Goal: Transaction & Acquisition: Obtain resource

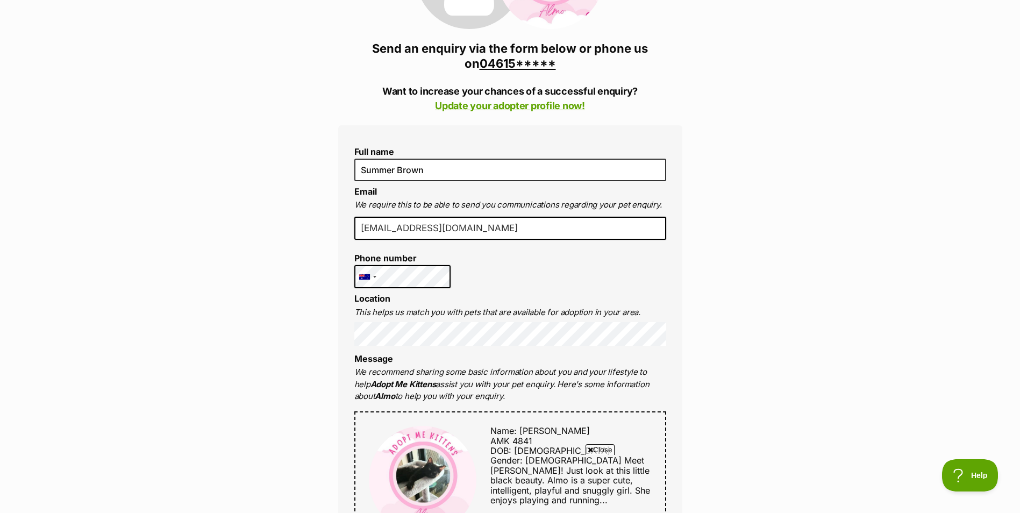
click at [632, 254] on div "Full name Summer Brown Email We require this to be able to send you communicati…" at bounding box center [510, 486] width 344 height 723
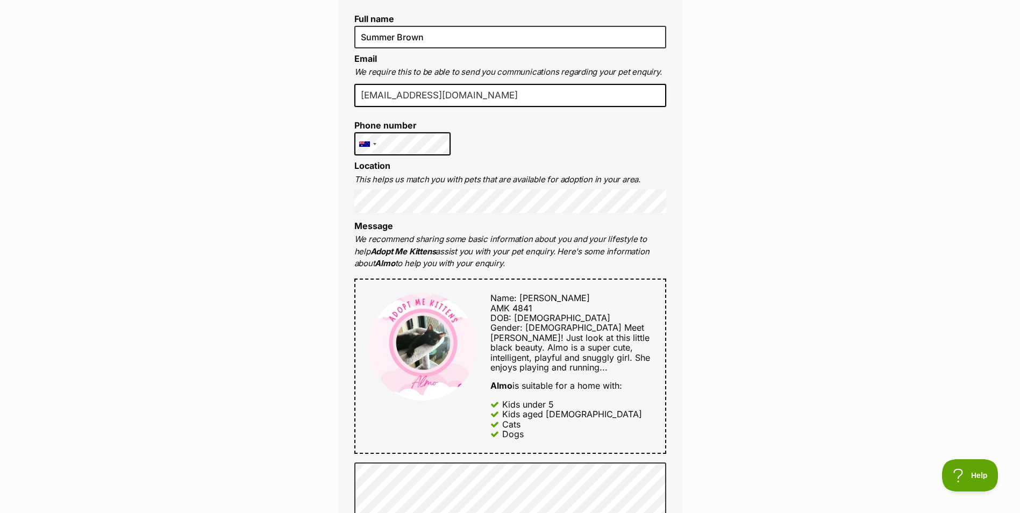
scroll to position [430, 0]
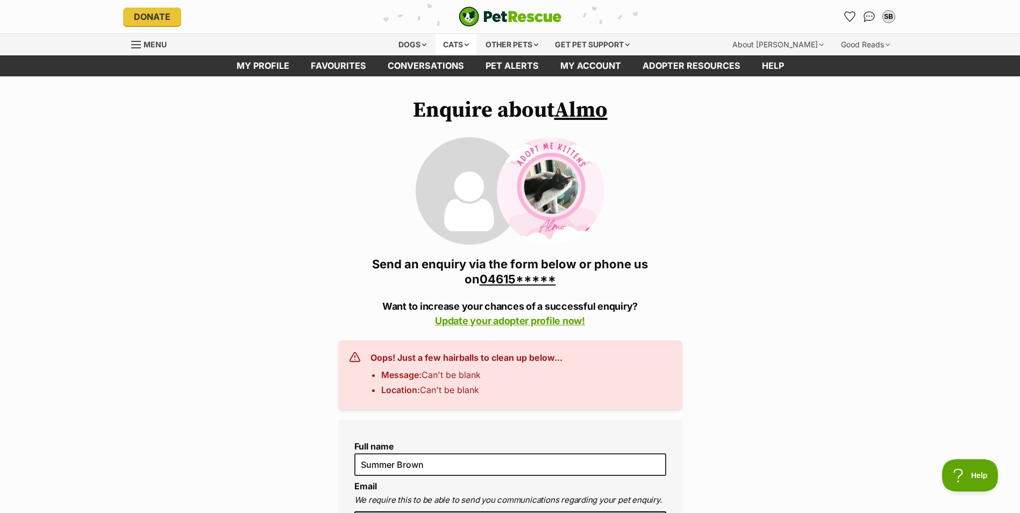
click at [454, 42] on div "Cats" at bounding box center [456, 45] width 41 height 22
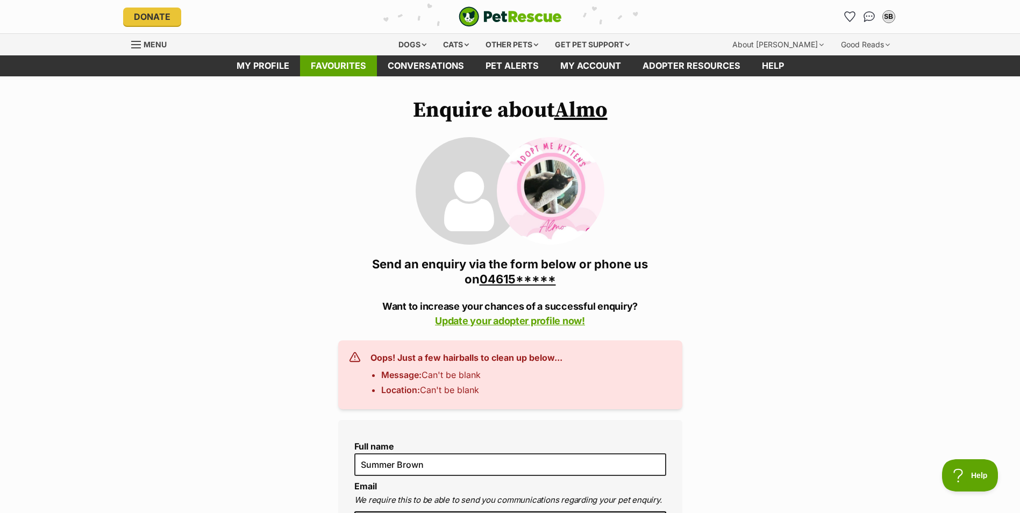
click at [316, 68] on link "Favourites" at bounding box center [338, 65] width 77 height 21
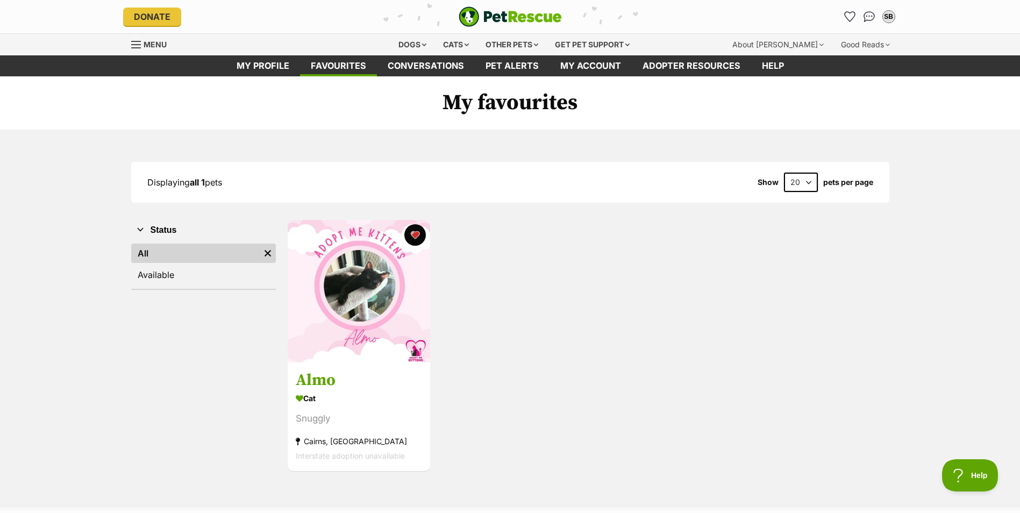
click at [146, 48] on span "Menu" at bounding box center [155, 44] width 23 height 9
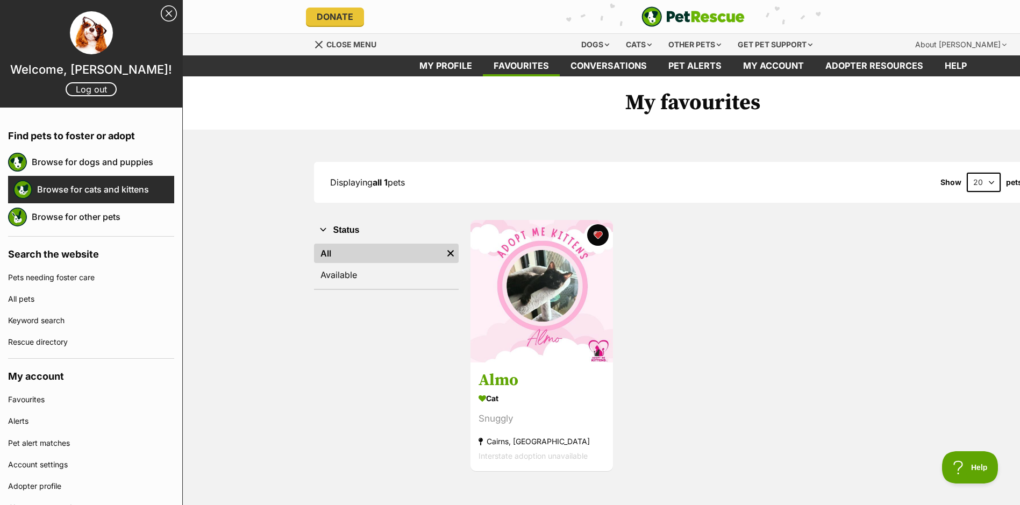
click at [86, 184] on link "Browse for cats and kittens" at bounding box center [105, 189] width 137 height 23
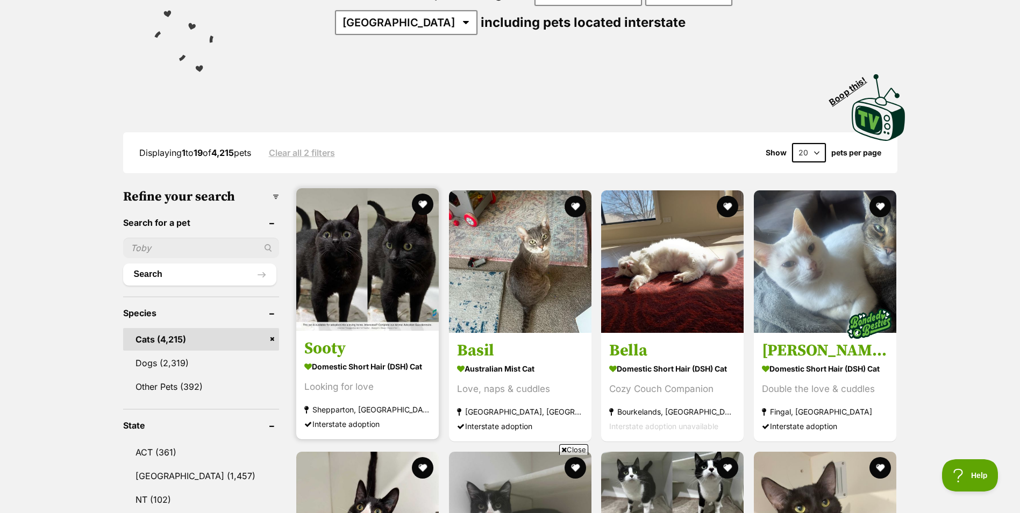
click at [374, 249] on img at bounding box center [367, 259] width 143 height 143
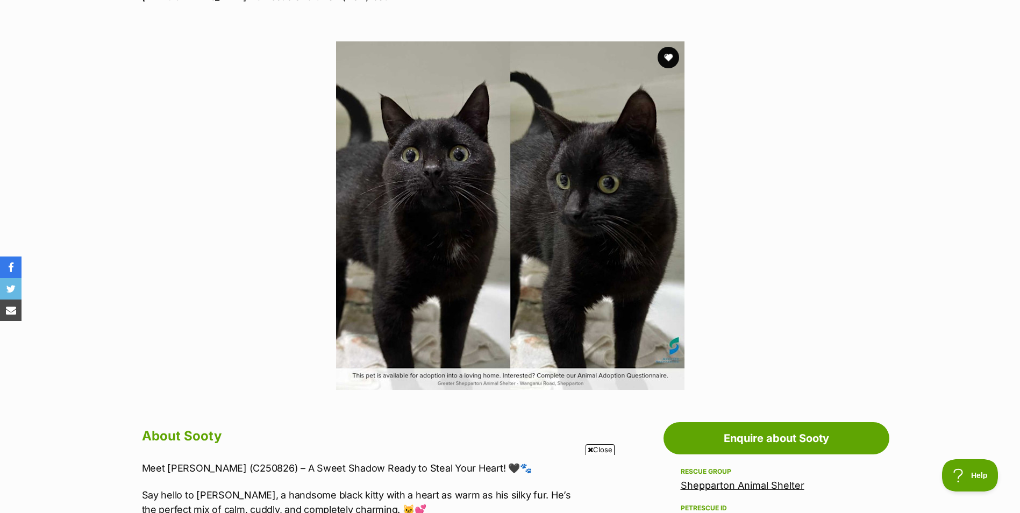
scroll to position [161, 0]
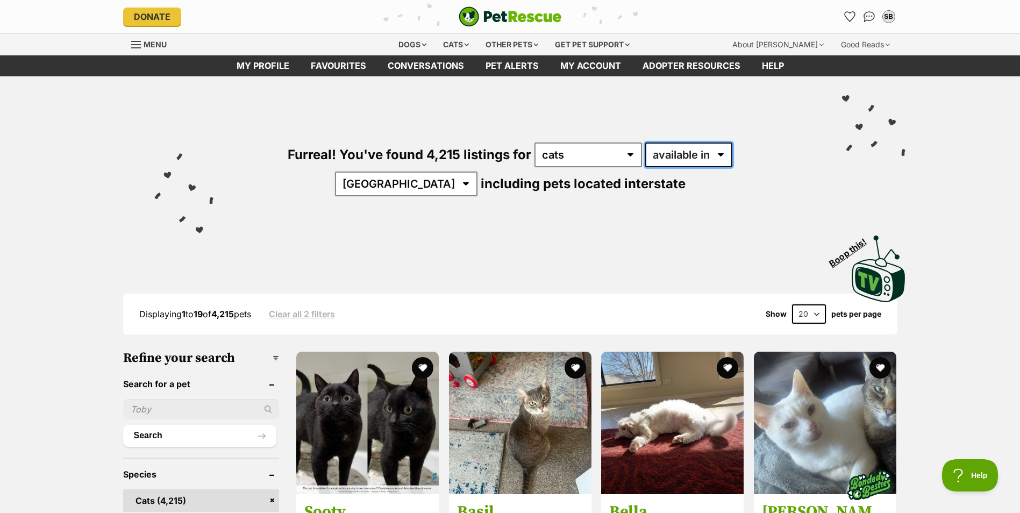
click at [669, 159] on select "available in located in" at bounding box center [688, 155] width 87 height 25
click at [478, 172] on select "Australia ACT NSW NT QLD SA TAS VIC WA" at bounding box center [406, 184] width 143 height 25
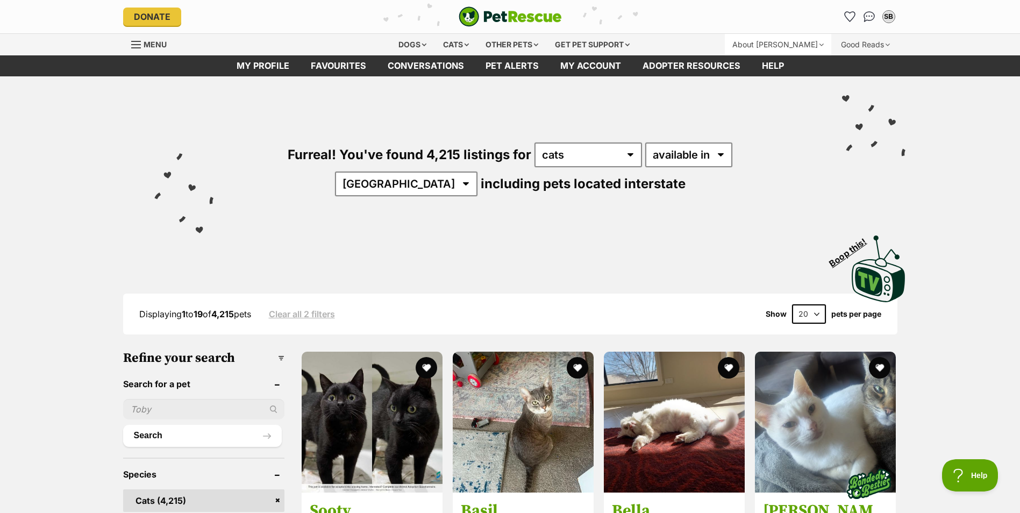
click at [800, 37] on div "About [PERSON_NAME]" at bounding box center [778, 45] width 107 height 22
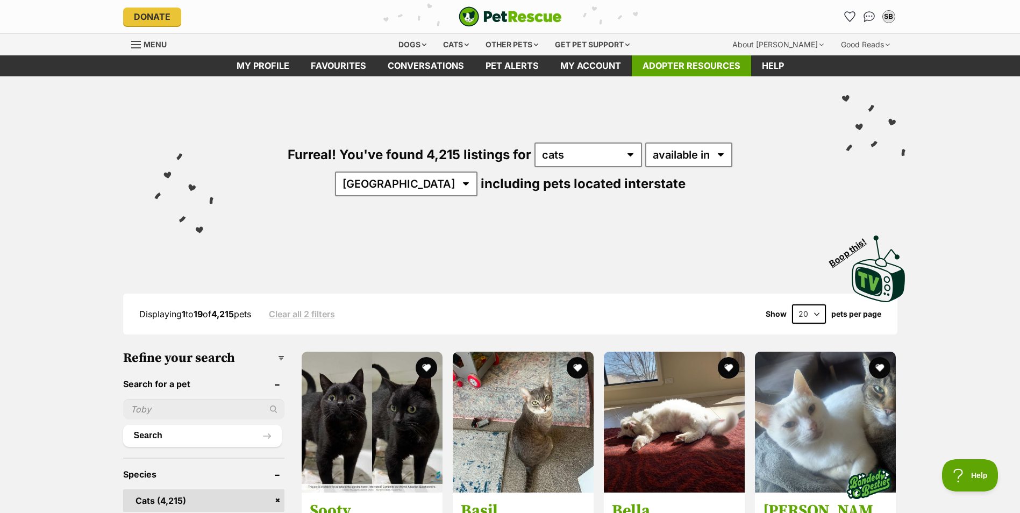
click at [689, 62] on link "Adopter resources" at bounding box center [691, 65] width 119 height 21
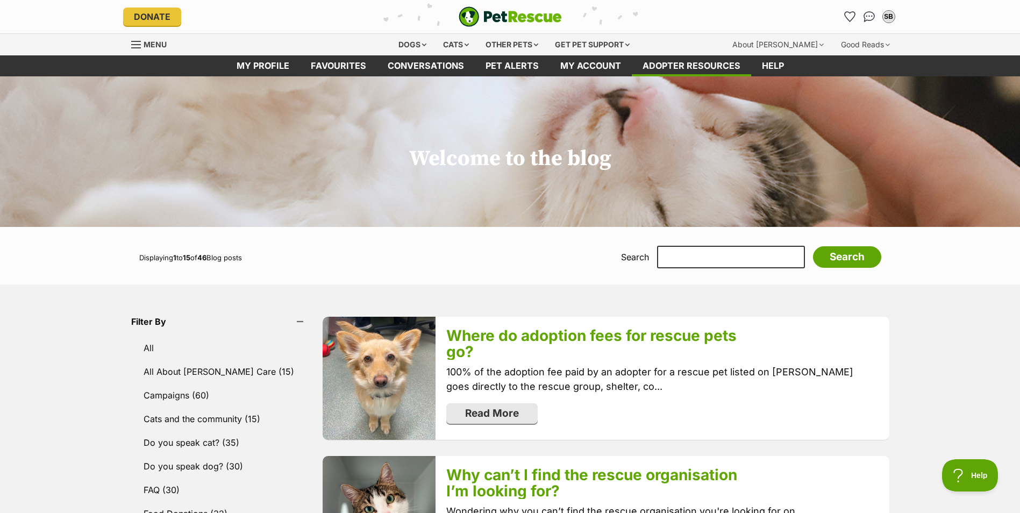
click at [137, 44] on span "Menu" at bounding box center [136, 44] width 10 height 1
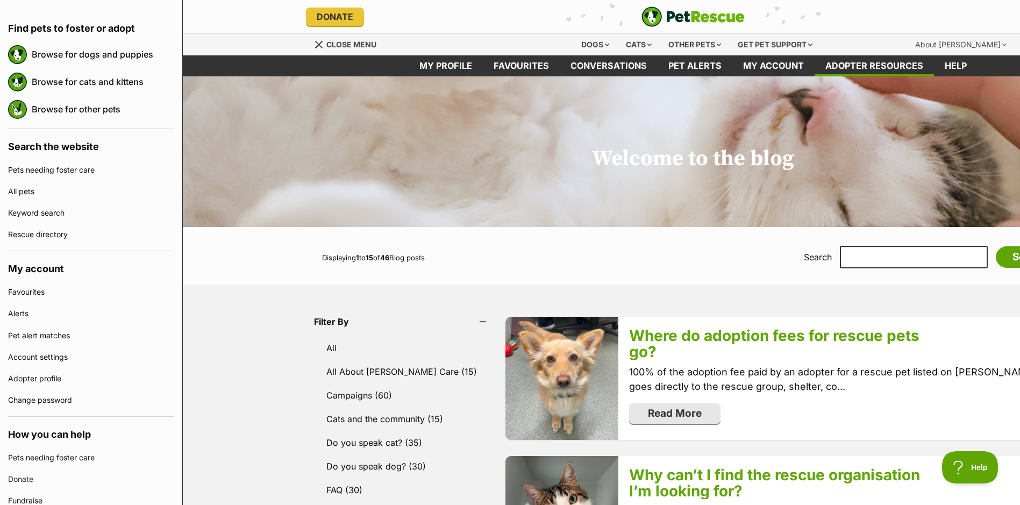
click at [557, 155] on h1 "Welcome to the blog" at bounding box center [693, 123] width 1020 height 95
click at [776, 76] on link "My account" at bounding box center [774, 65] width 82 height 21
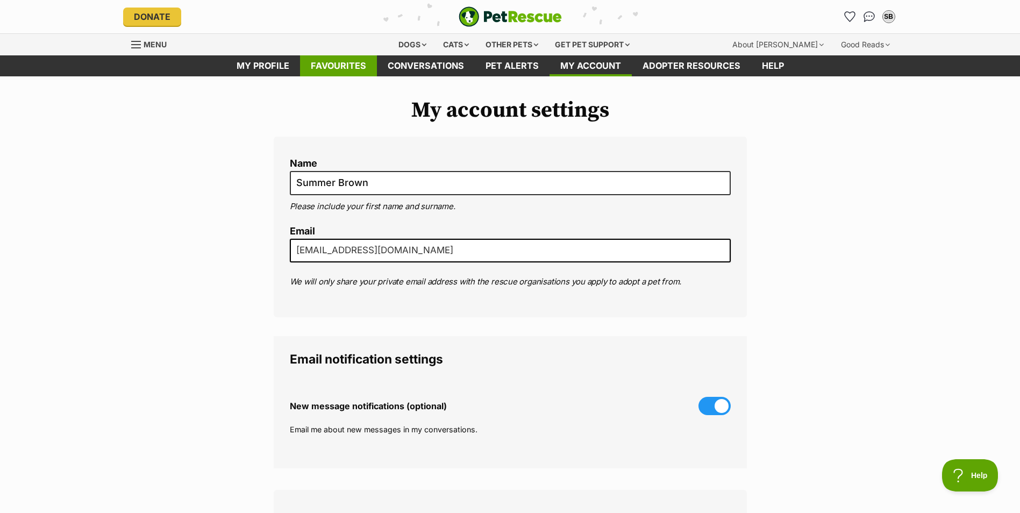
click at [322, 63] on link "Favourites" at bounding box center [338, 65] width 77 height 21
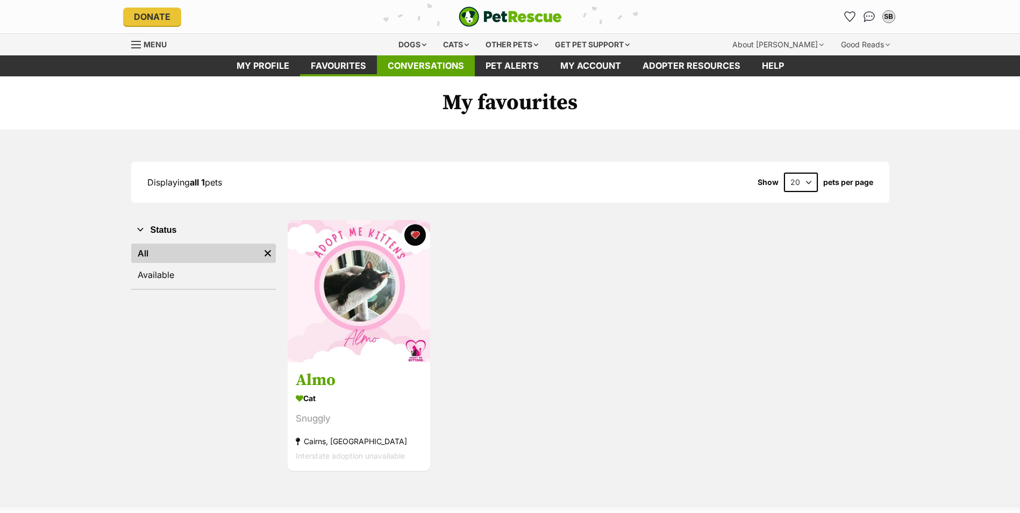
click at [429, 74] on link "Conversations" at bounding box center [426, 65] width 98 height 21
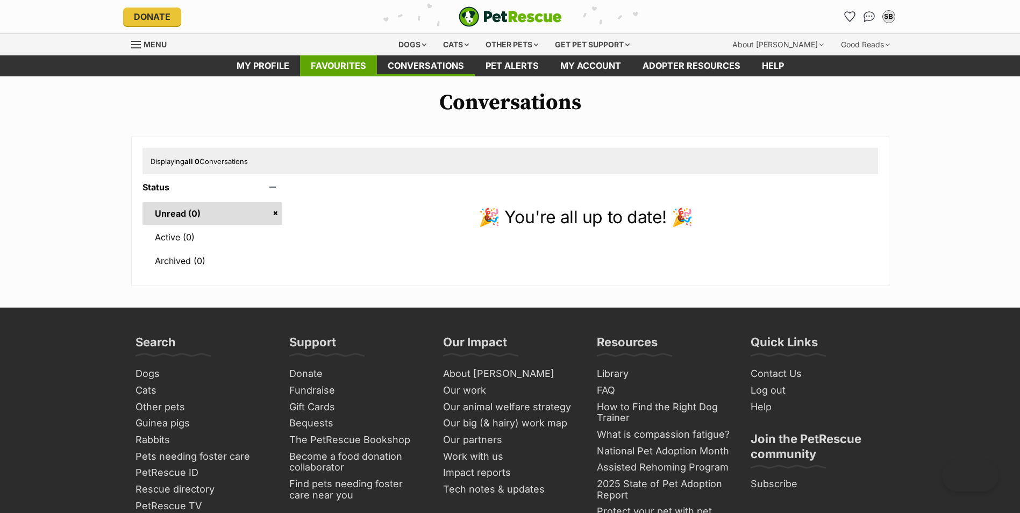
click at [325, 75] on link "Favourites" at bounding box center [338, 65] width 77 height 21
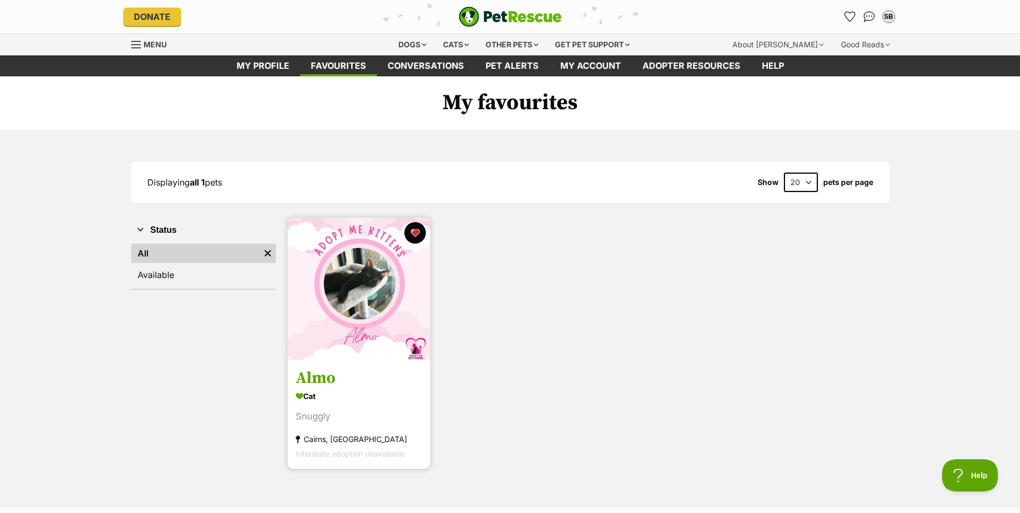
click at [361, 416] on div "Snuggly" at bounding box center [359, 417] width 126 height 15
click at [139, 40] on div "Menu" at bounding box center [136, 44] width 11 height 9
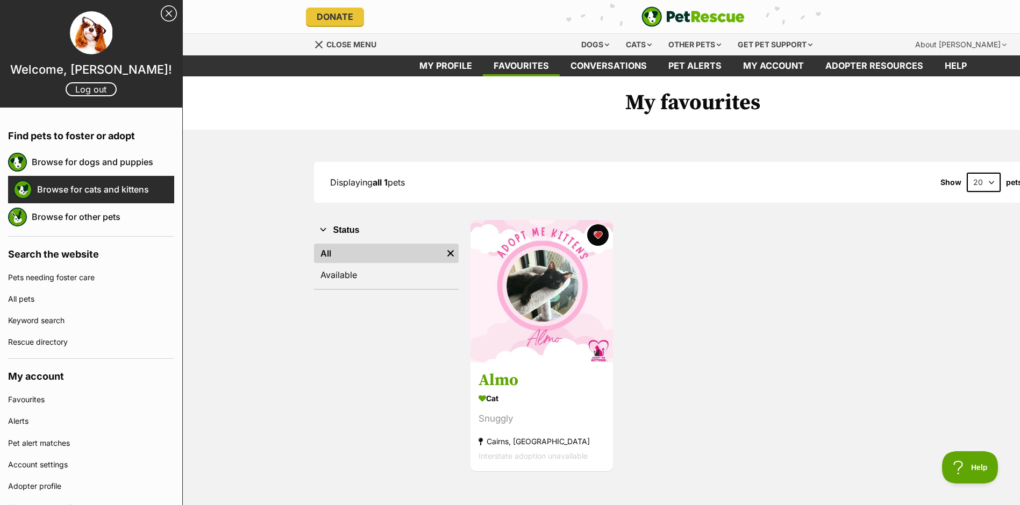
click at [91, 195] on link "Browse for cats and kittens" at bounding box center [105, 189] width 137 height 23
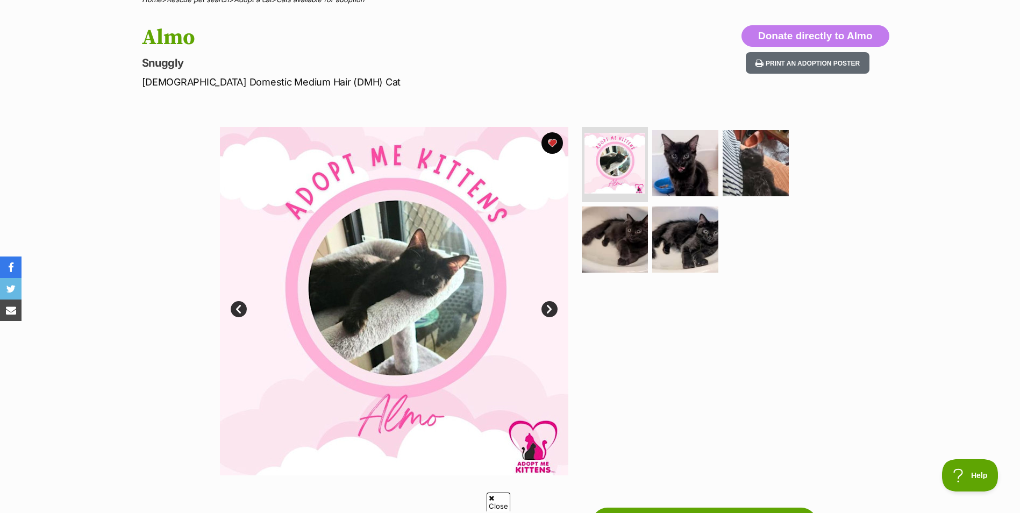
scroll to position [108, 0]
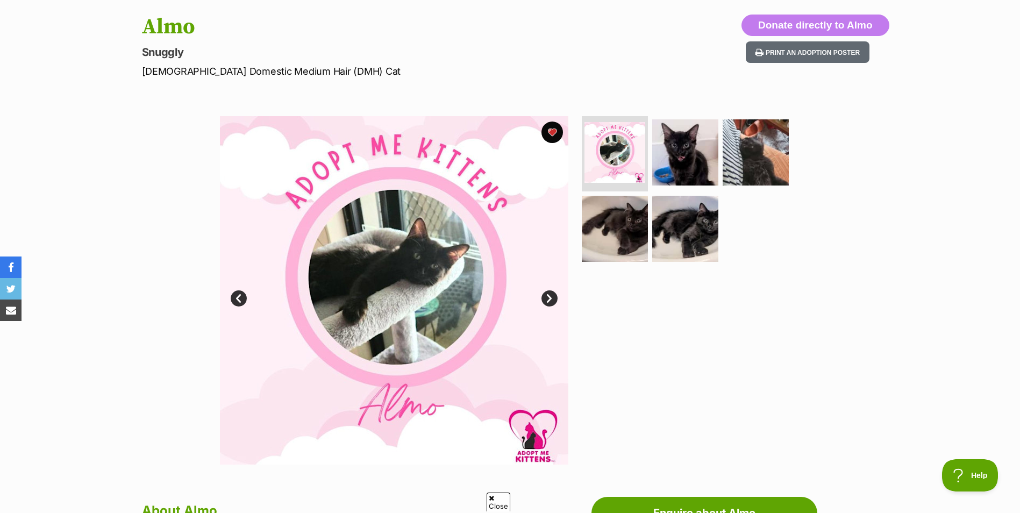
click at [548, 297] on link "Next" at bounding box center [550, 298] width 16 height 16
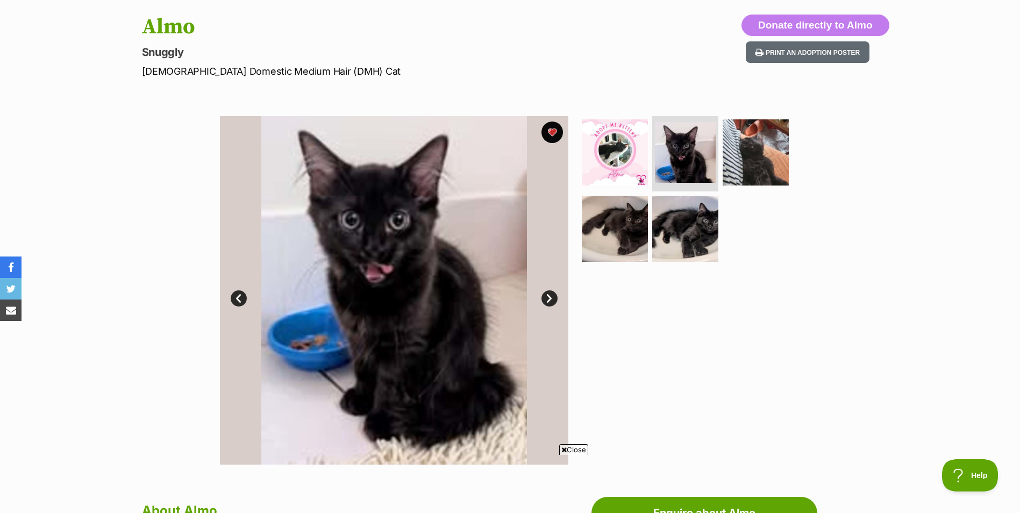
scroll to position [0, 0]
click at [548, 297] on link "Next" at bounding box center [550, 298] width 16 height 16
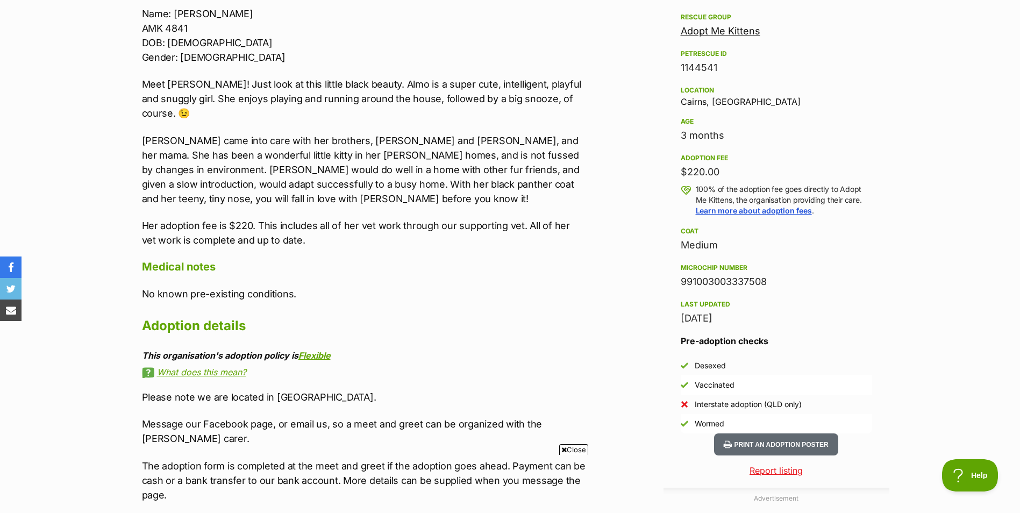
scroll to position [484, 0]
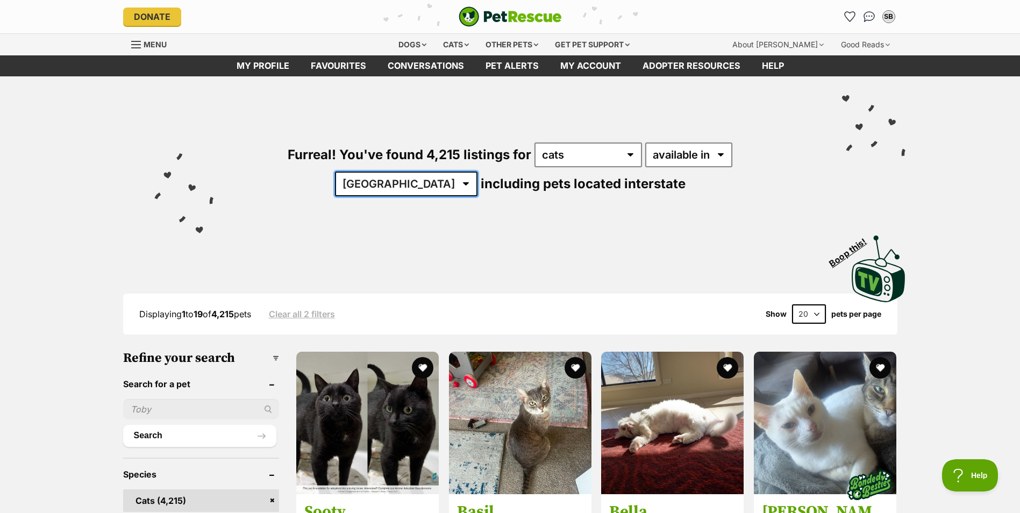
click at [478, 172] on select "Australia ACT NSW NT QLD SA TAS VIC WA" at bounding box center [406, 184] width 143 height 25
select select "QLD"
click at [478, 172] on select "Australia ACT NSW NT QLD SA TAS VIC WA" at bounding box center [406, 184] width 143 height 25
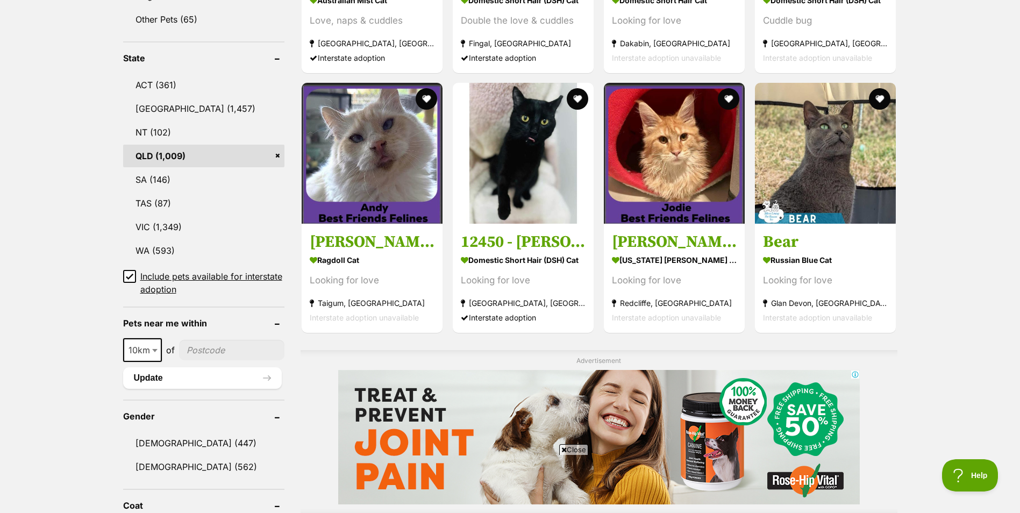
scroll to position [592, 0]
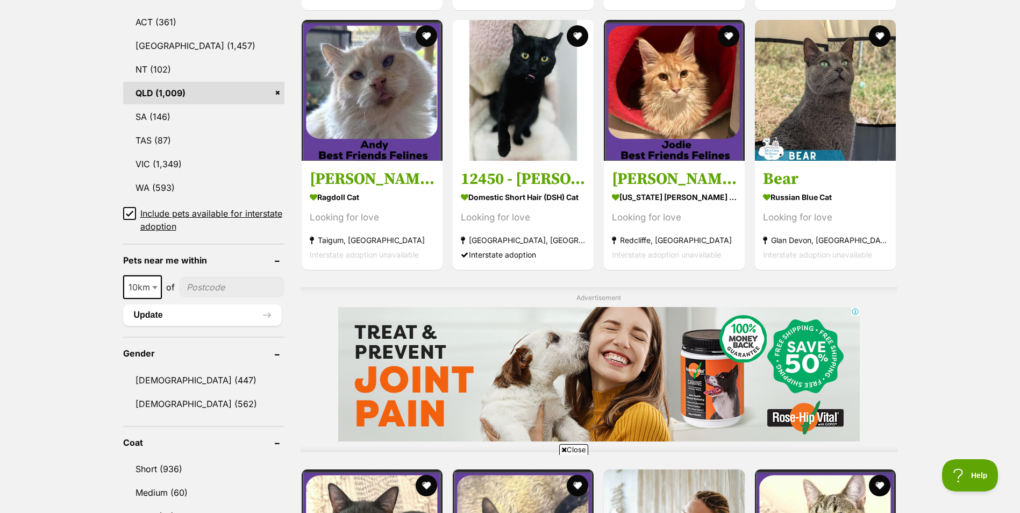
click at [221, 289] on input"] "postcode" at bounding box center [231, 287] width 105 height 20
type input"] "4870"
click at [155, 281] on span at bounding box center [156, 287] width 11 height 24
select select "50"
click at [206, 316] on button "Update" at bounding box center [202, 315] width 159 height 22
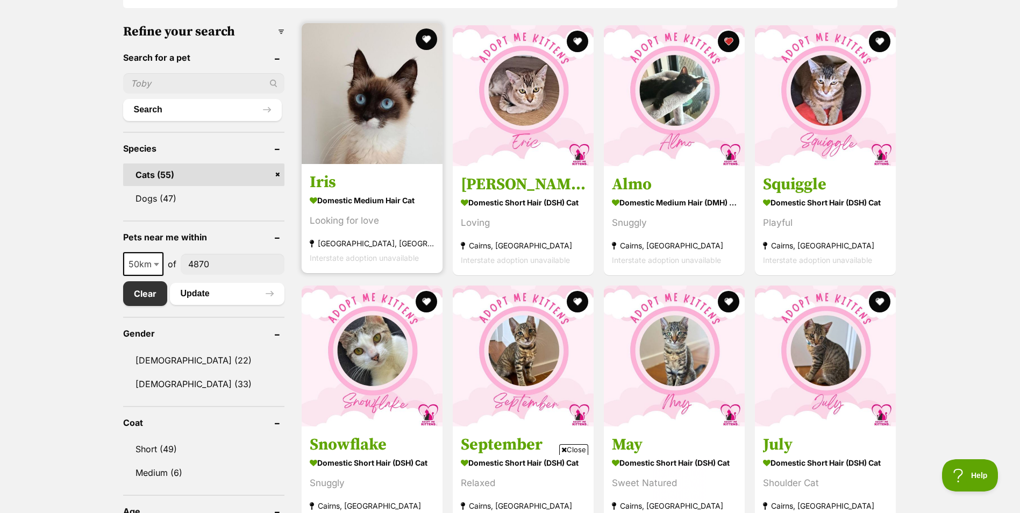
click at [374, 199] on strong "Domestic Medium Hair Cat" at bounding box center [372, 201] width 125 height 16
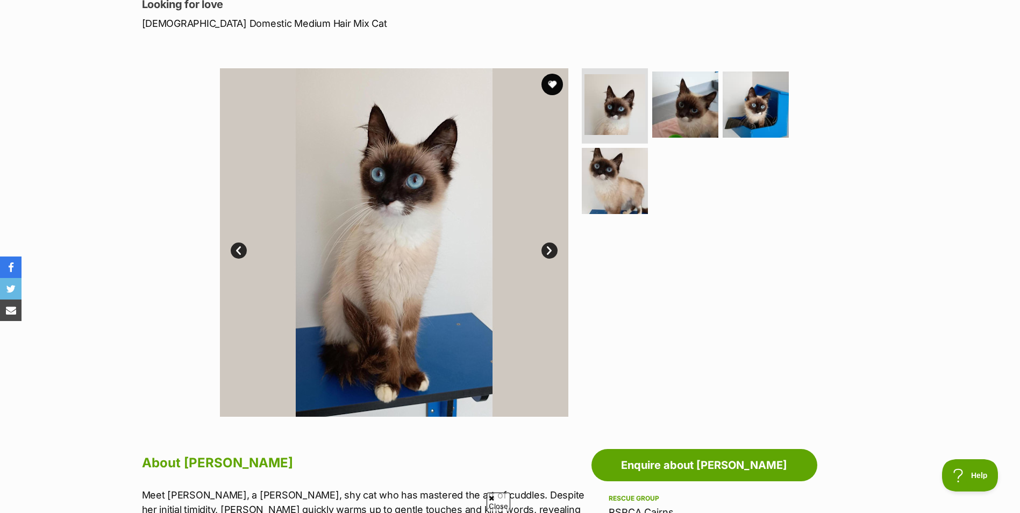
scroll to position [161, 0]
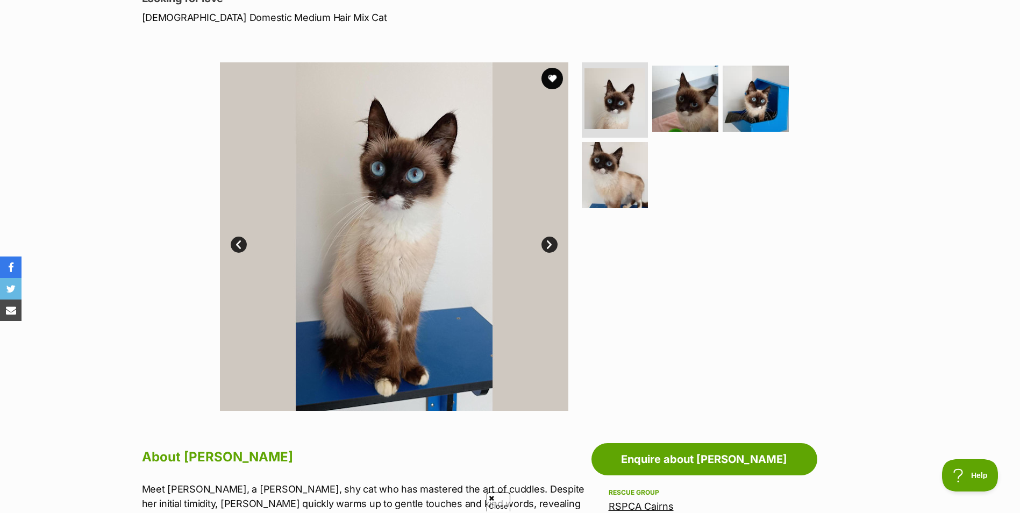
click at [549, 246] on link "Next" at bounding box center [550, 245] width 16 height 16
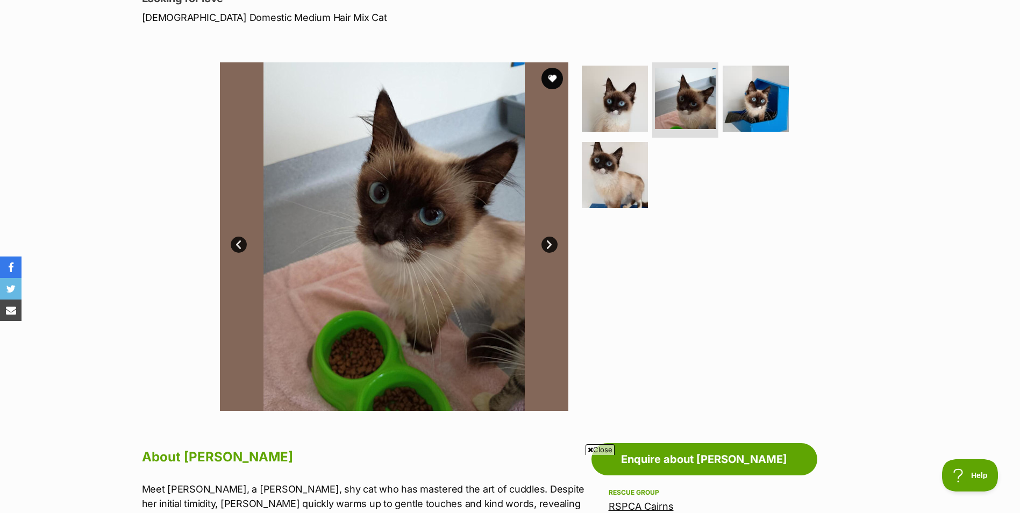
click at [549, 246] on link "Next" at bounding box center [550, 245] width 16 height 16
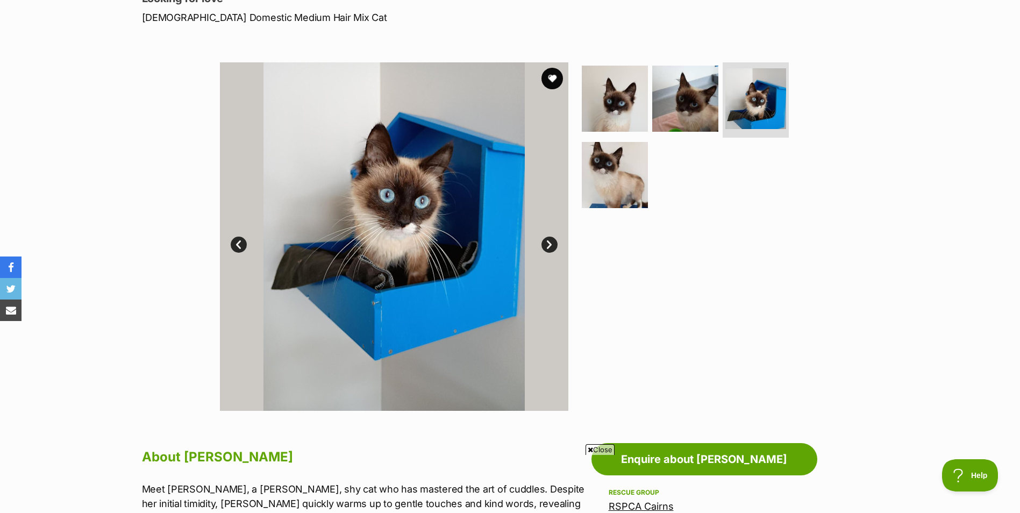
scroll to position [0, 0]
click at [549, 246] on link "Next" at bounding box center [550, 245] width 16 height 16
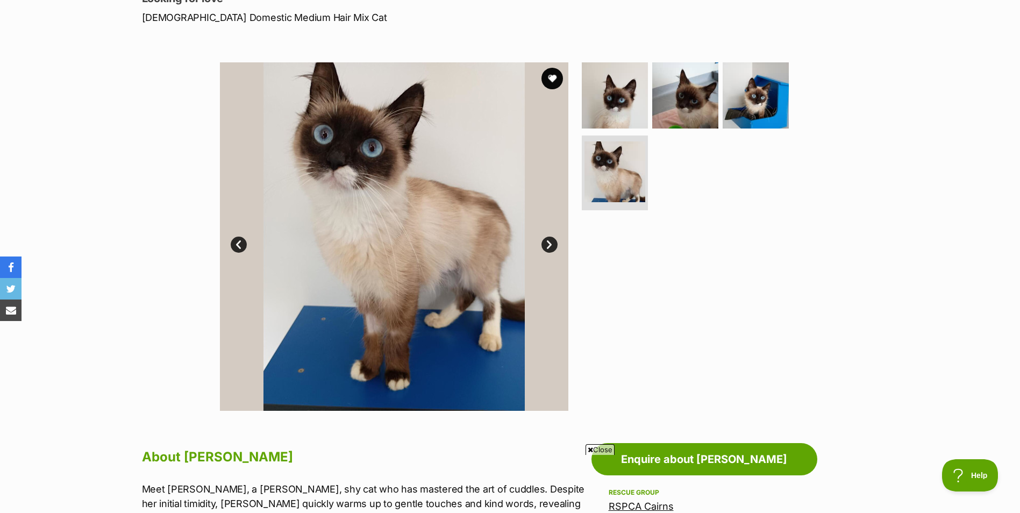
click at [549, 246] on link "Next" at bounding box center [550, 245] width 16 height 16
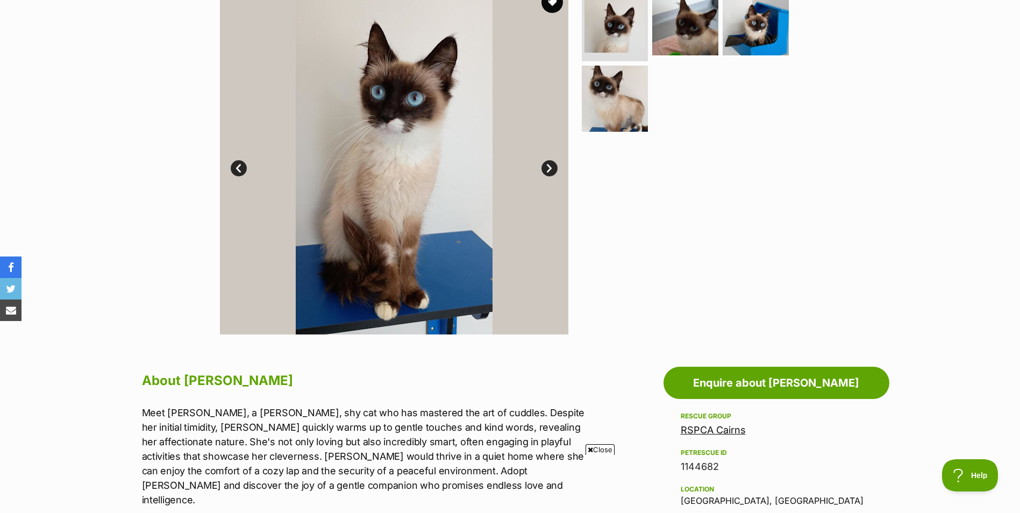
scroll to position [161, 0]
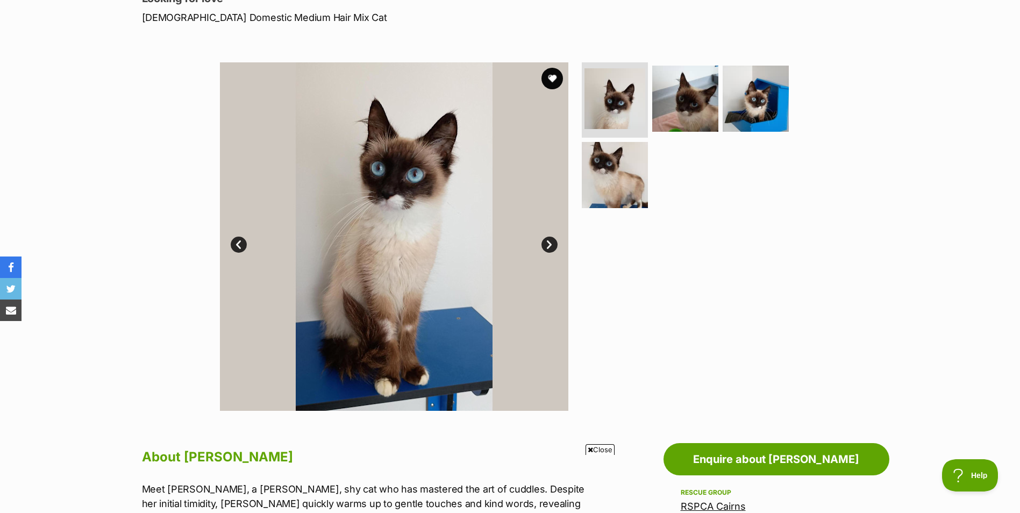
click at [548, 249] on link "Next" at bounding box center [550, 245] width 16 height 16
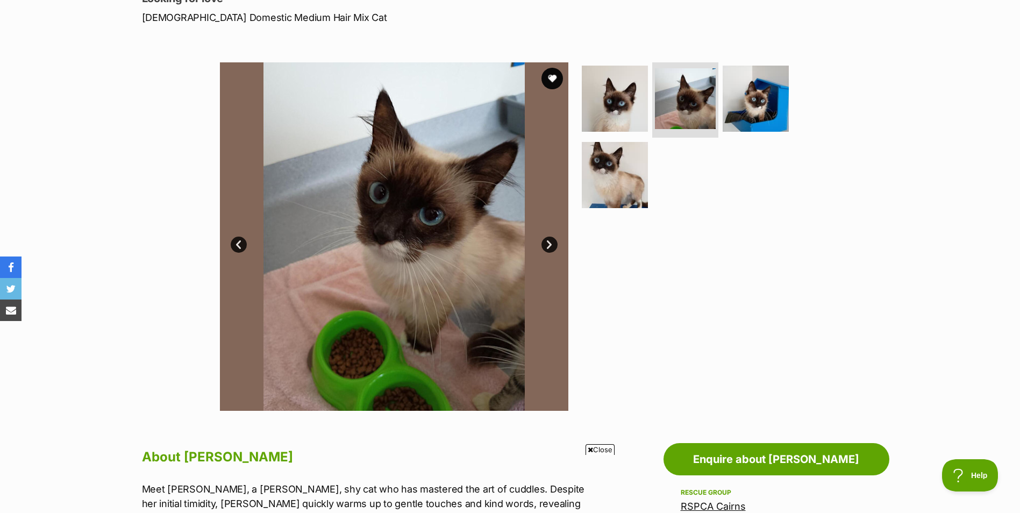
click at [548, 249] on link "Next" at bounding box center [550, 245] width 16 height 16
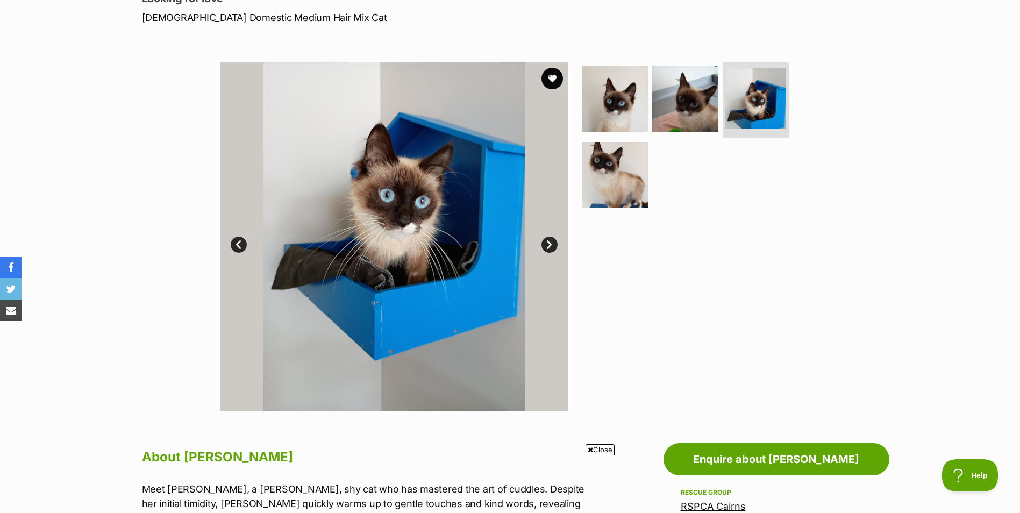
click at [548, 249] on link "Next" at bounding box center [550, 245] width 16 height 16
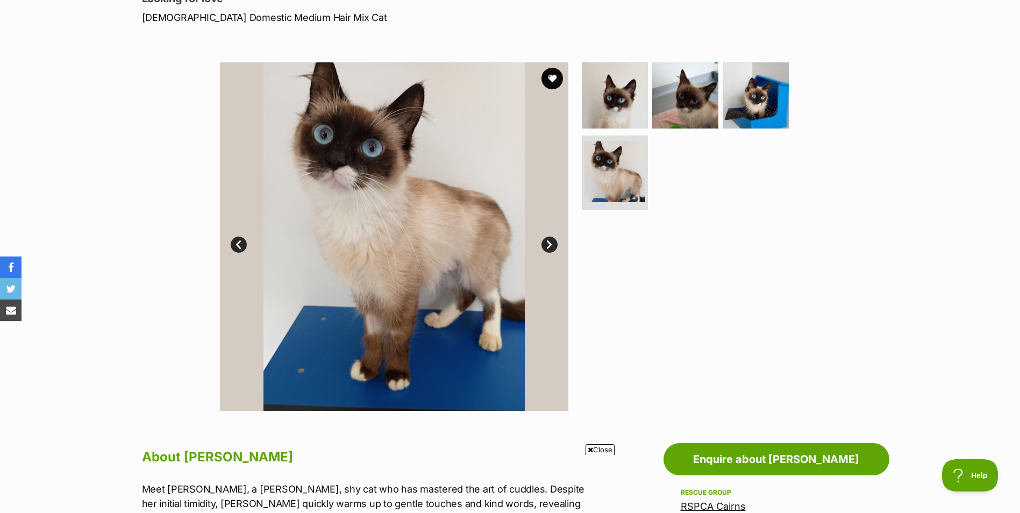
click at [548, 249] on link "Next" at bounding box center [550, 245] width 16 height 16
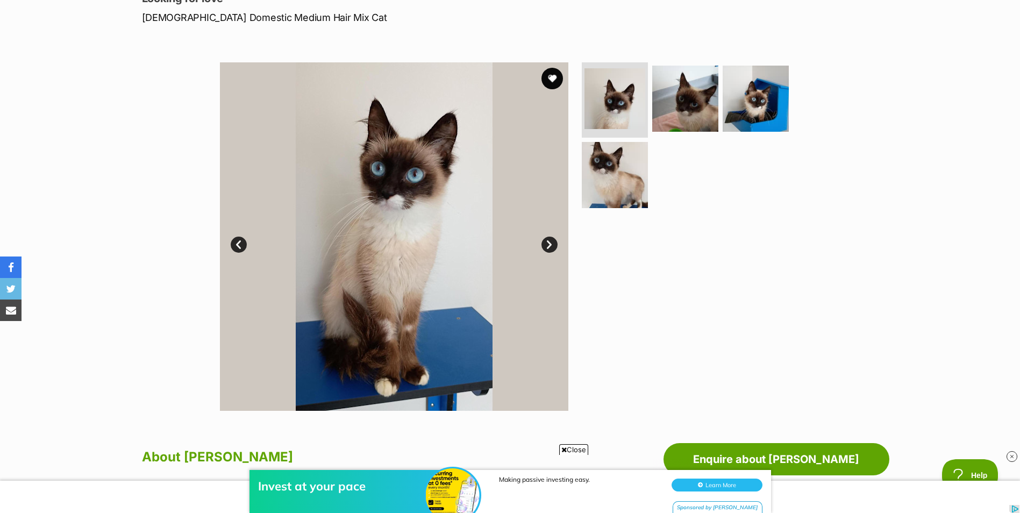
drag, startPoint x: 558, startPoint y: 70, endPoint x: 552, endPoint y: 106, distance: 36.5
click at [558, 70] on button "favourite" at bounding box center [553, 79] width 22 height 22
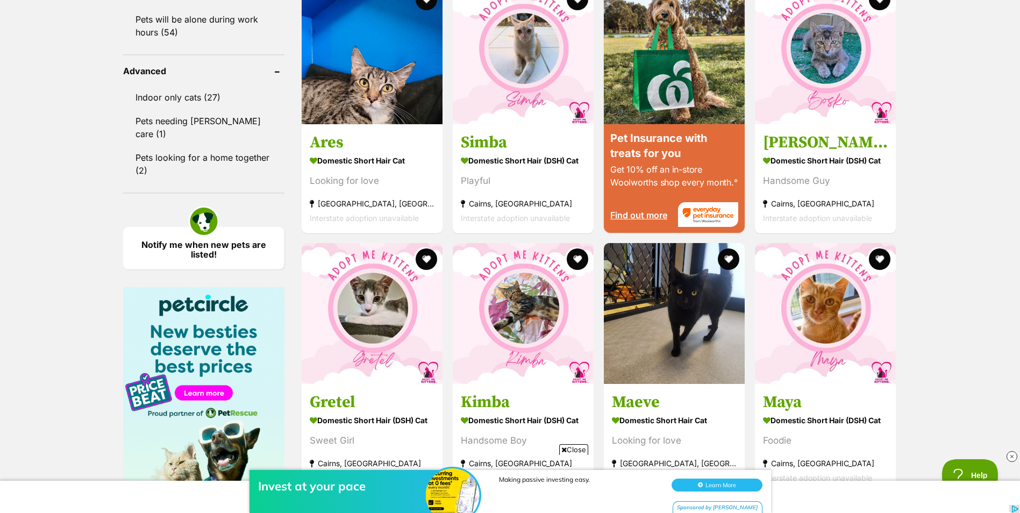
scroll to position [1246, 0]
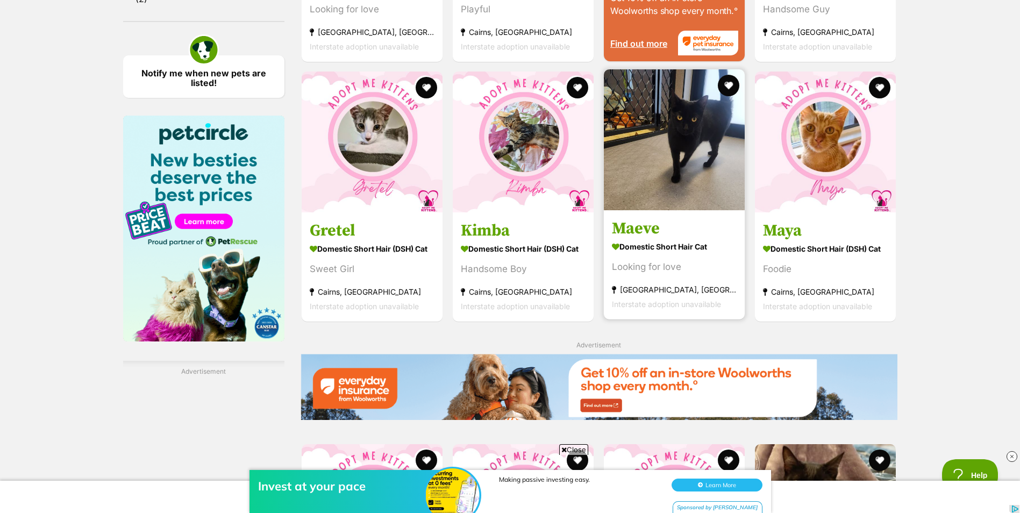
click at [677, 244] on strong "Domestic Short Hair Cat" at bounding box center [674, 247] width 125 height 16
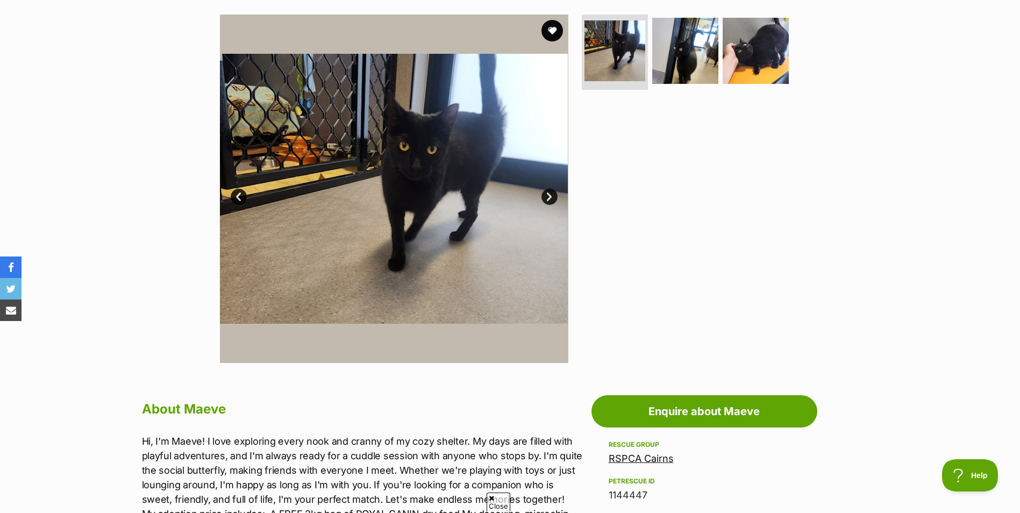
scroll to position [215, 0]
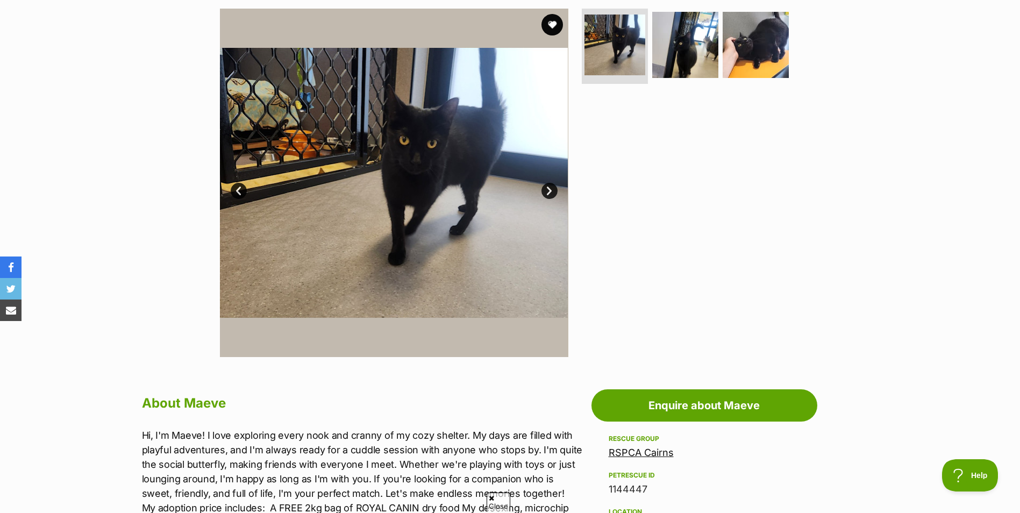
click at [550, 192] on link "Next" at bounding box center [550, 191] width 16 height 16
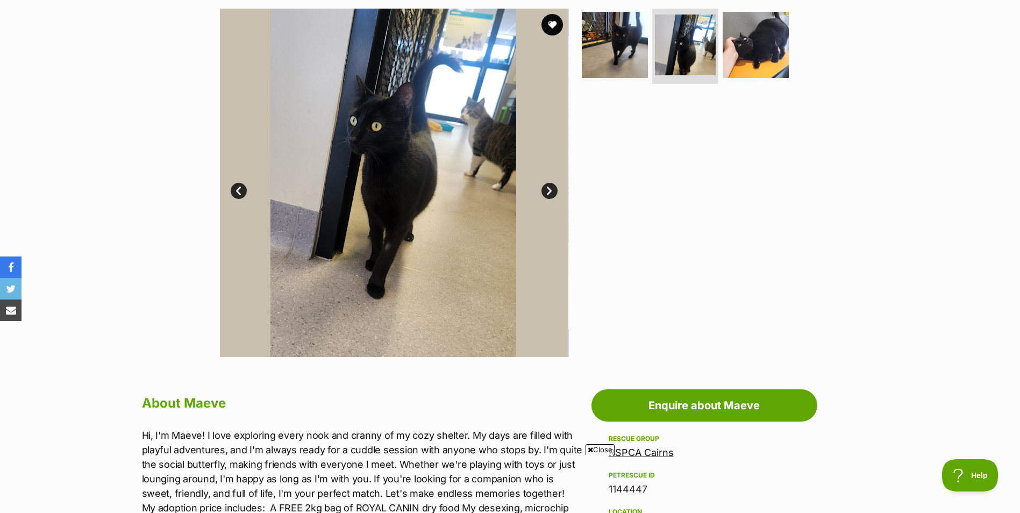
scroll to position [0, 0]
click at [550, 191] on link "Next" at bounding box center [550, 191] width 16 height 16
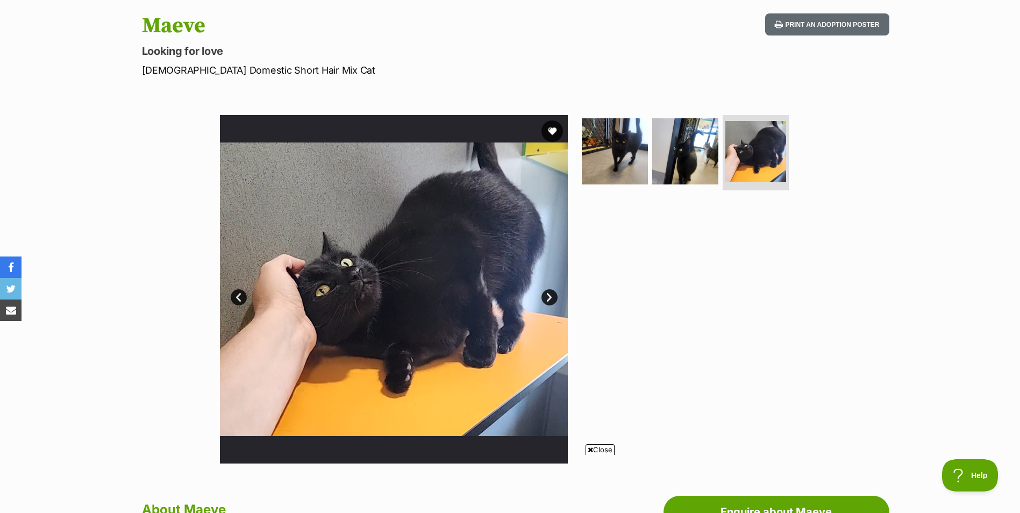
scroll to position [108, 0]
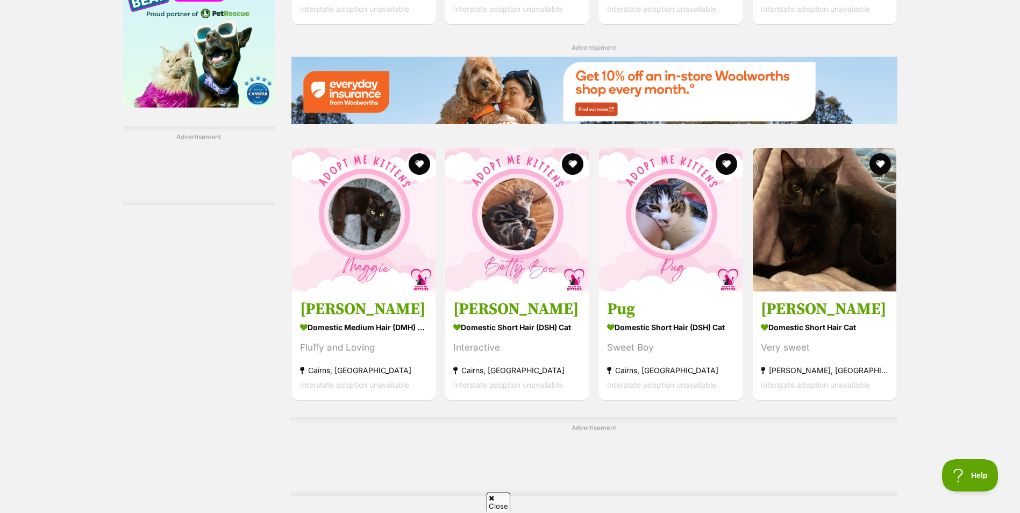
scroll to position [1474, 0]
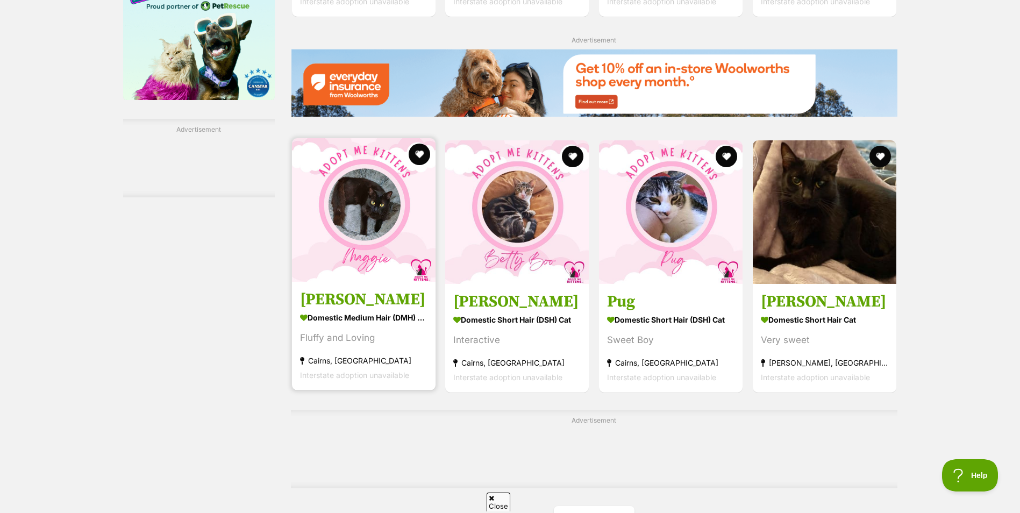
click at [345, 201] on img at bounding box center [364, 210] width 144 height 144
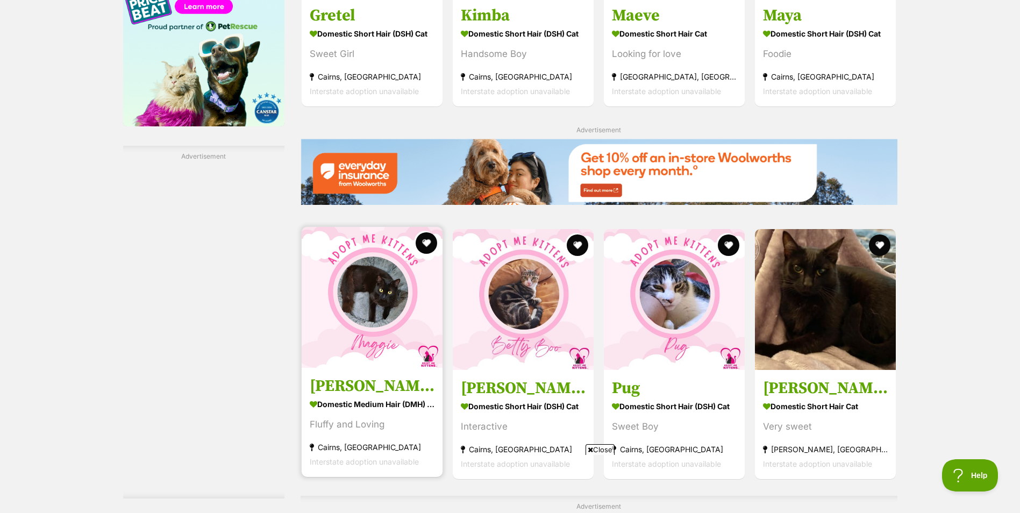
scroll to position [0, 0]
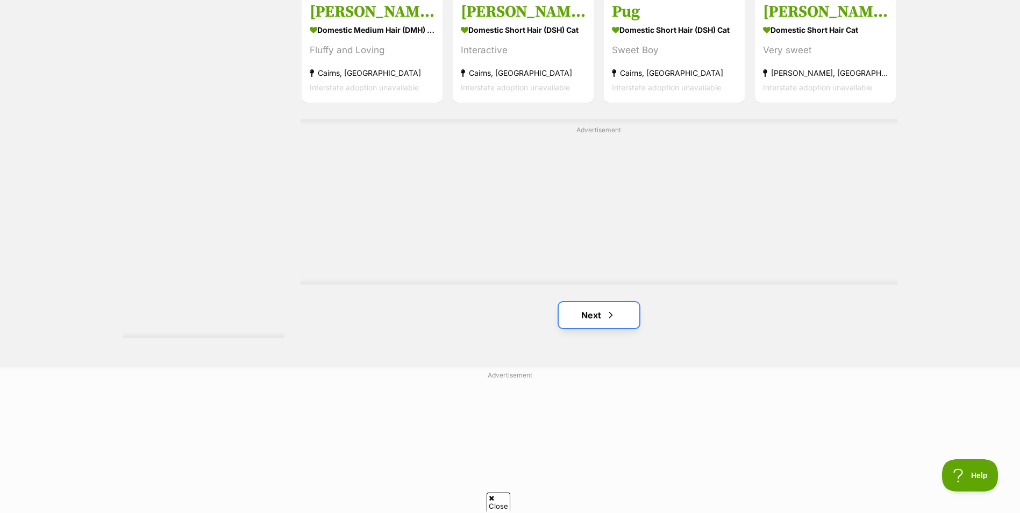
click at [593, 309] on link "Next" at bounding box center [599, 315] width 81 height 26
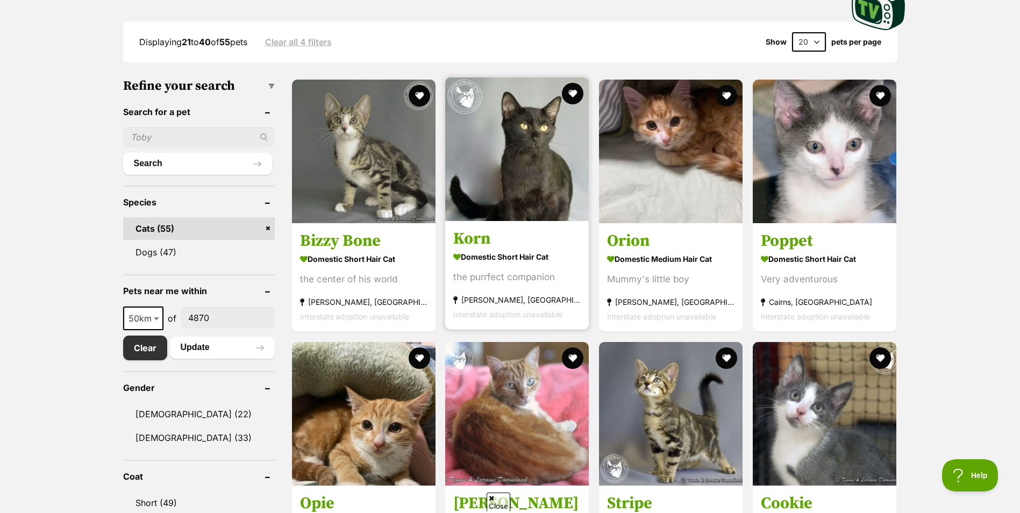
click at [524, 225] on link "Korn Domestic Short Hair Cat the purrfect companion Atherton, QLD Interstate ad…" at bounding box center [517, 275] width 144 height 109
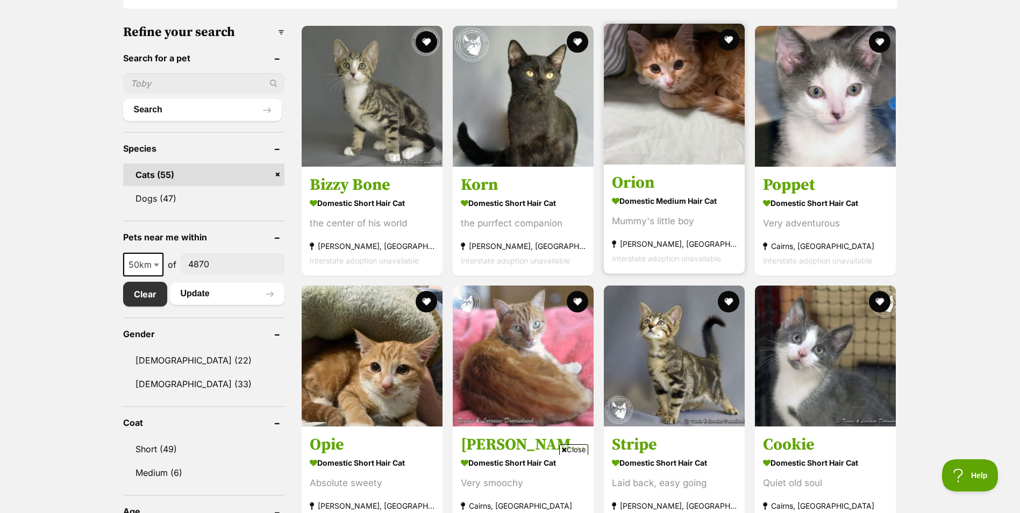
click at [686, 201] on strong "Domestic Medium Hair Cat" at bounding box center [674, 201] width 125 height 16
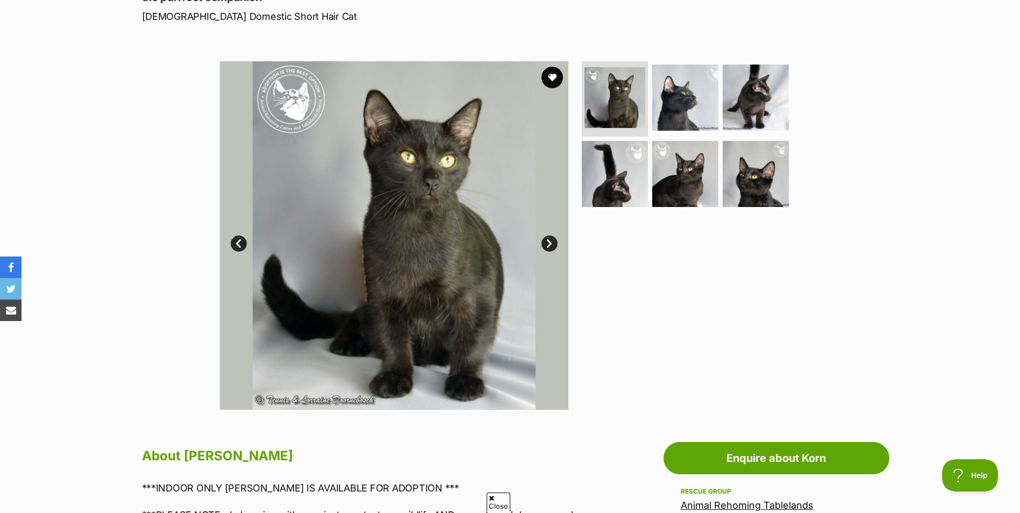
scroll to position [161, 0]
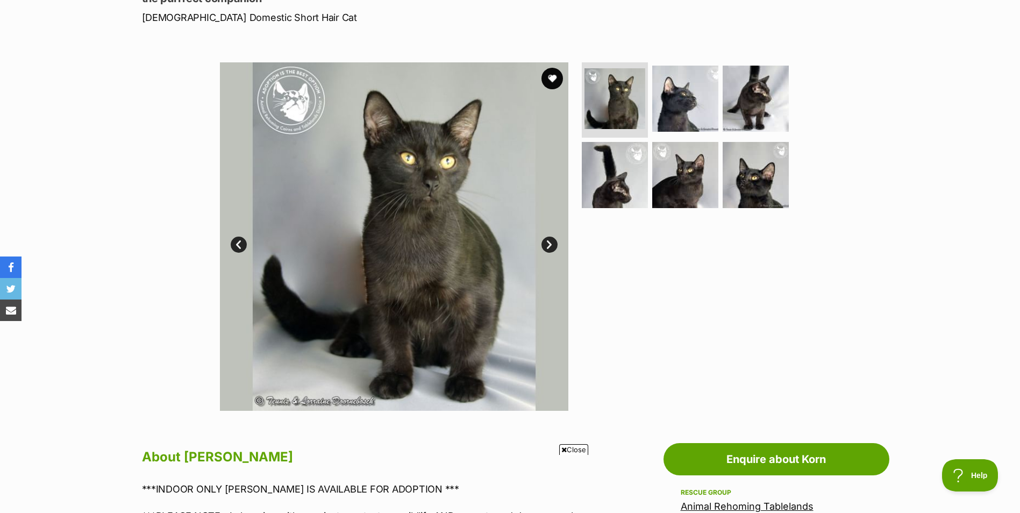
click at [546, 243] on link "Next" at bounding box center [550, 245] width 16 height 16
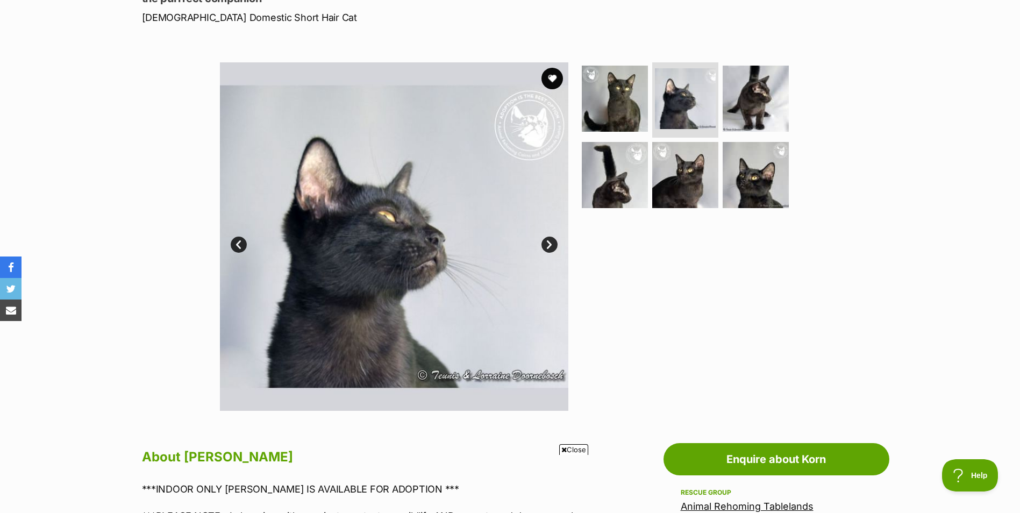
click at [546, 243] on link "Next" at bounding box center [550, 245] width 16 height 16
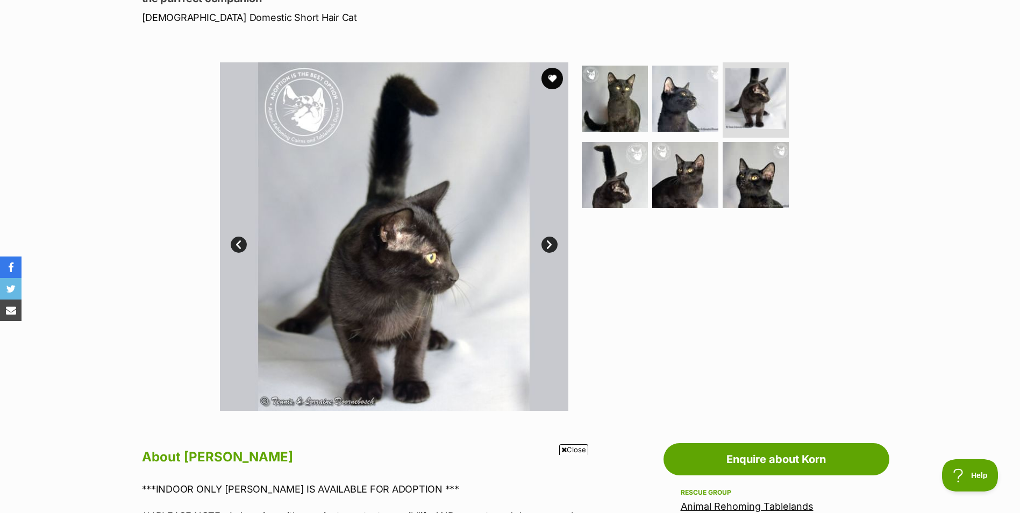
click at [546, 243] on link "Next" at bounding box center [550, 245] width 16 height 16
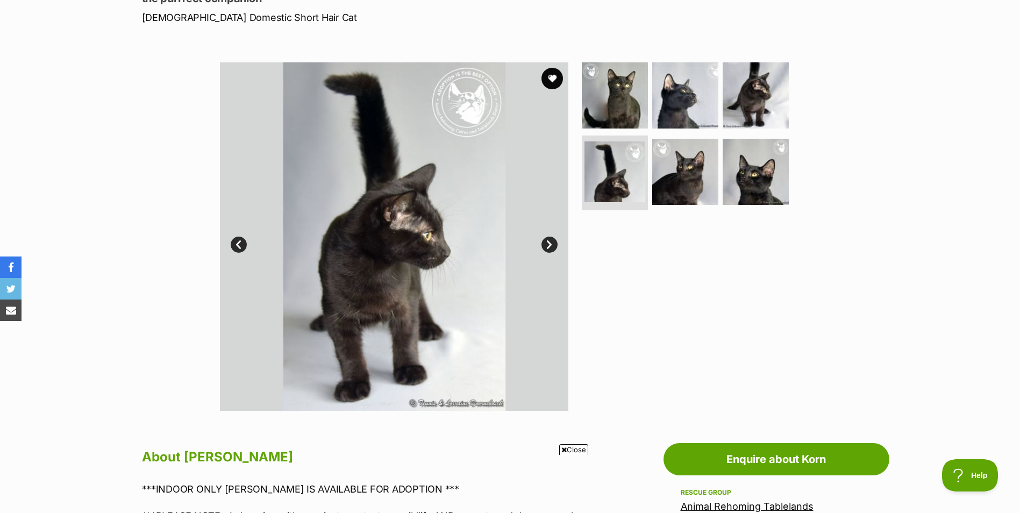
click at [546, 243] on link "Next" at bounding box center [550, 245] width 16 height 16
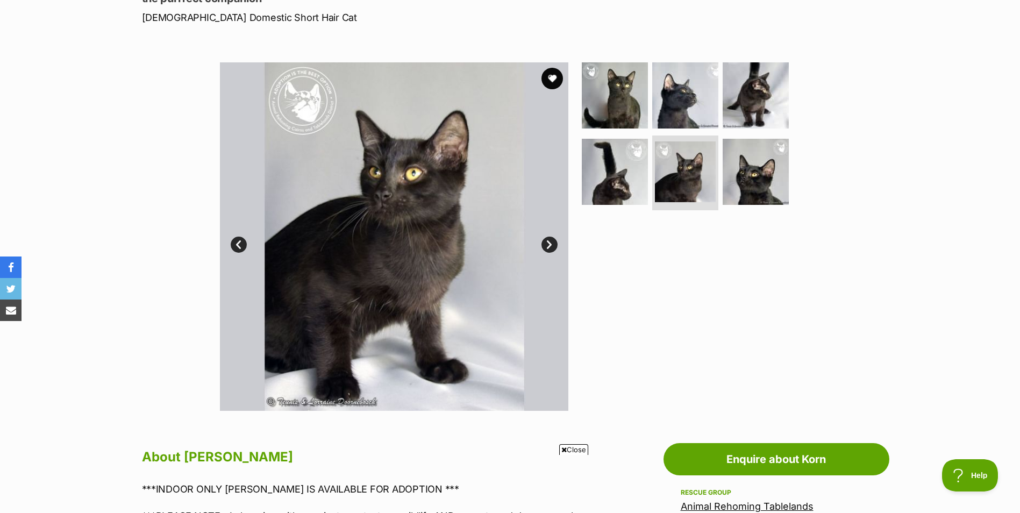
click at [546, 243] on link "Next" at bounding box center [550, 245] width 16 height 16
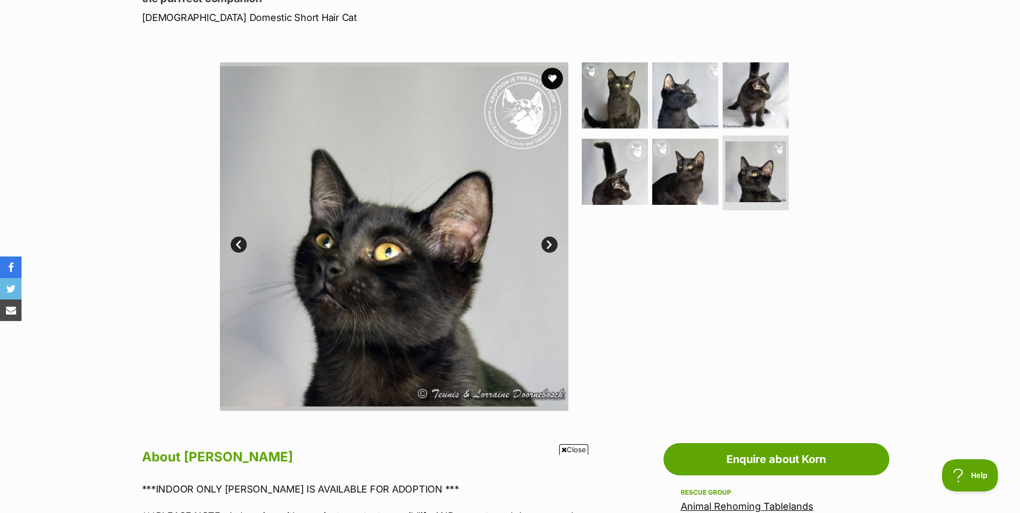
click at [546, 243] on link "Next" at bounding box center [550, 245] width 16 height 16
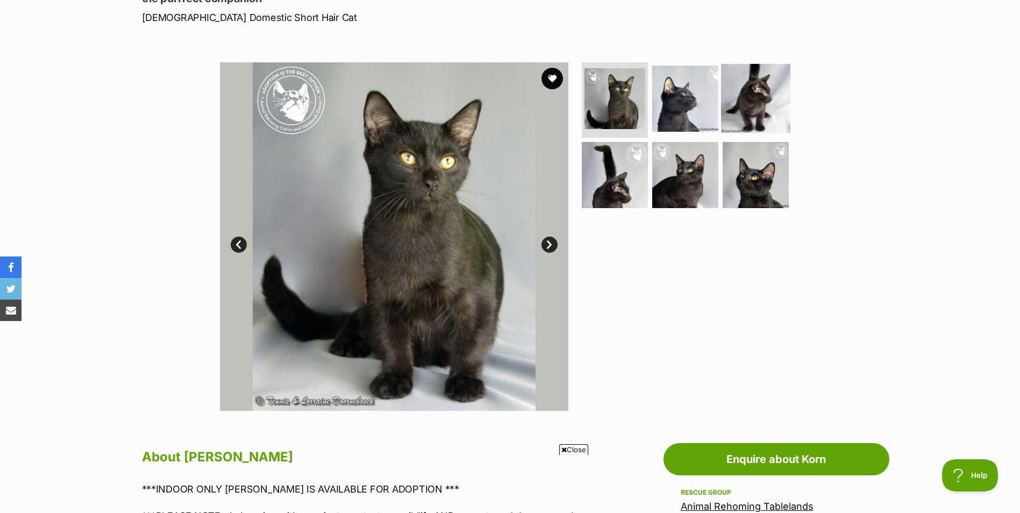
click at [752, 94] on img at bounding box center [755, 98] width 69 height 69
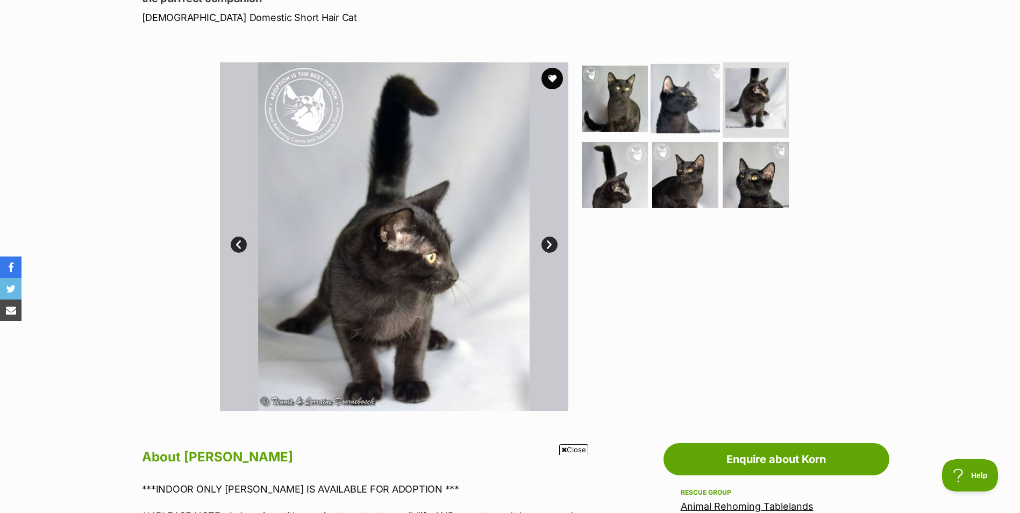
scroll to position [0, 0]
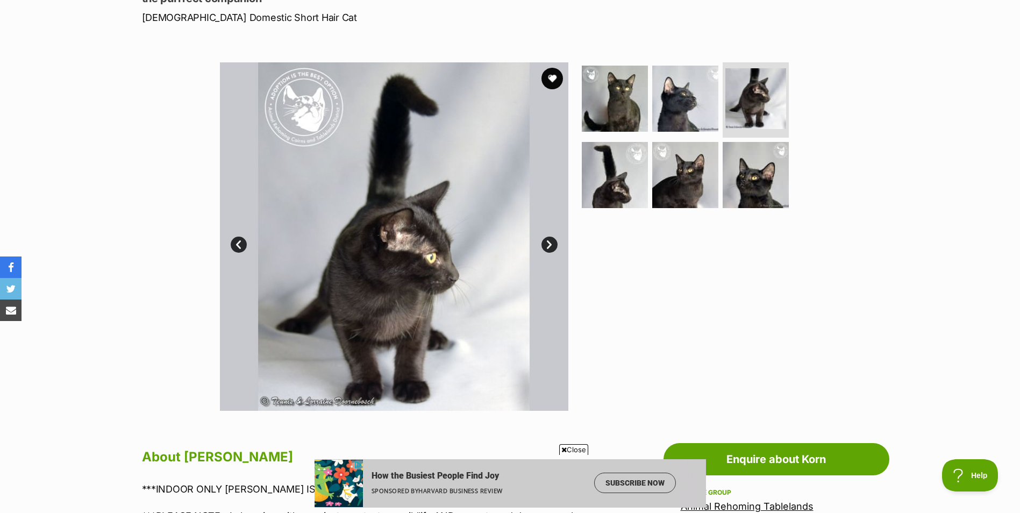
click at [236, 250] on link "Prev" at bounding box center [239, 245] width 16 height 16
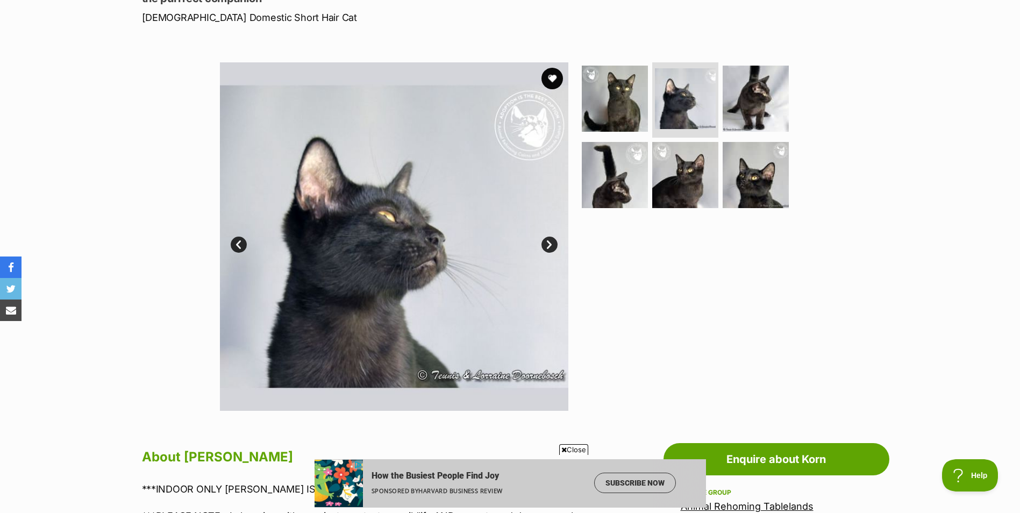
click at [236, 249] on link "Prev" at bounding box center [239, 245] width 16 height 16
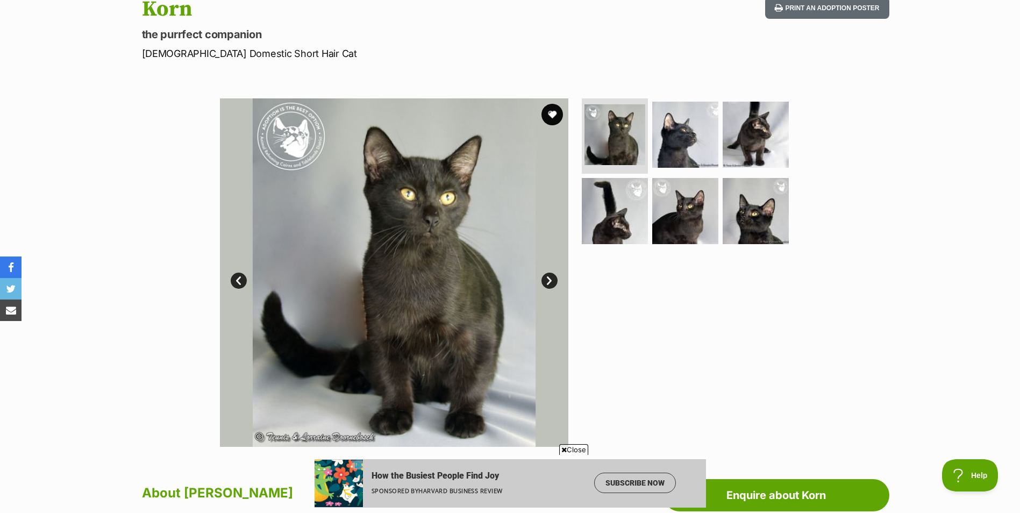
scroll to position [108, 0]
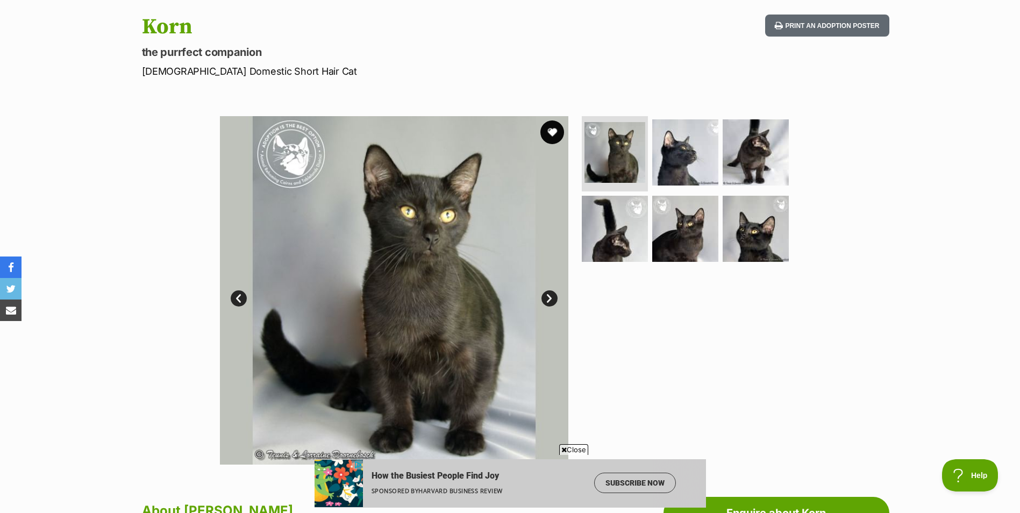
click at [547, 128] on button "favourite" at bounding box center [553, 132] width 24 height 24
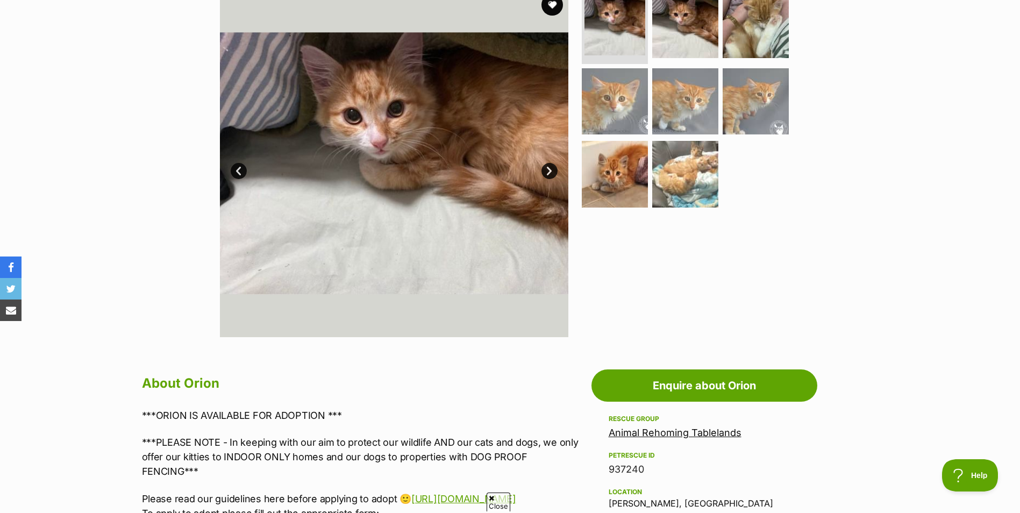
scroll to position [215, 0]
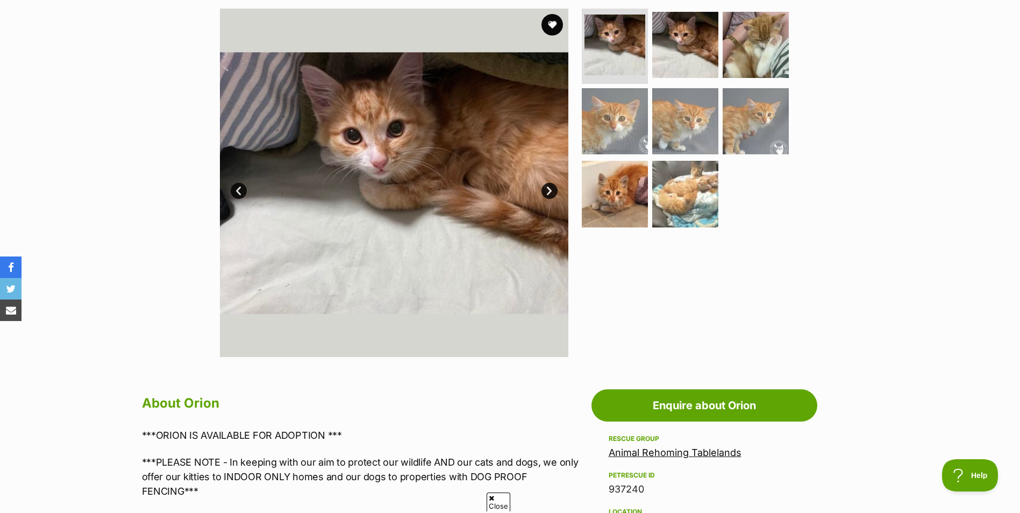
click at [550, 187] on link "Next" at bounding box center [550, 191] width 16 height 16
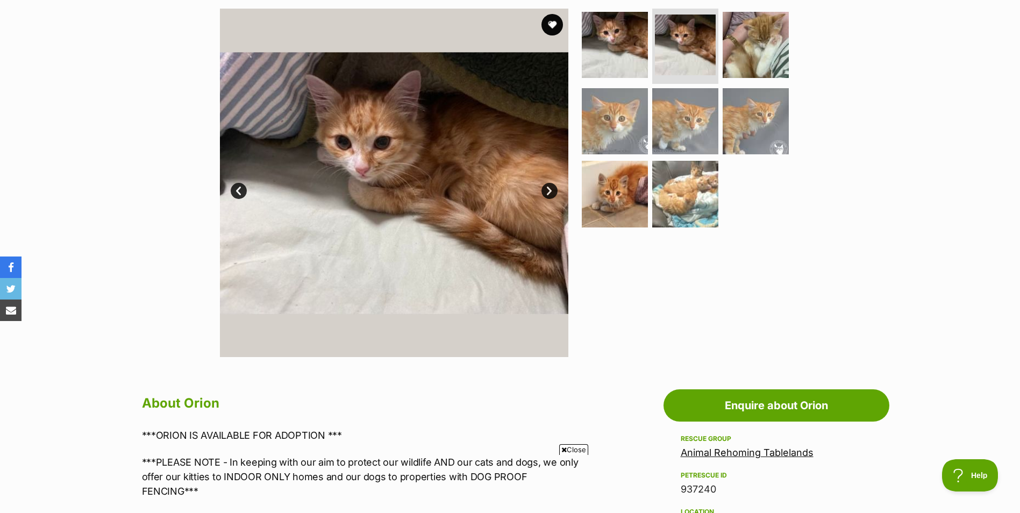
scroll to position [0, 0]
click at [550, 187] on link "Next" at bounding box center [550, 191] width 16 height 16
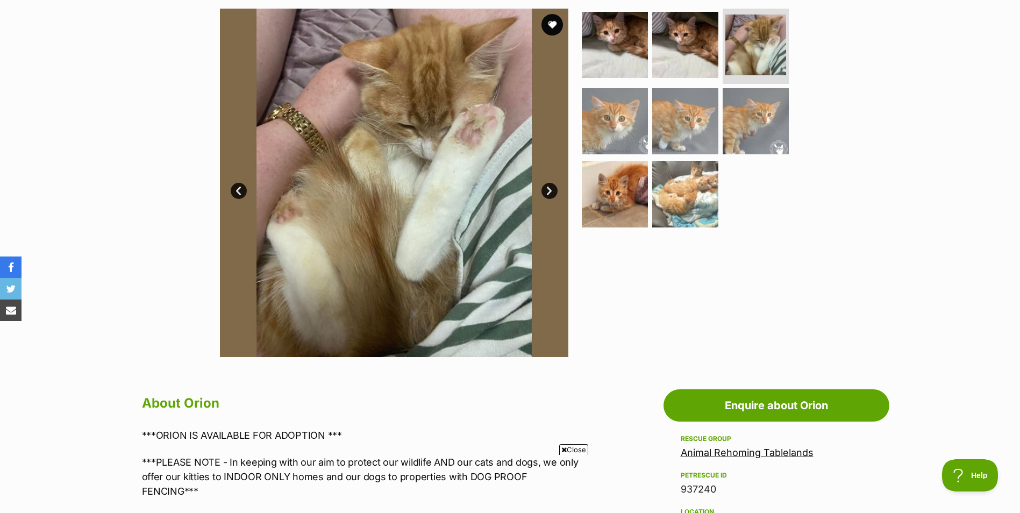
click at [550, 187] on link "Next" at bounding box center [550, 191] width 16 height 16
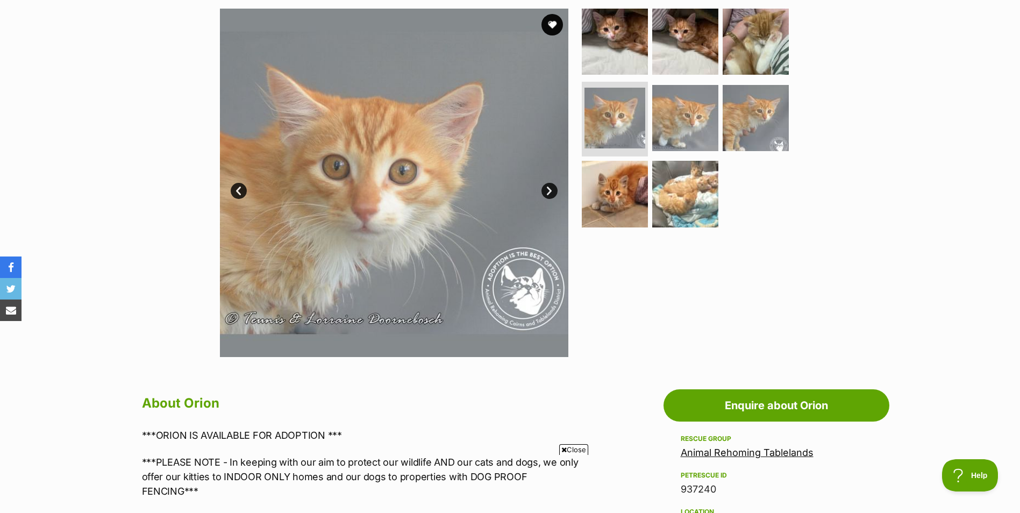
click at [550, 187] on link "Next" at bounding box center [550, 191] width 16 height 16
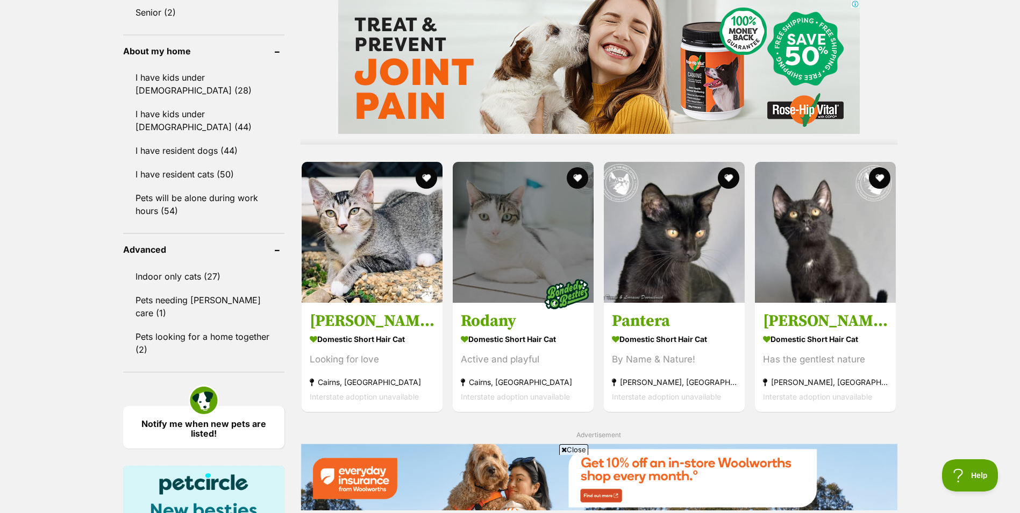
scroll to position [924, 0]
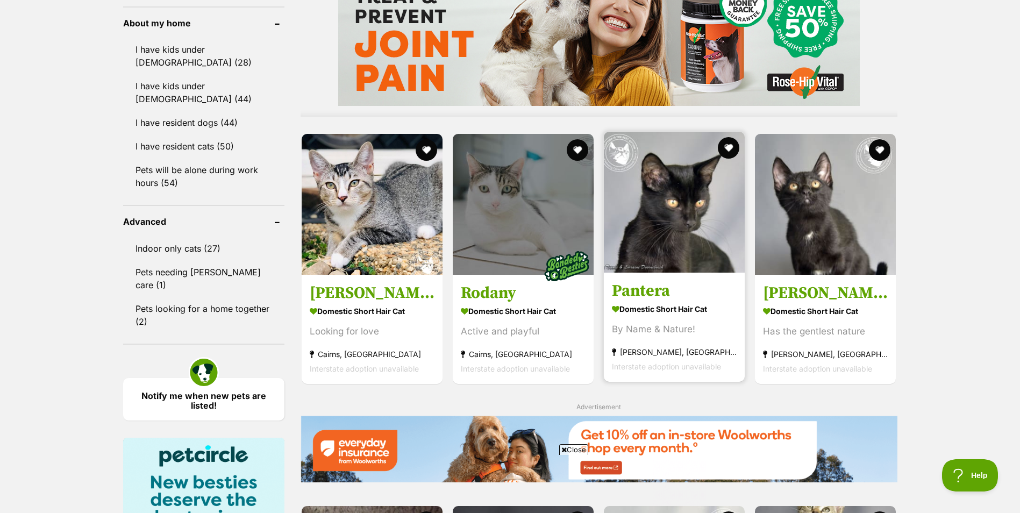
click at [686, 249] on img at bounding box center [674, 202] width 141 height 141
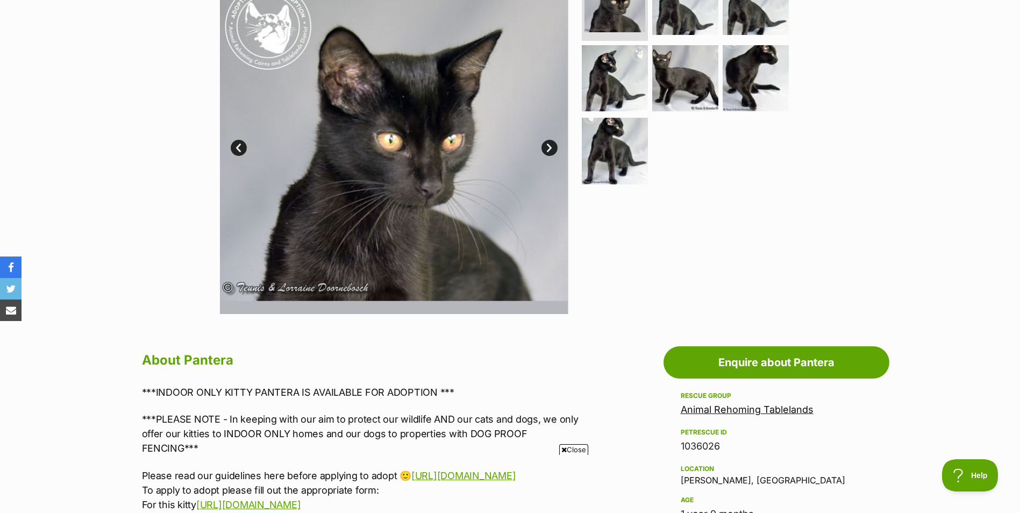
scroll to position [215, 0]
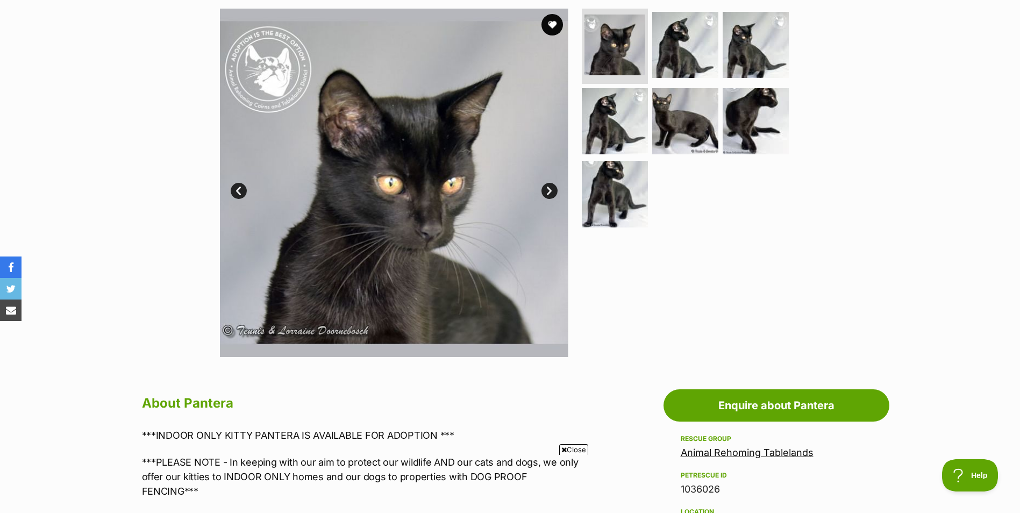
click at [546, 190] on link "Next" at bounding box center [550, 191] width 16 height 16
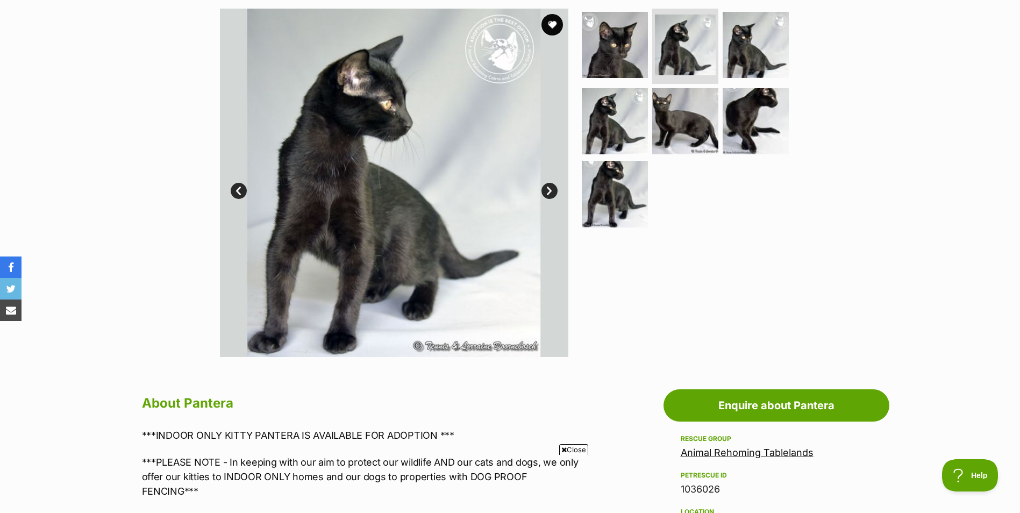
click at [546, 190] on link "Next" at bounding box center [550, 191] width 16 height 16
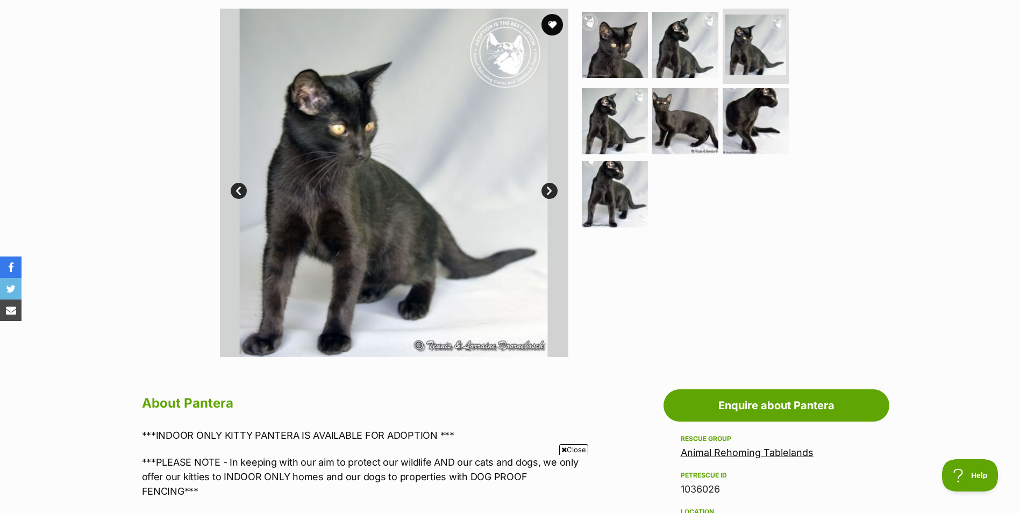
click at [546, 190] on link "Next" at bounding box center [550, 191] width 16 height 16
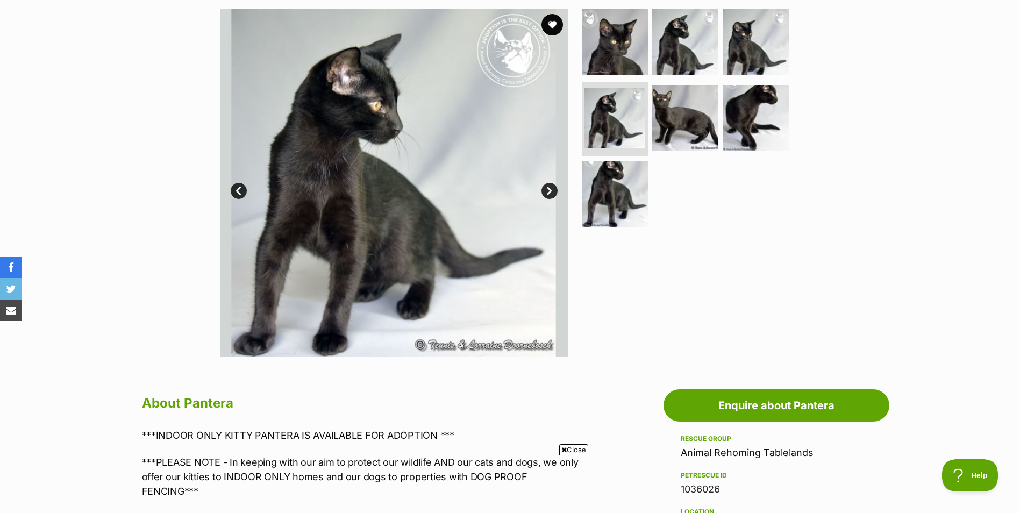
click at [546, 190] on link "Next" at bounding box center [550, 191] width 16 height 16
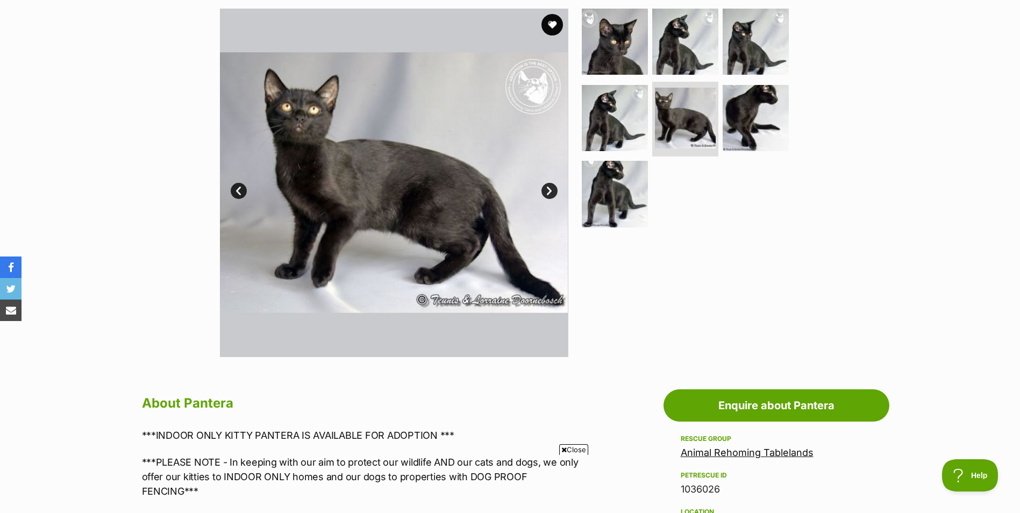
click at [546, 190] on link "Next" at bounding box center [550, 191] width 16 height 16
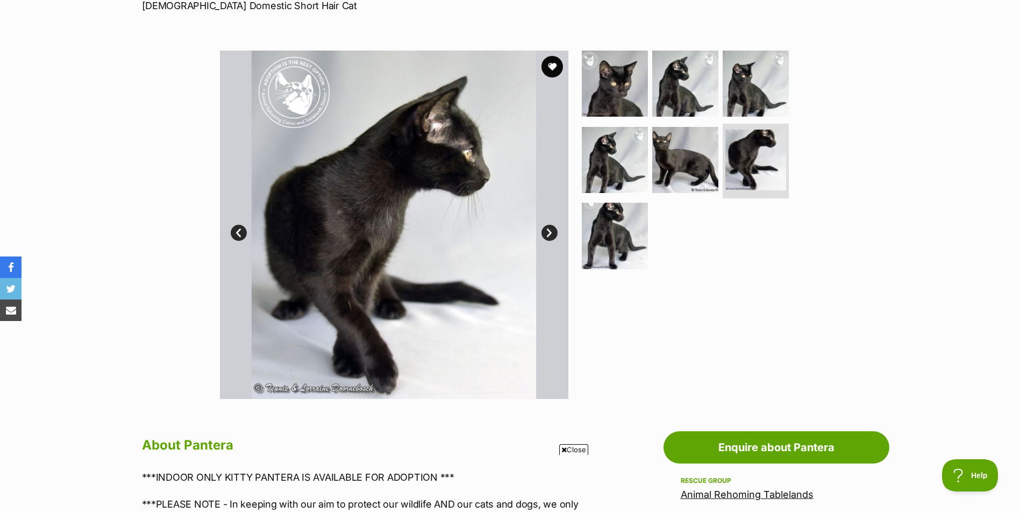
scroll to position [108, 0]
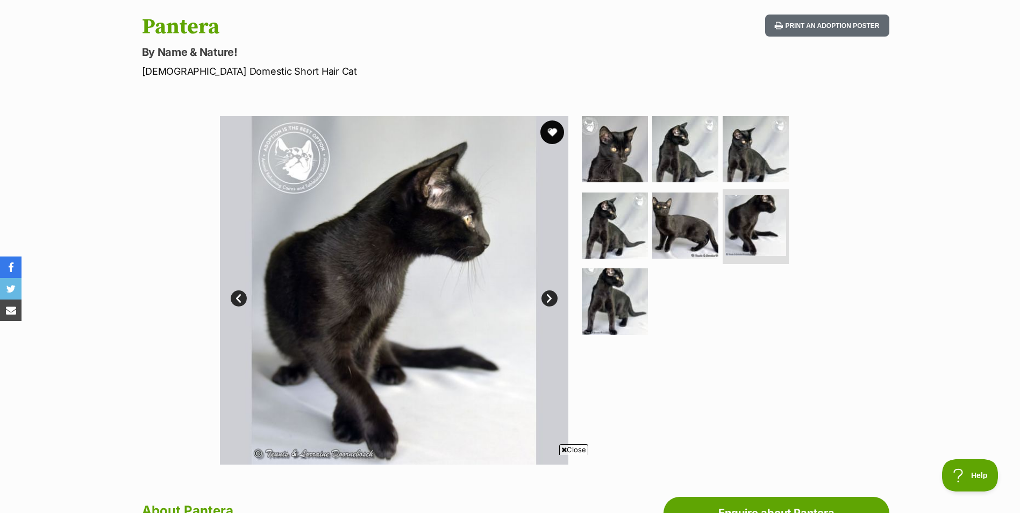
click at [556, 130] on button "favourite" at bounding box center [553, 132] width 24 height 24
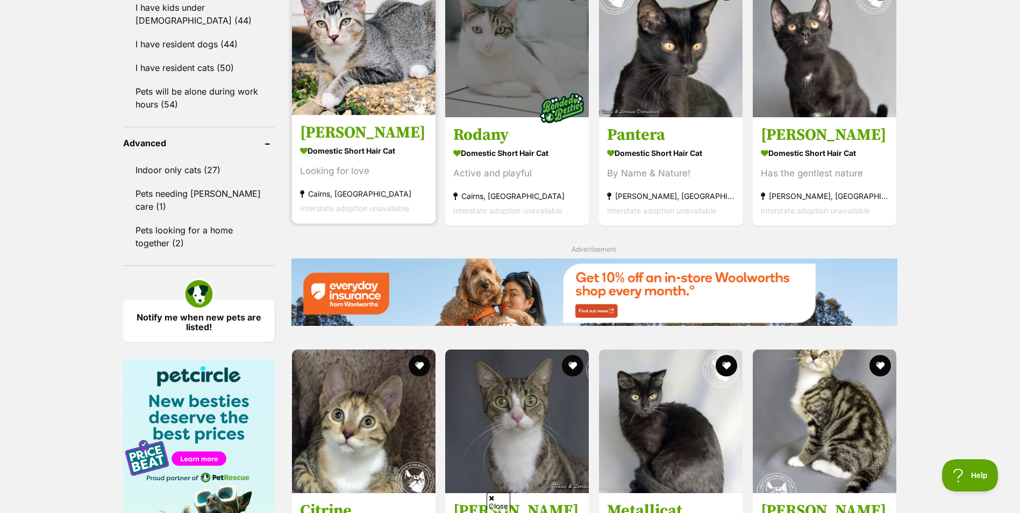
scroll to position [978, 0]
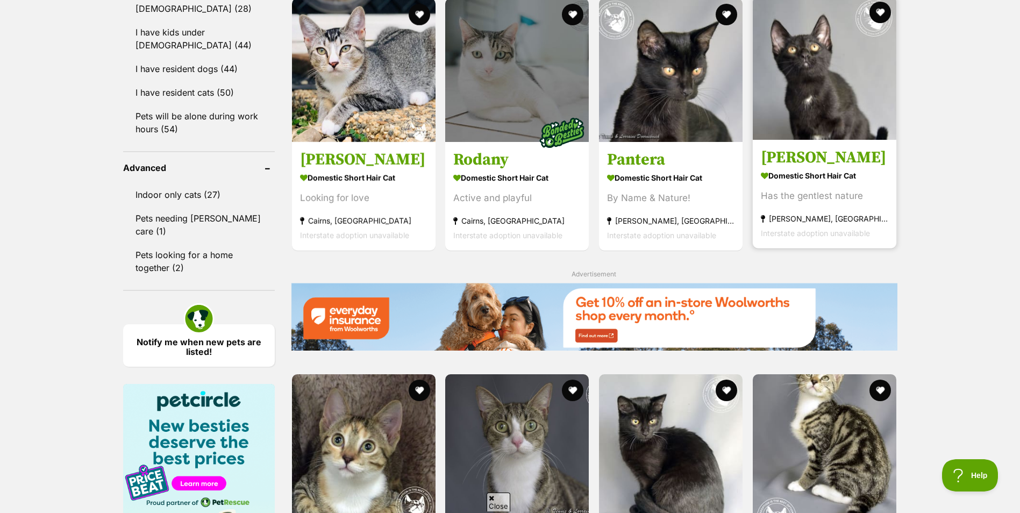
click at [793, 122] on img at bounding box center [825, 68] width 144 height 144
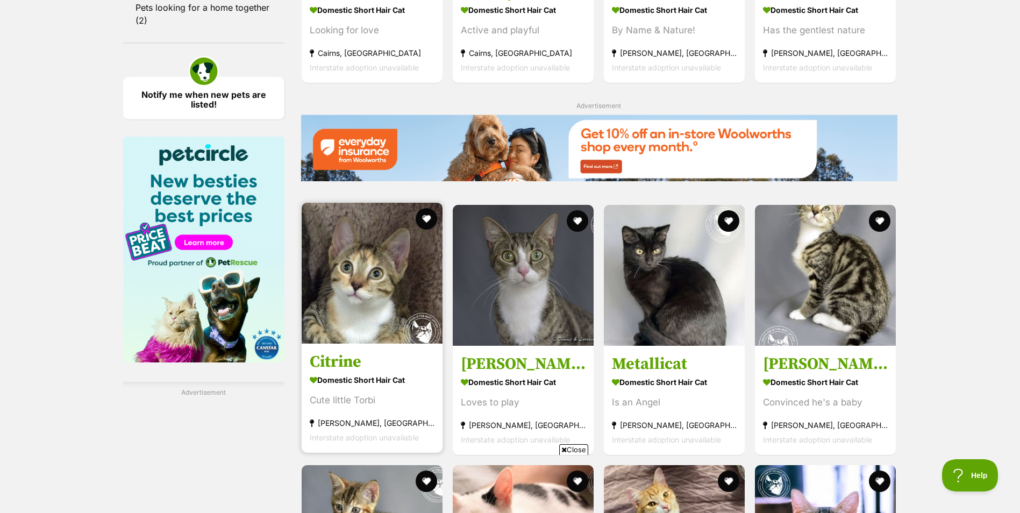
scroll to position [1247, 0]
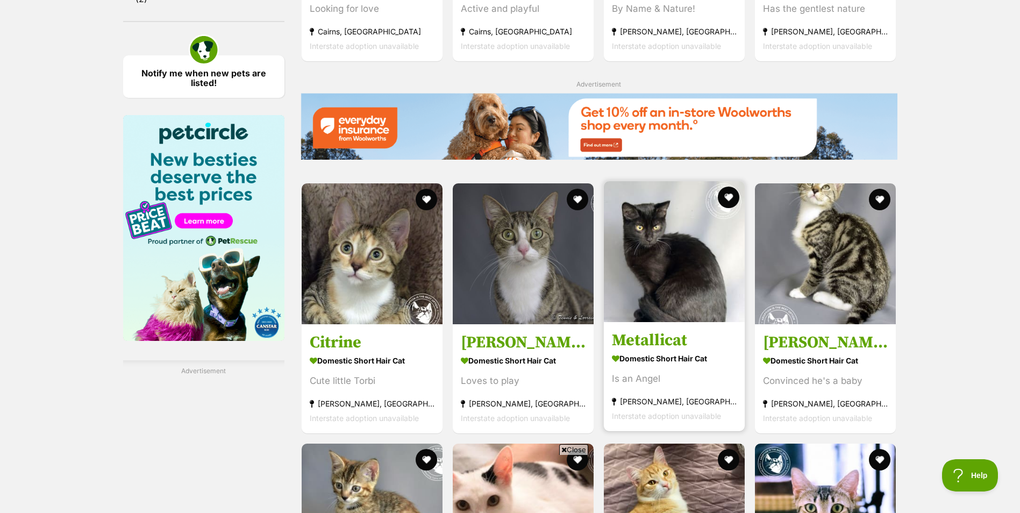
click at [631, 267] on img at bounding box center [674, 251] width 141 height 141
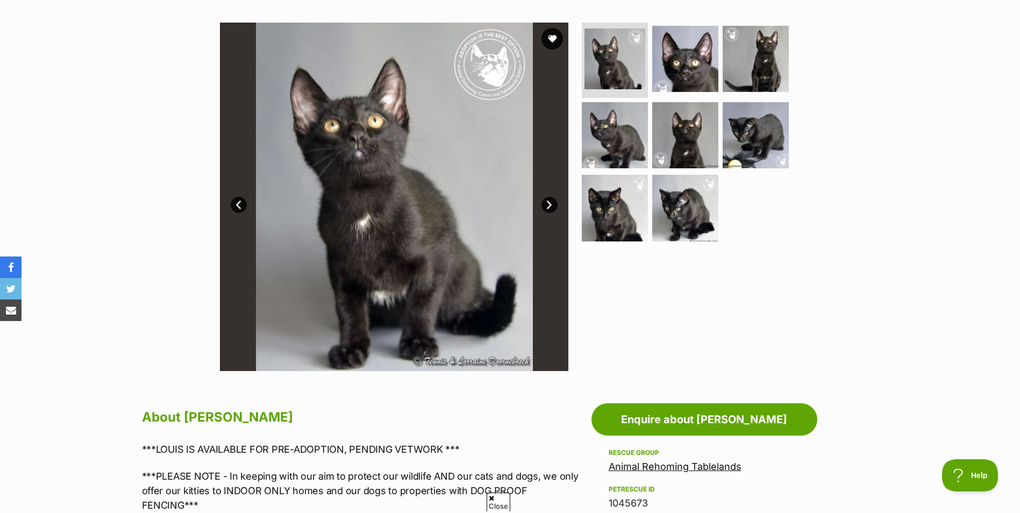
scroll to position [215, 0]
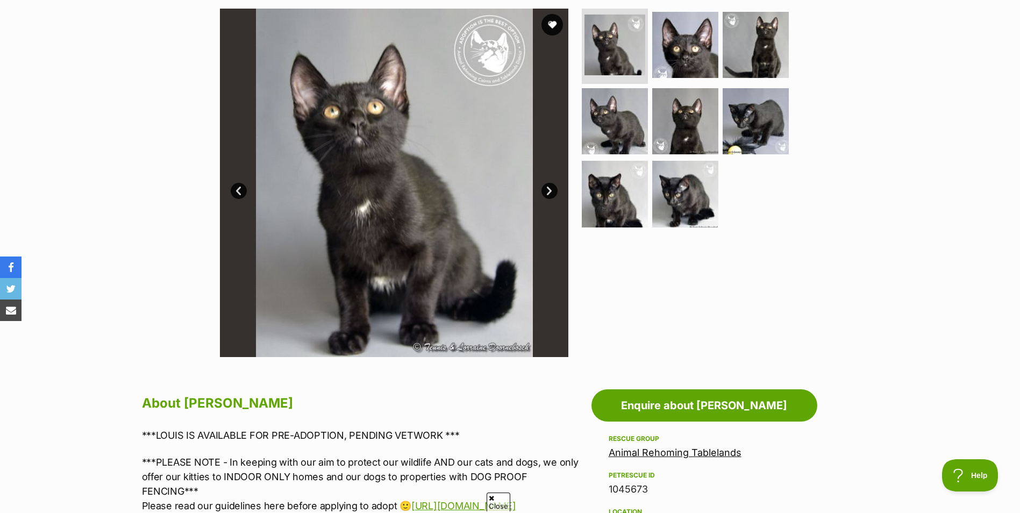
click at [550, 189] on link "Next" at bounding box center [550, 191] width 16 height 16
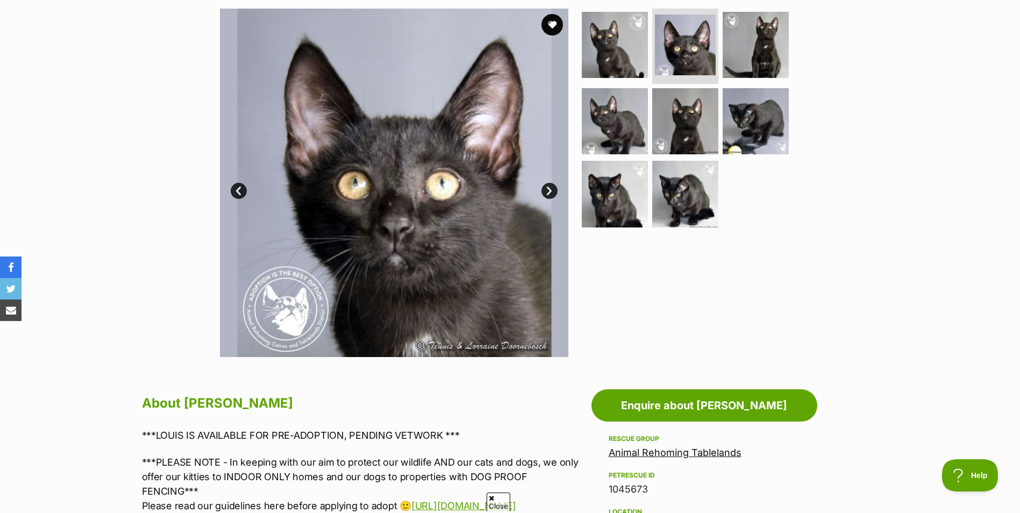
click at [550, 188] on link "Next" at bounding box center [550, 191] width 16 height 16
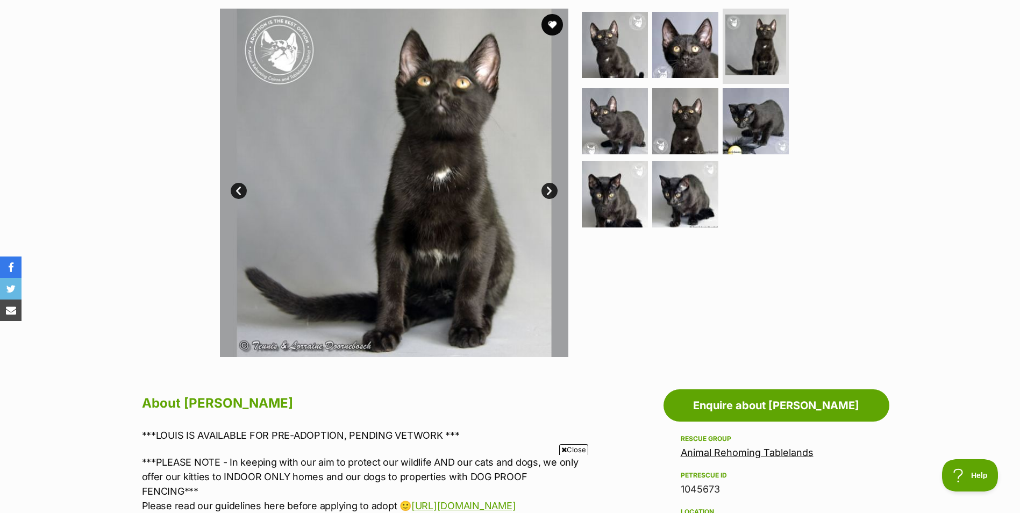
scroll to position [0, 0]
click at [550, 188] on link "Next" at bounding box center [550, 191] width 16 height 16
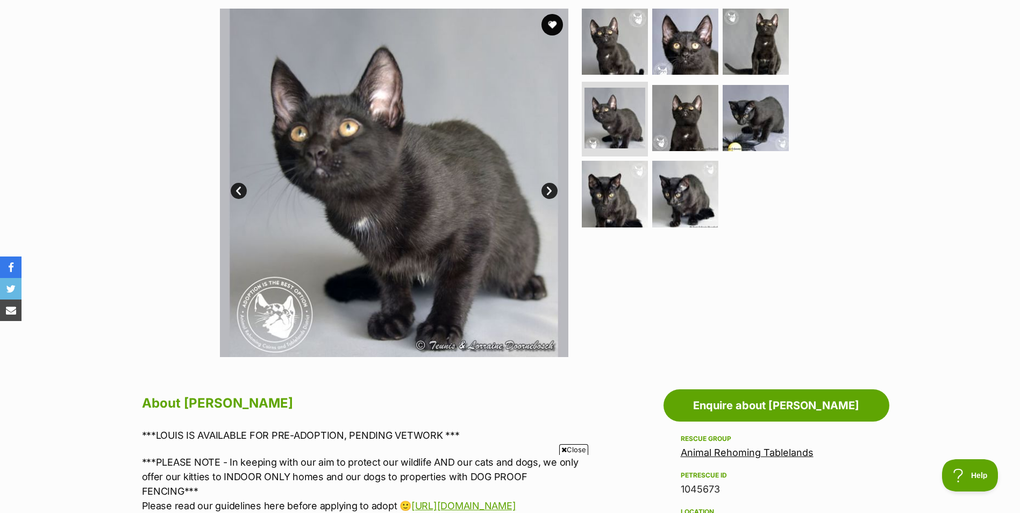
click at [550, 188] on link "Next" at bounding box center [550, 191] width 16 height 16
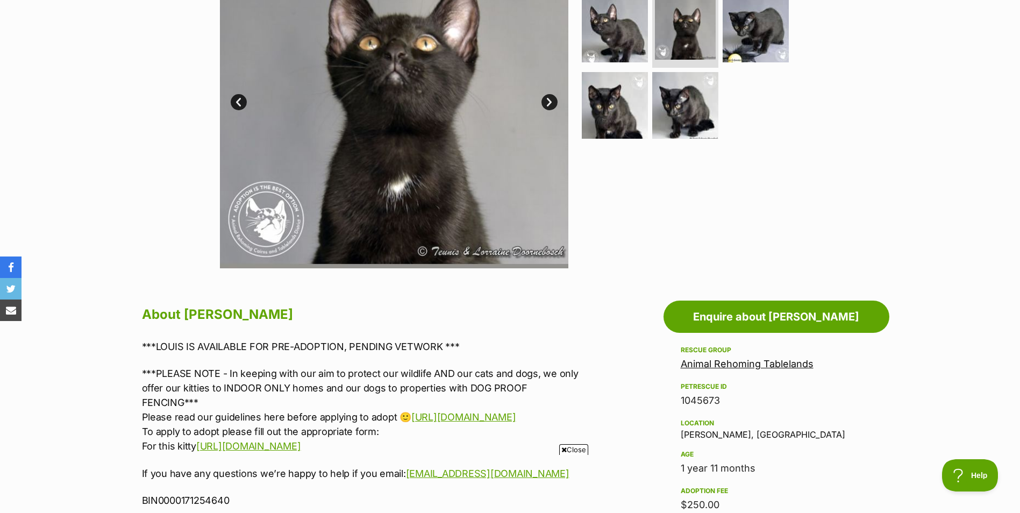
scroll to position [269, 0]
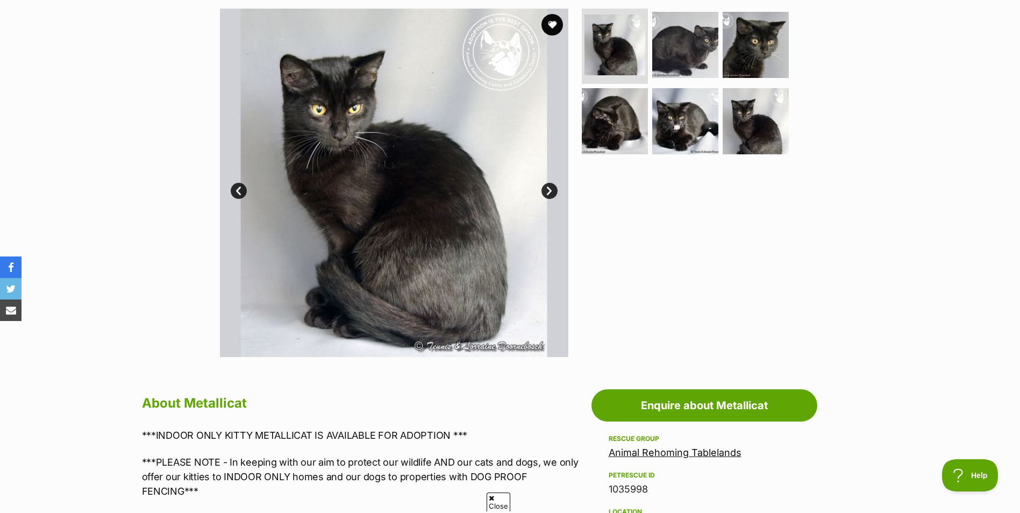
click at [545, 189] on link "Next" at bounding box center [550, 191] width 16 height 16
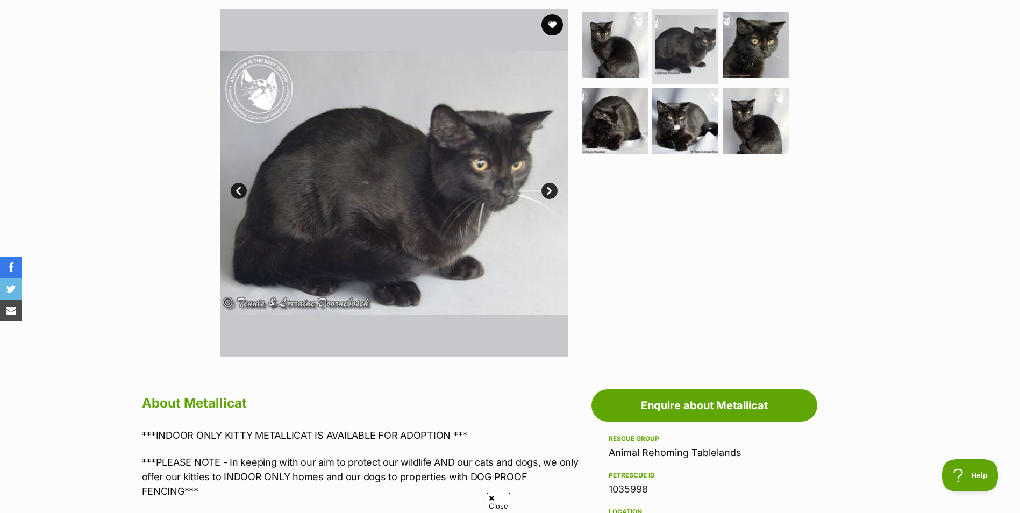
click at [545, 189] on link "Next" at bounding box center [550, 191] width 16 height 16
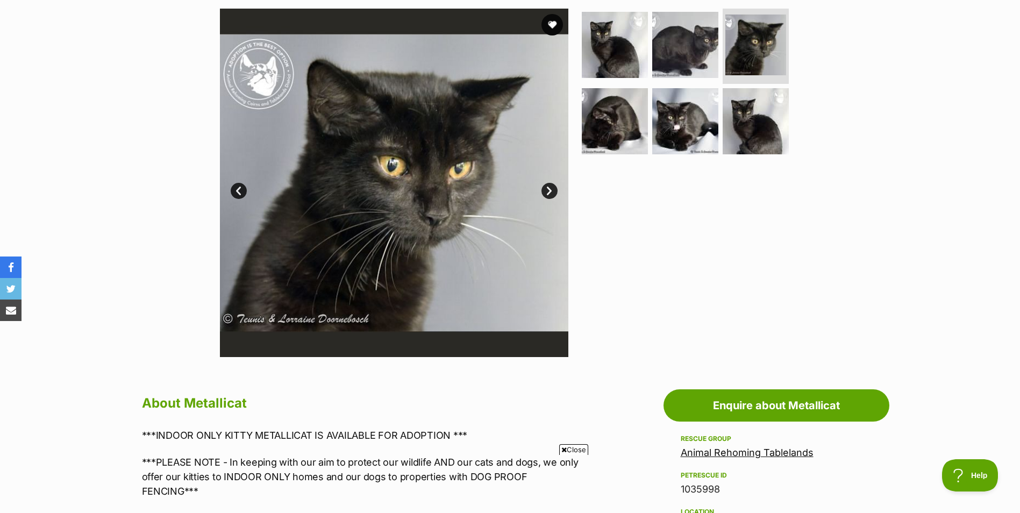
click at [545, 189] on link "Next" at bounding box center [550, 191] width 16 height 16
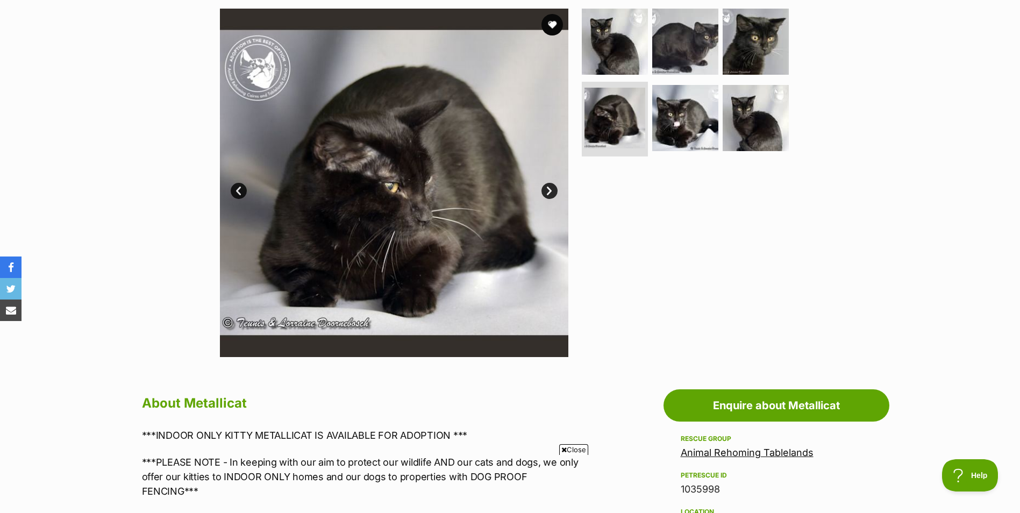
click at [545, 189] on link "Next" at bounding box center [550, 191] width 16 height 16
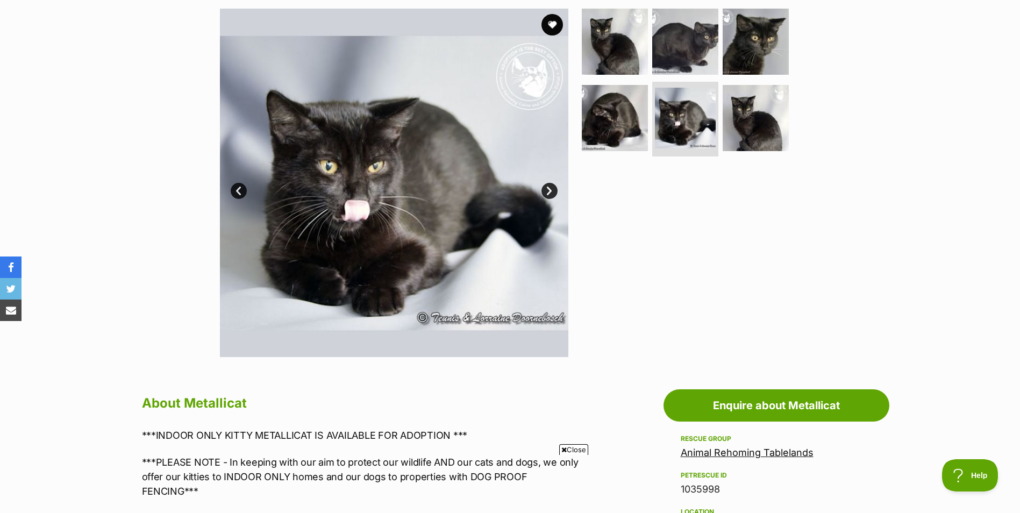
click at [545, 189] on link "Next" at bounding box center [550, 191] width 16 height 16
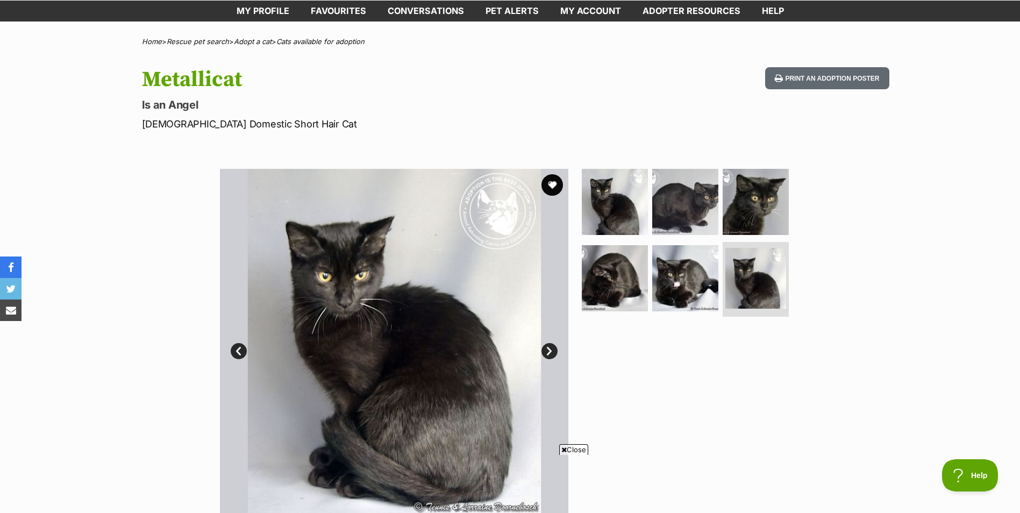
scroll to position [54, 0]
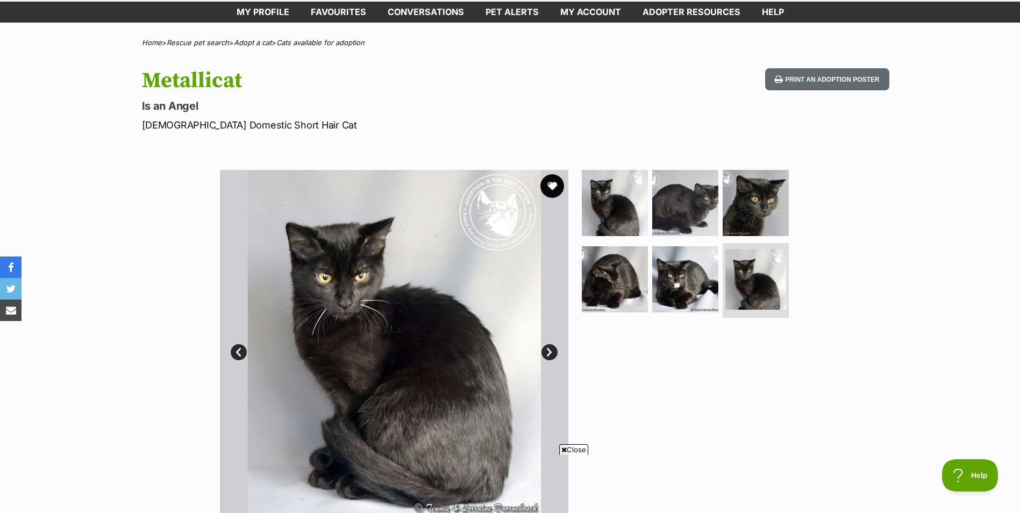
click at [555, 187] on button "favourite" at bounding box center [553, 186] width 24 height 24
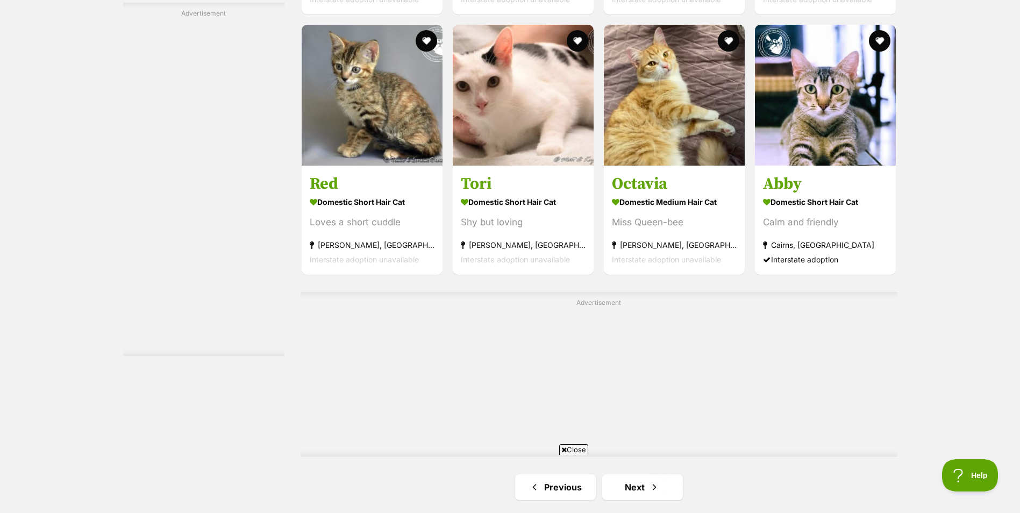
scroll to position [1839, 0]
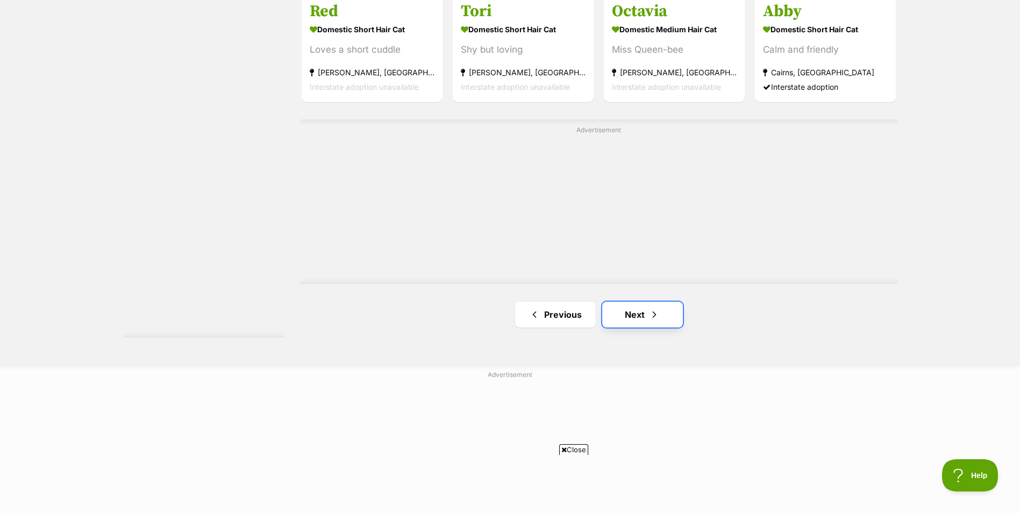
click at [659, 322] on link "Next" at bounding box center [642, 315] width 81 height 26
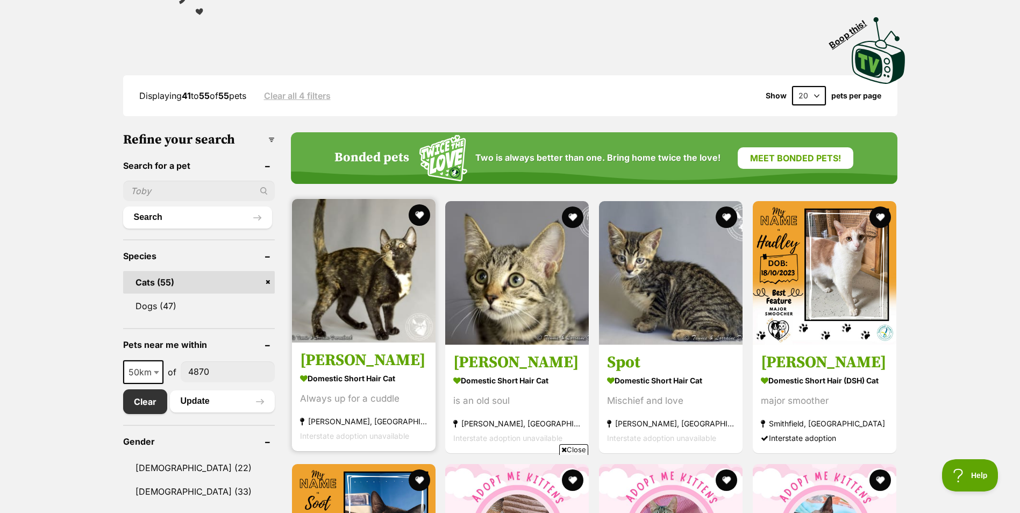
click at [374, 257] on img at bounding box center [364, 271] width 144 height 144
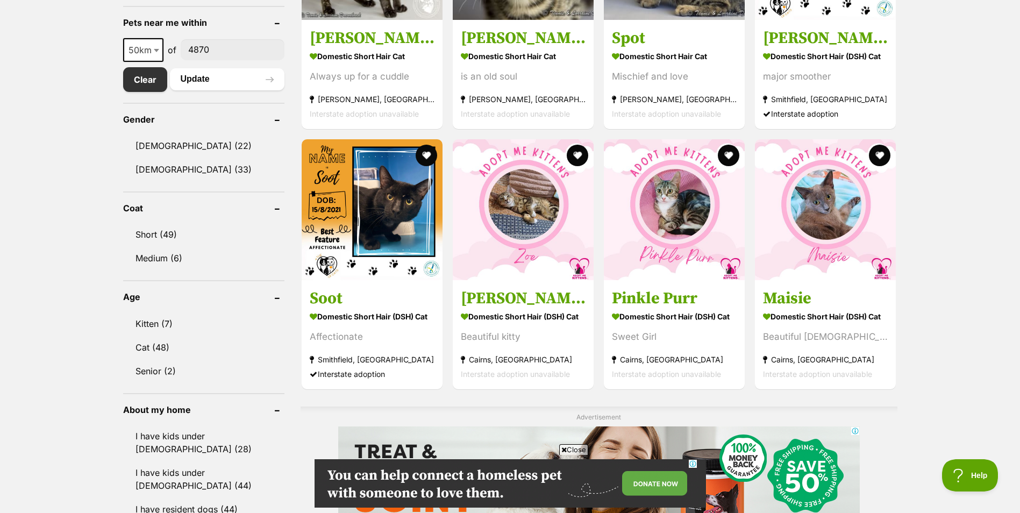
scroll to position [538, 0]
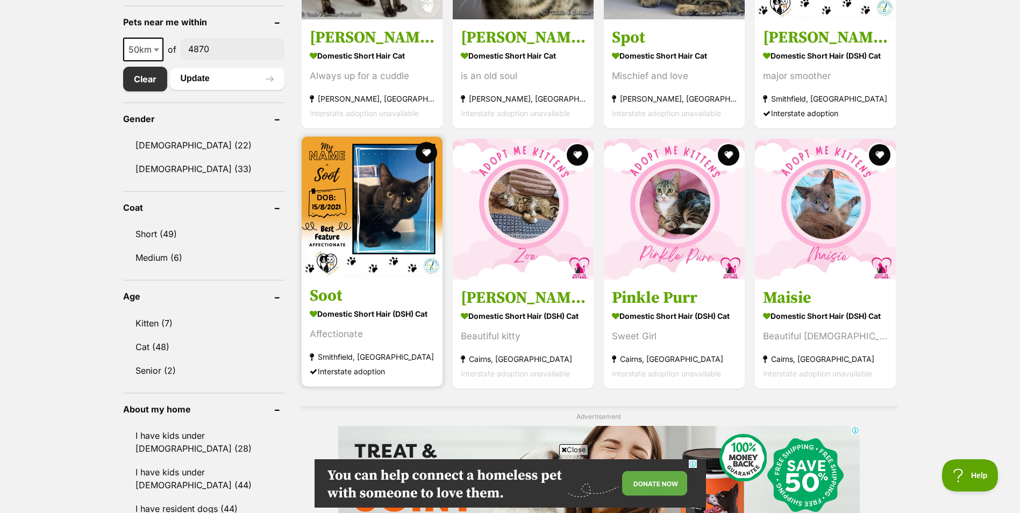
click at [360, 265] on img at bounding box center [372, 207] width 141 height 141
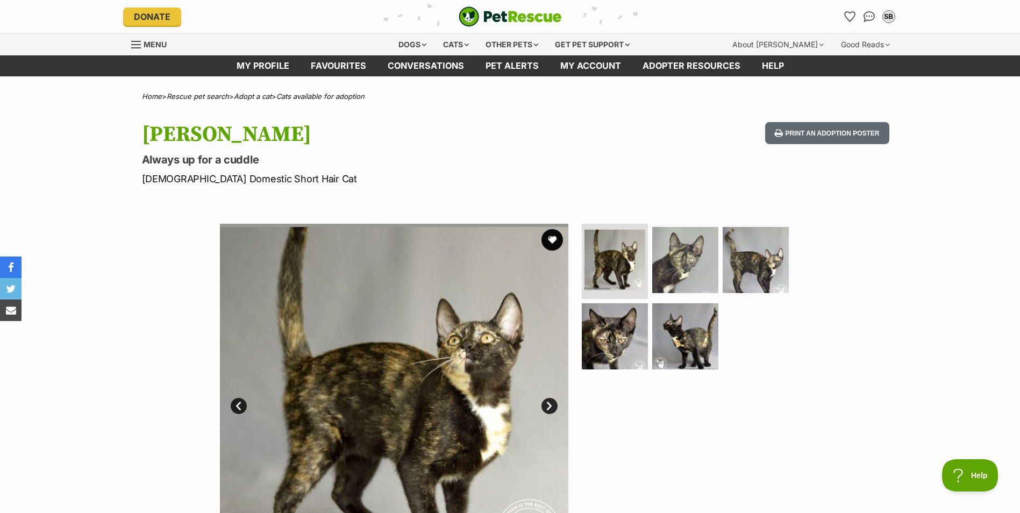
click at [545, 407] on link "Next" at bounding box center [550, 406] width 16 height 16
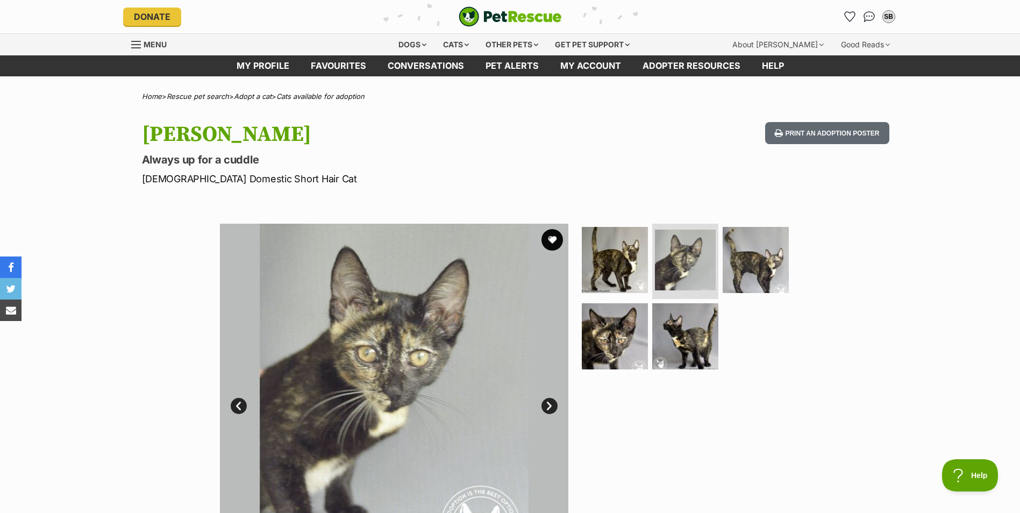
click at [544, 406] on link "Next" at bounding box center [550, 406] width 16 height 16
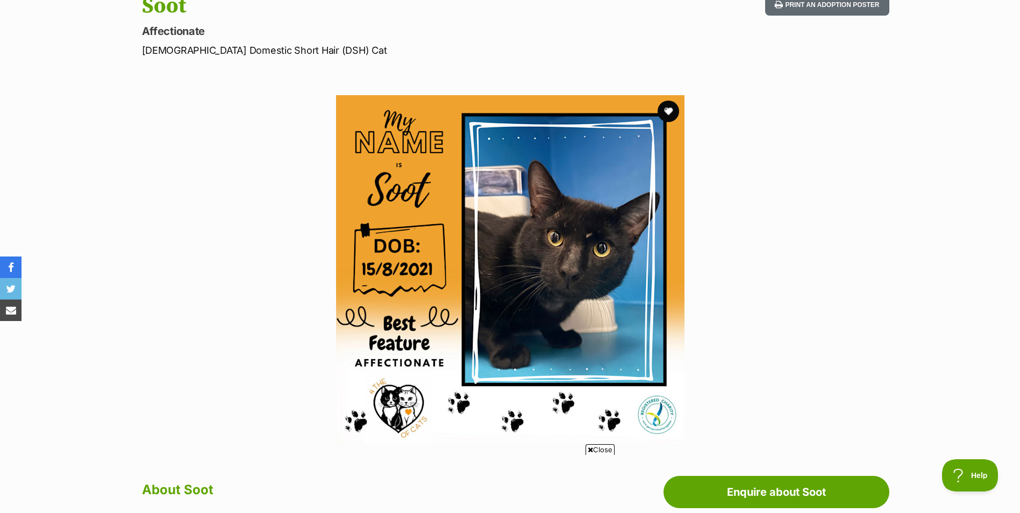
scroll to position [108, 0]
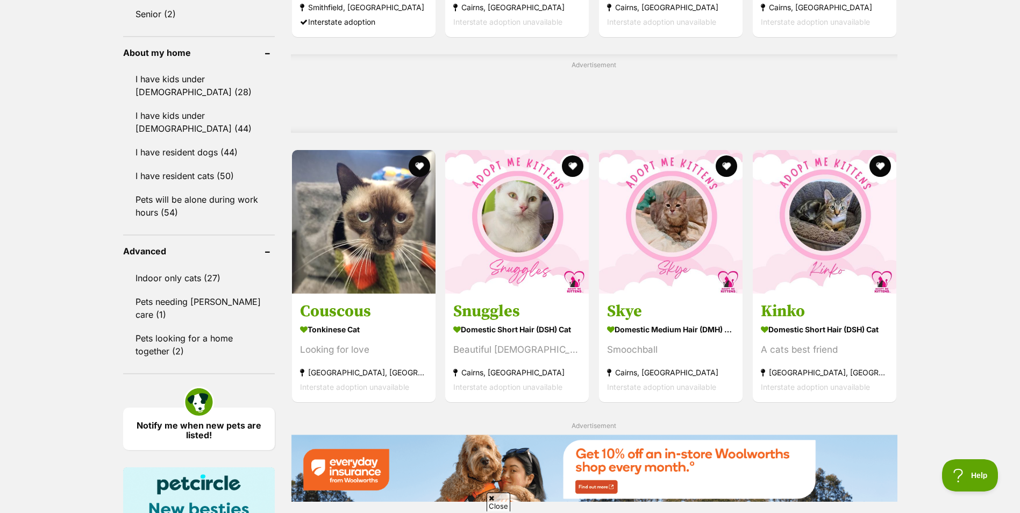
scroll to position [914, 0]
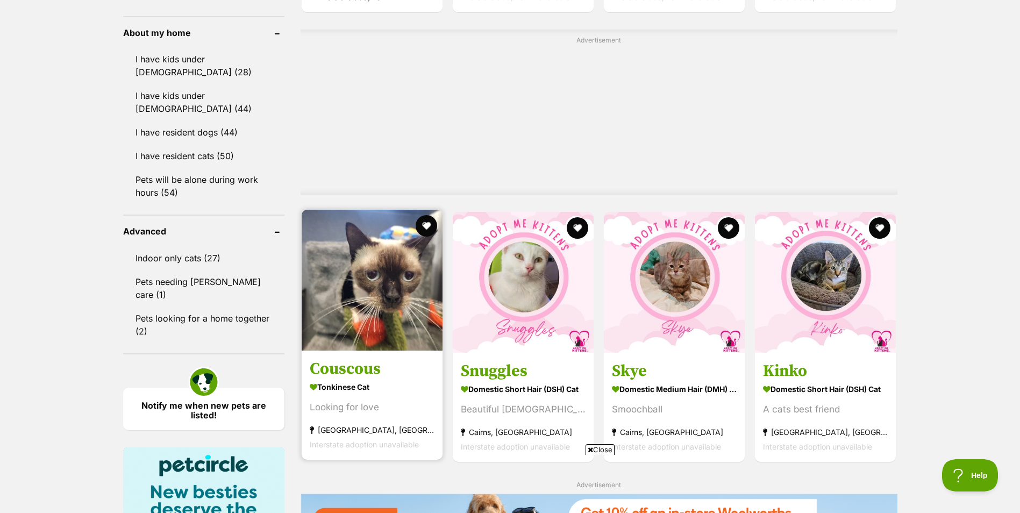
click at [346, 223] on img at bounding box center [372, 280] width 141 height 141
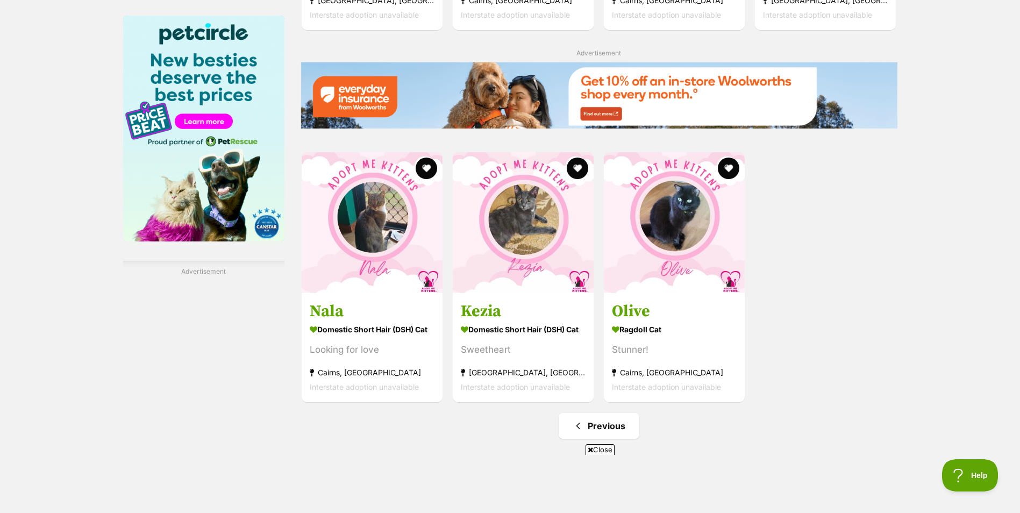
scroll to position [1345, 0]
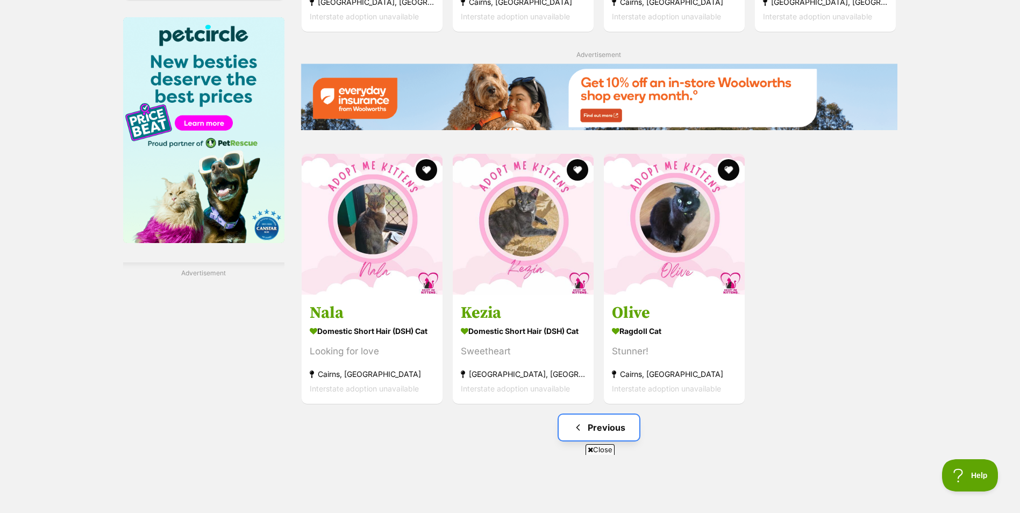
click at [622, 422] on link "Previous" at bounding box center [599, 428] width 81 height 26
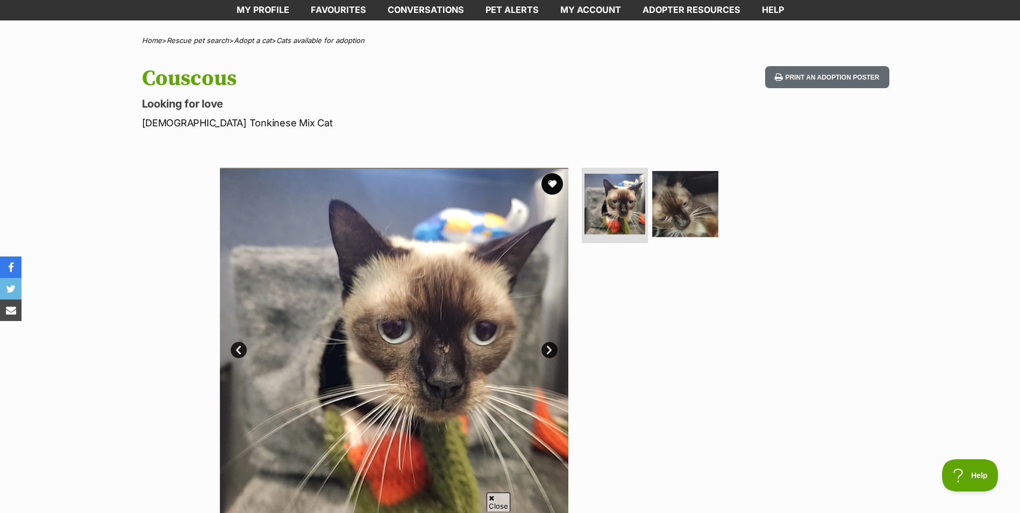
scroll to position [161, 0]
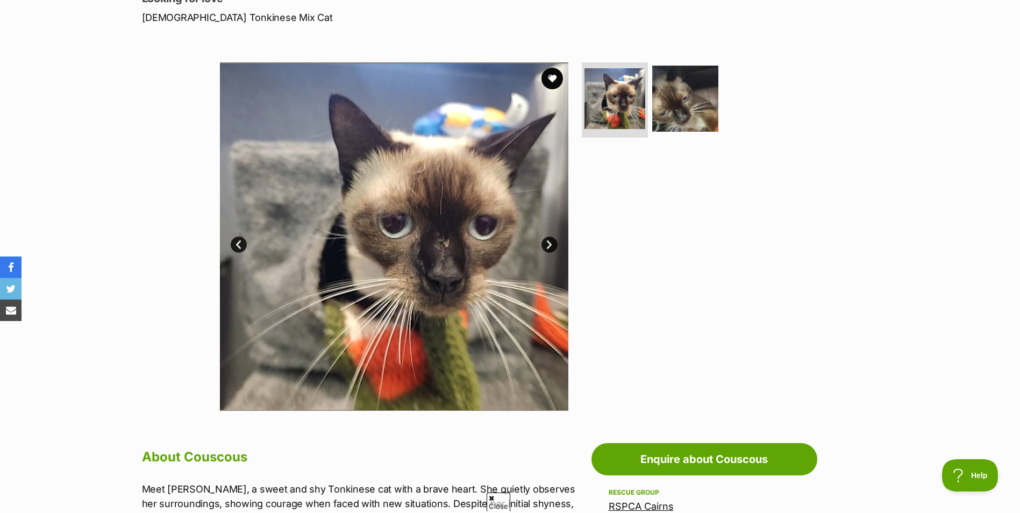
click at [540, 242] on img at bounding box center [394, 236] width 349 height 349
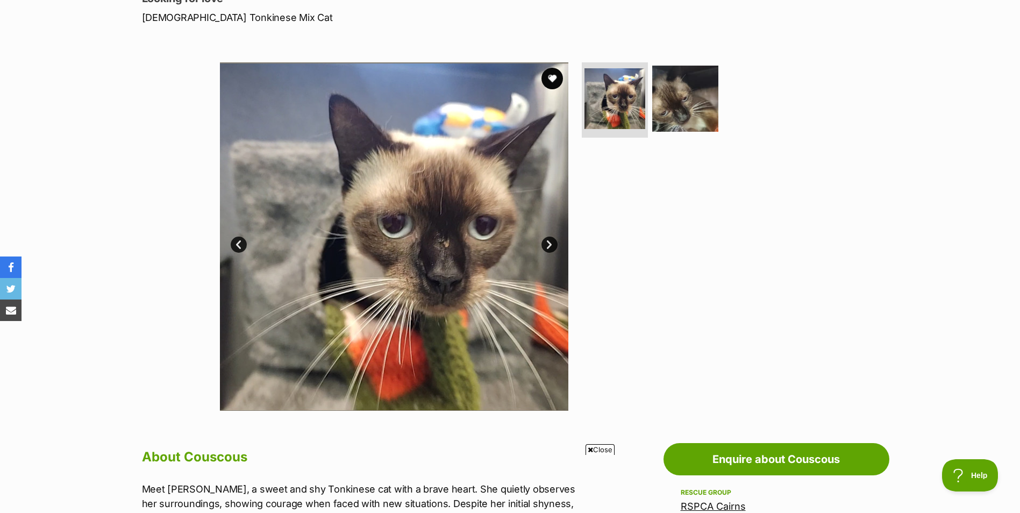
scroll to position [0, 0]
click at [550, 240] on link "Next" at bounding box center [550, 245] width 16 height 16
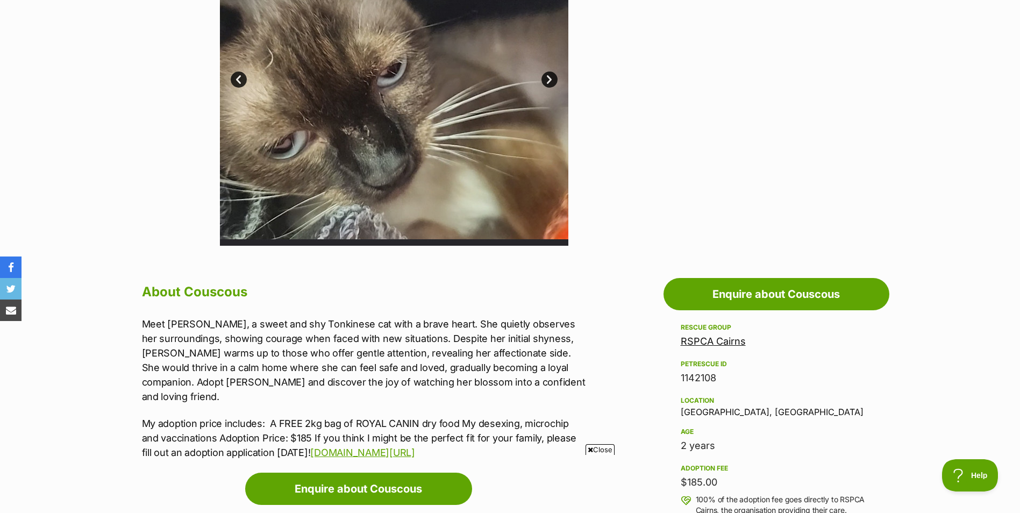
scroll to position [323, 0]
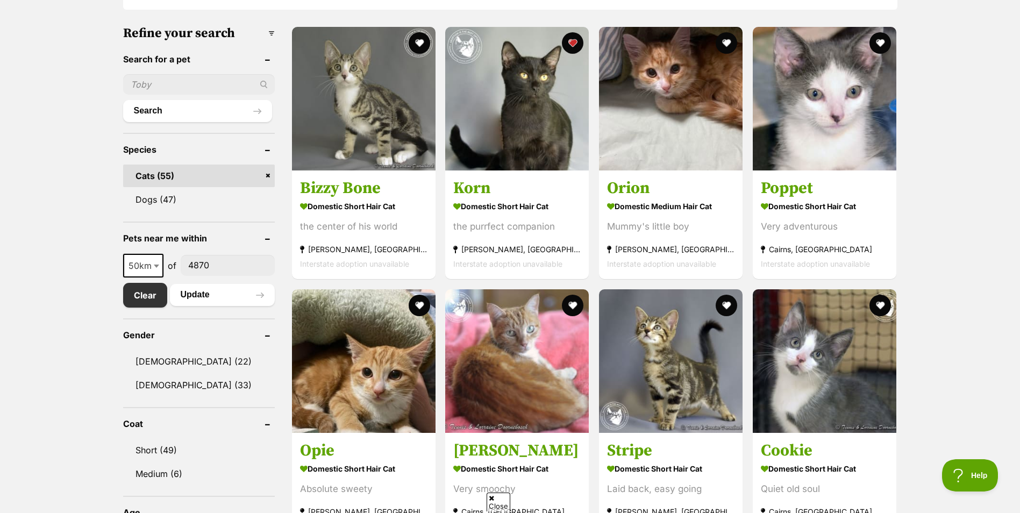
scroll to position [323, 0]
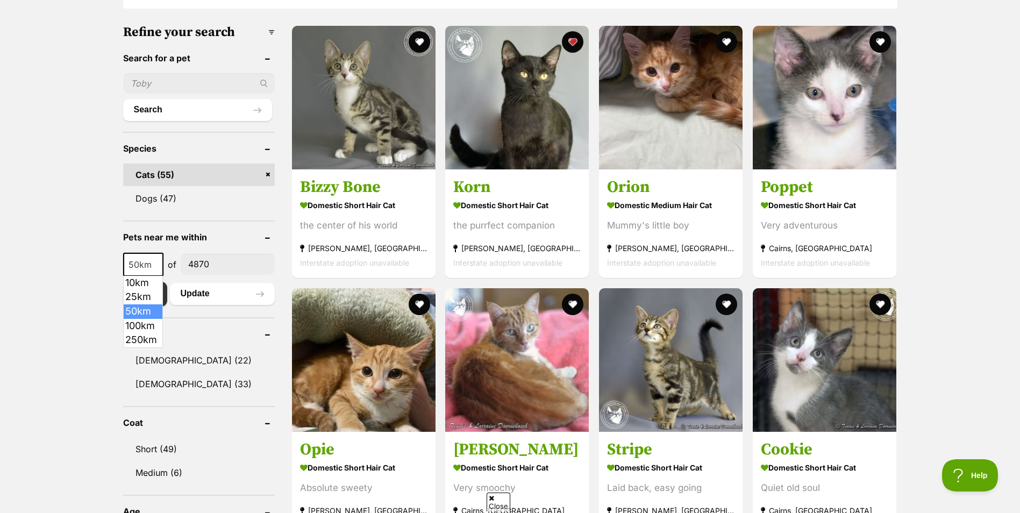
click at [162, 268] on span at bounding box center [157, 265] width 11 height 24
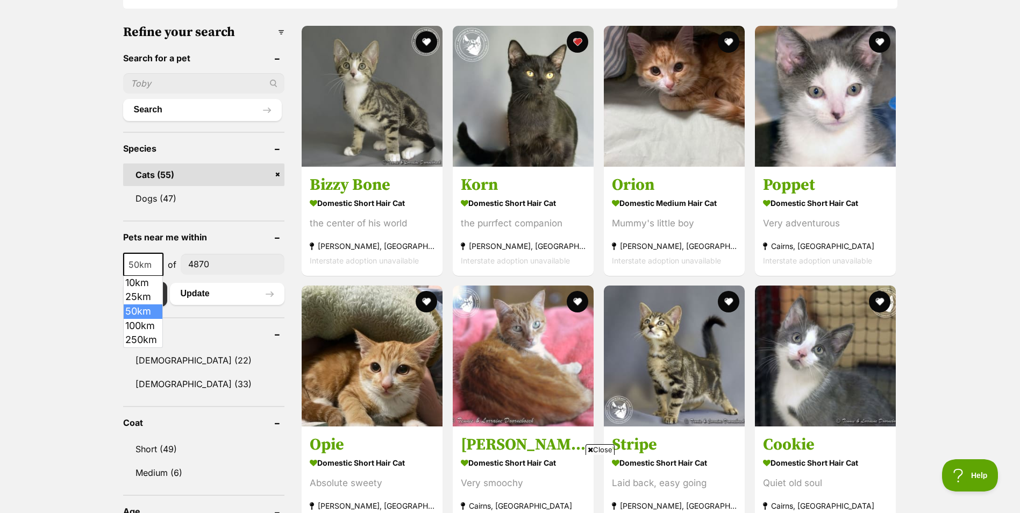
scroll to position [0, 0]
select select "100"
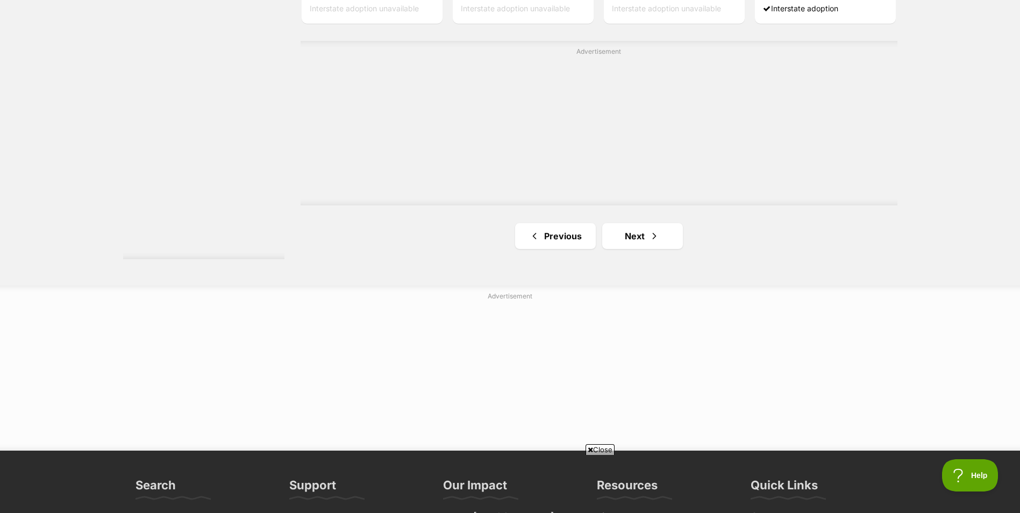
scroll to position [1936, 0]
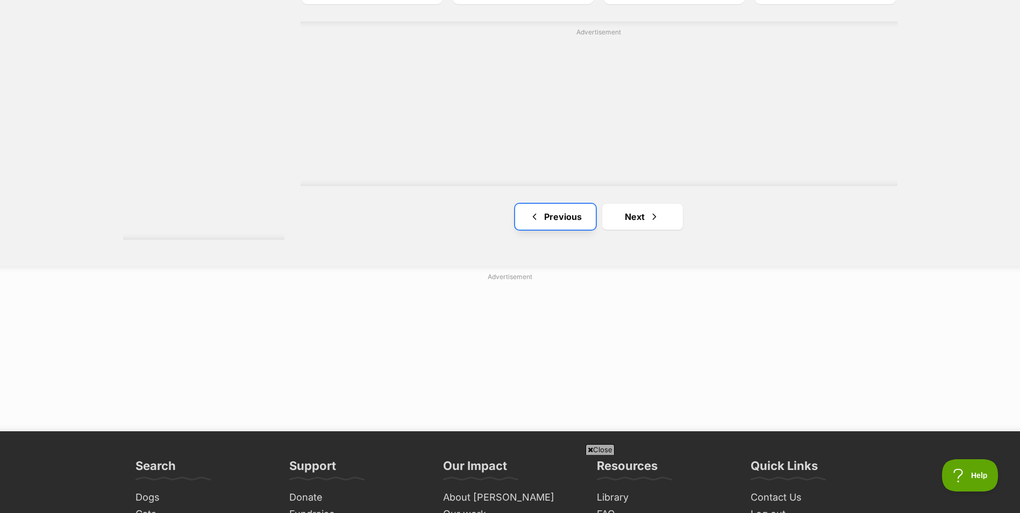
click at [556, 221] on link "Previous" at bounding box center [555, 217] width 81 height 26
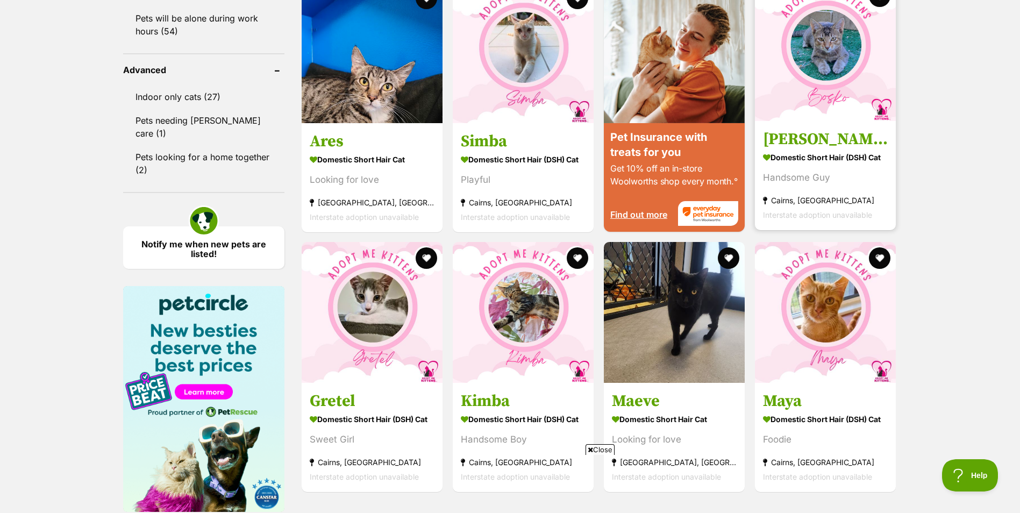
click at [857, 94] on img at bounding box center [825, 50] width 141 height 141
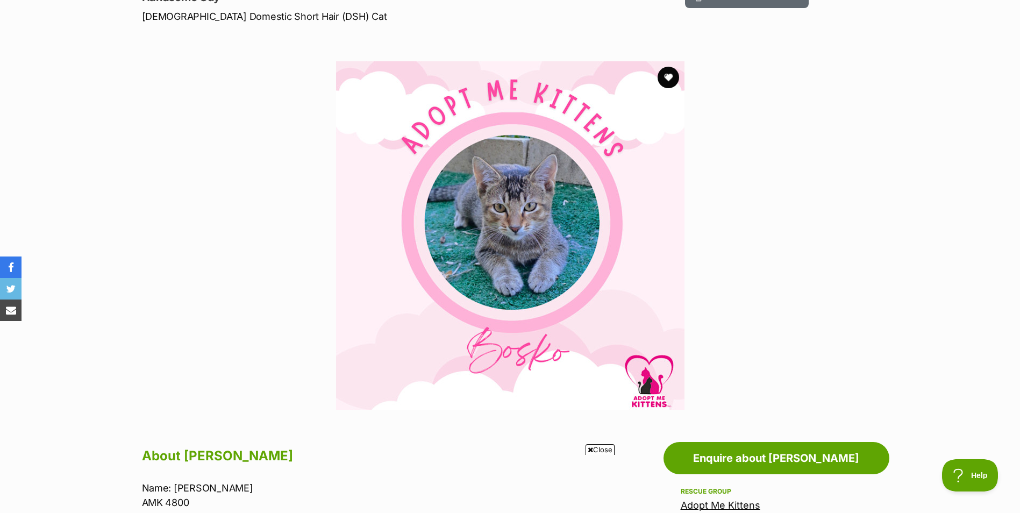
scroll to position [161, 0]
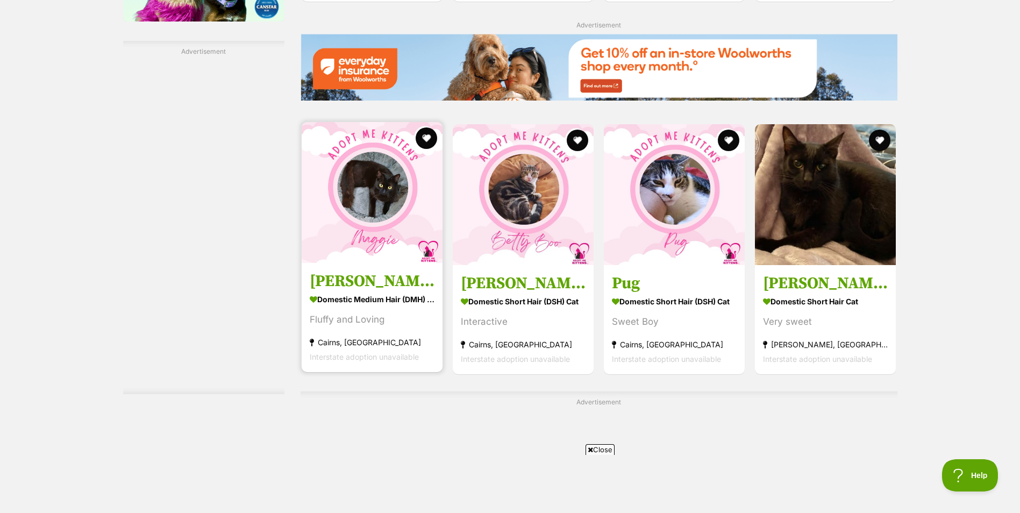
scroll to position [1601, 0]
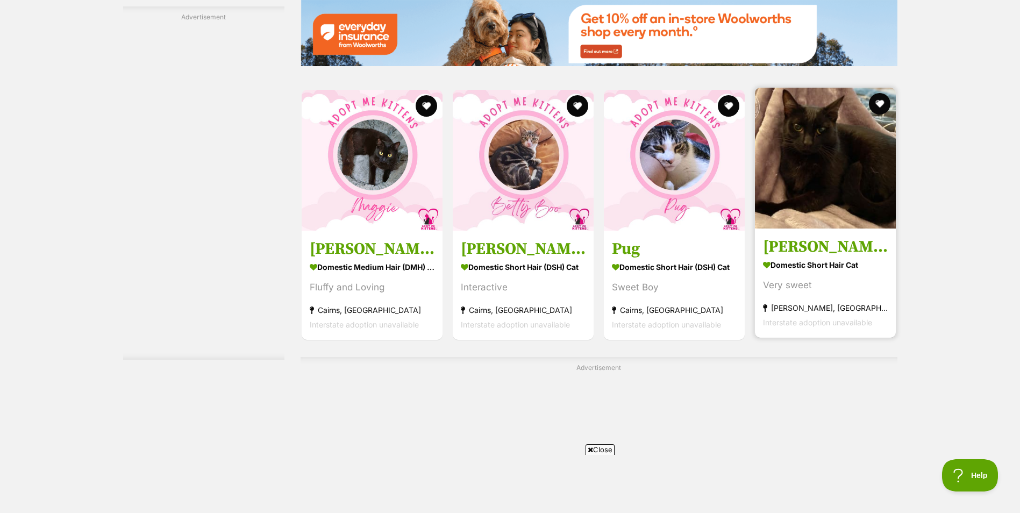
click at [826, 149] on img at bounding box center [825, 158] width 141 height 141
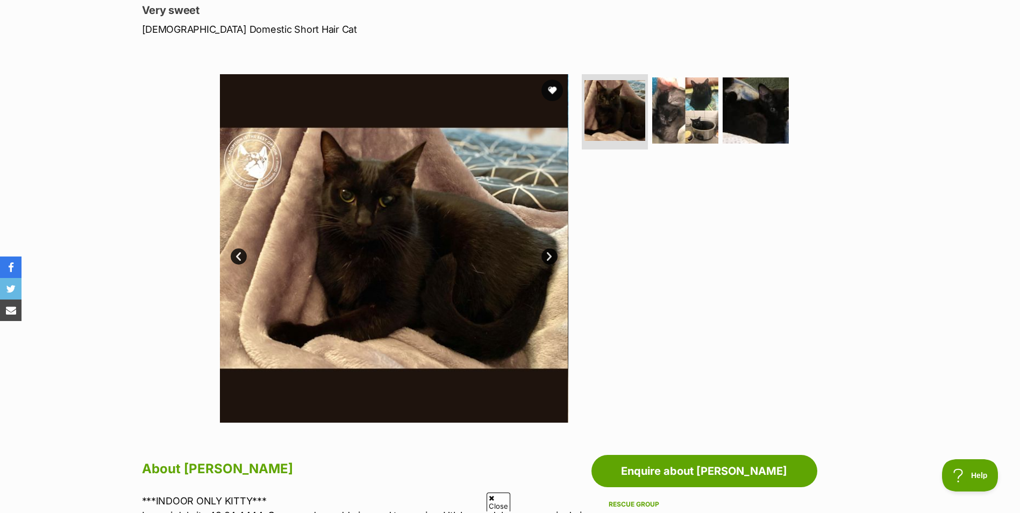
scroll to position [161, 0]
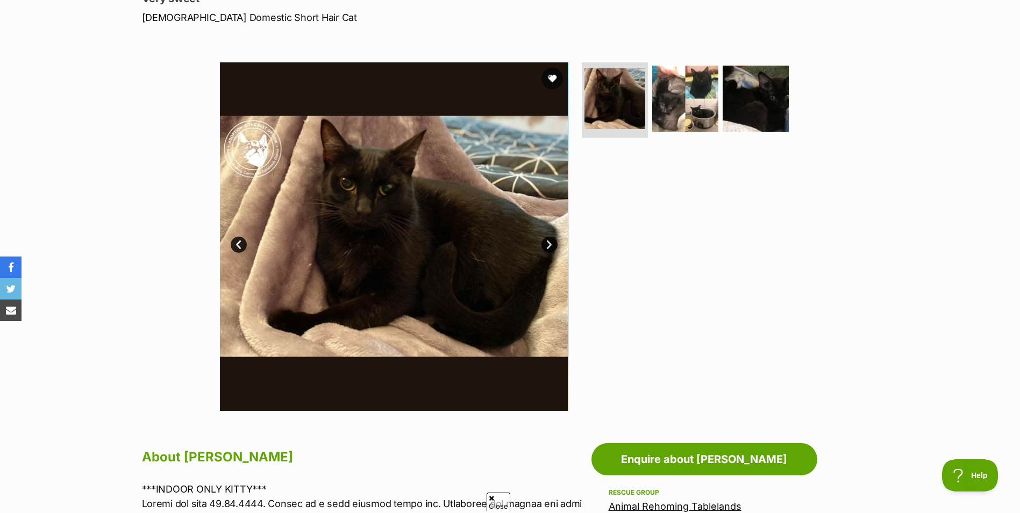
click at [546, 240] on link "Next" at bounding box center [550, 245] width 16 height 16
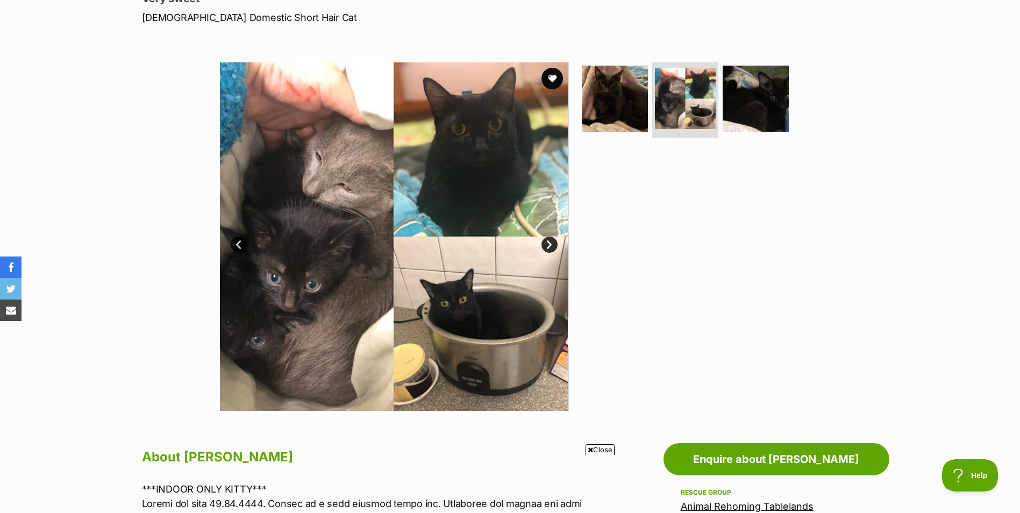
scroll to position [0, 0]
click at [545, 239] on link "Next" at bounding box center [550, 245] width 16 height 16
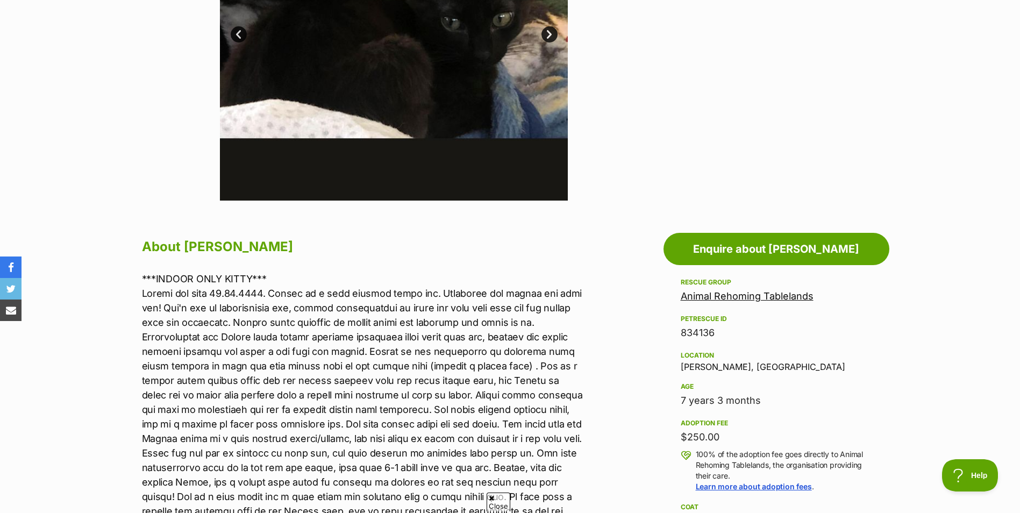
scroll to position [161, 0]
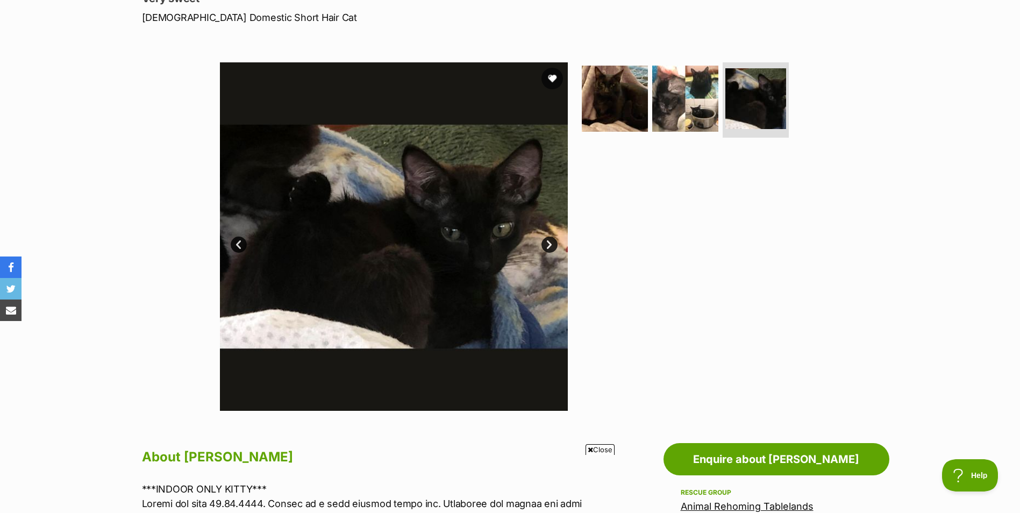
click at [240, 240] on link "Prev" at bounding box center [239, 245] width 16 height 16
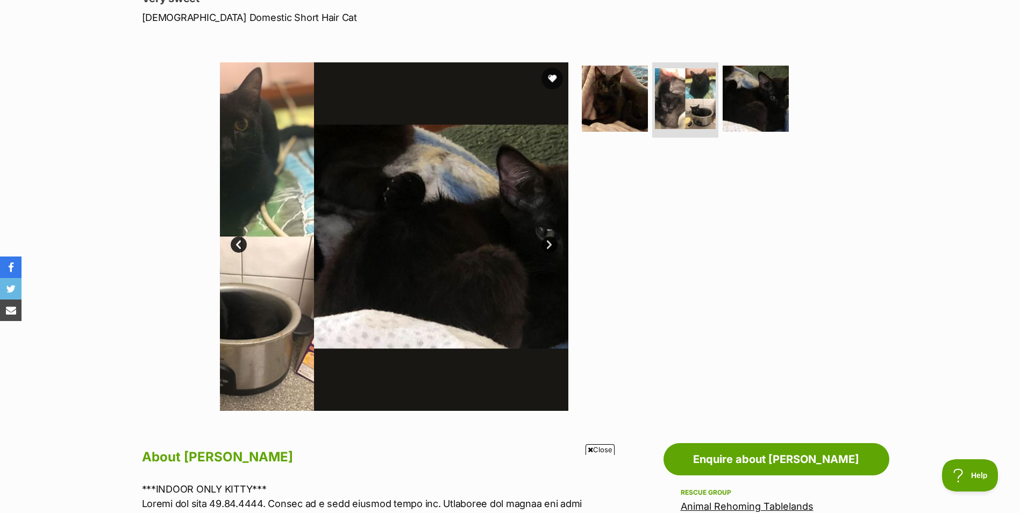
click at [240, 240] on link "Prev" at bounding box center [239, 245] width 16 height 16
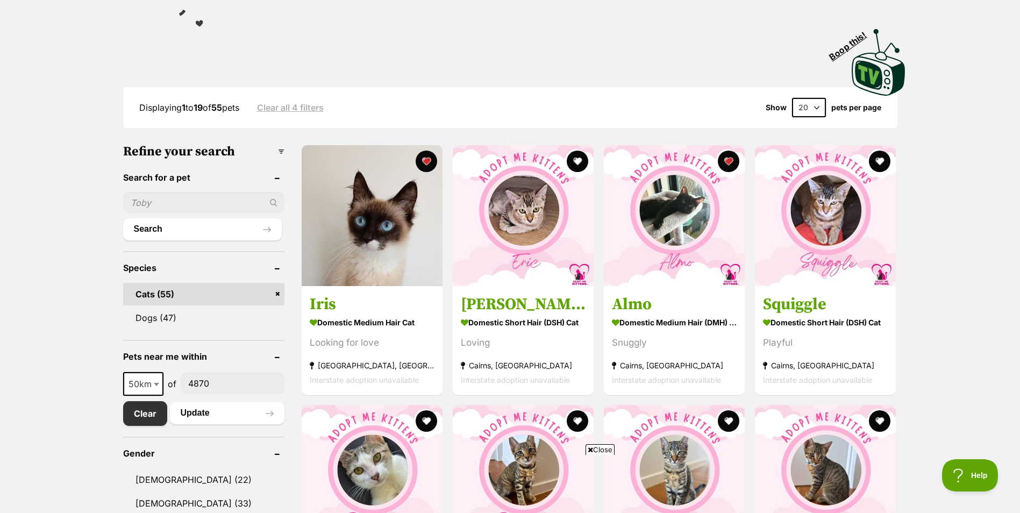
scroll to position [202, 0]
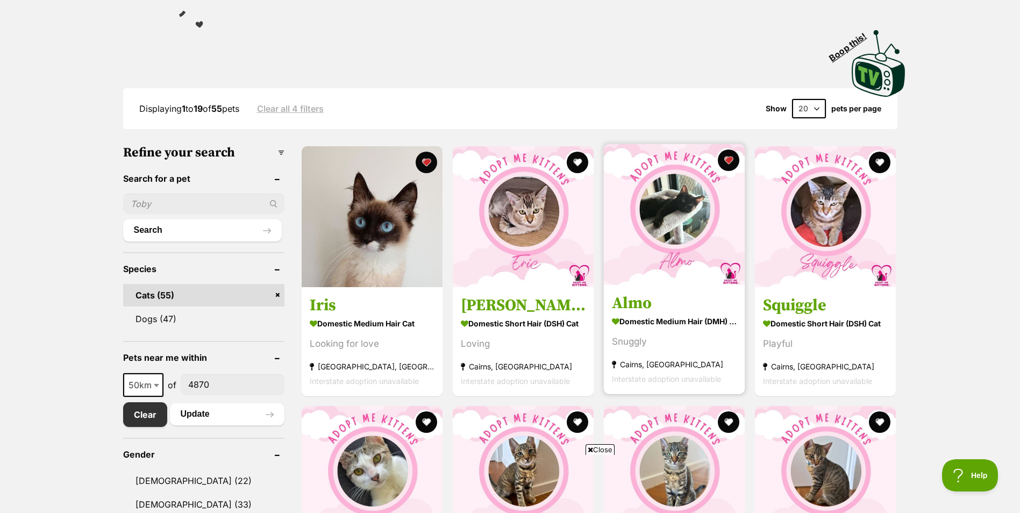
click at [683, 196] on img at bounding box center [674, 214] width 141 height 141
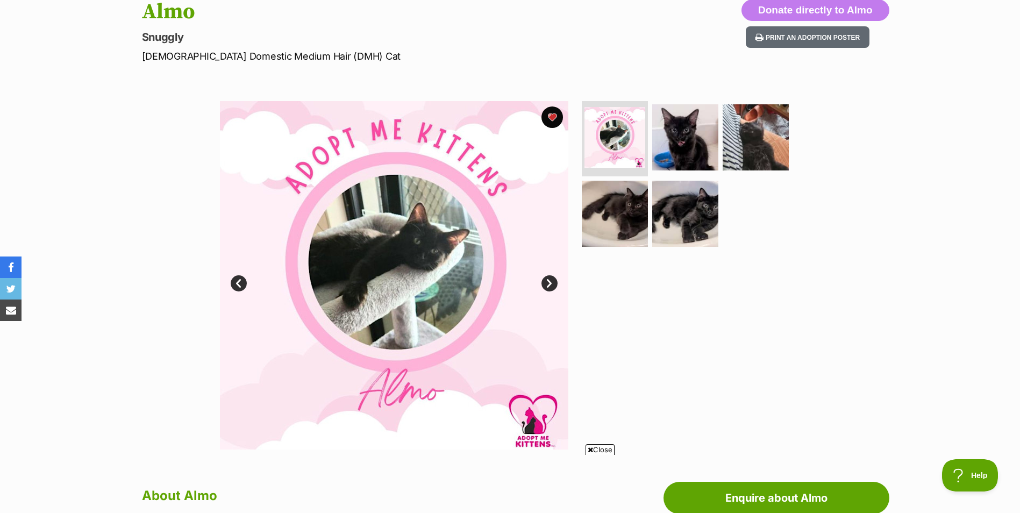
scroll to position [108, 0]
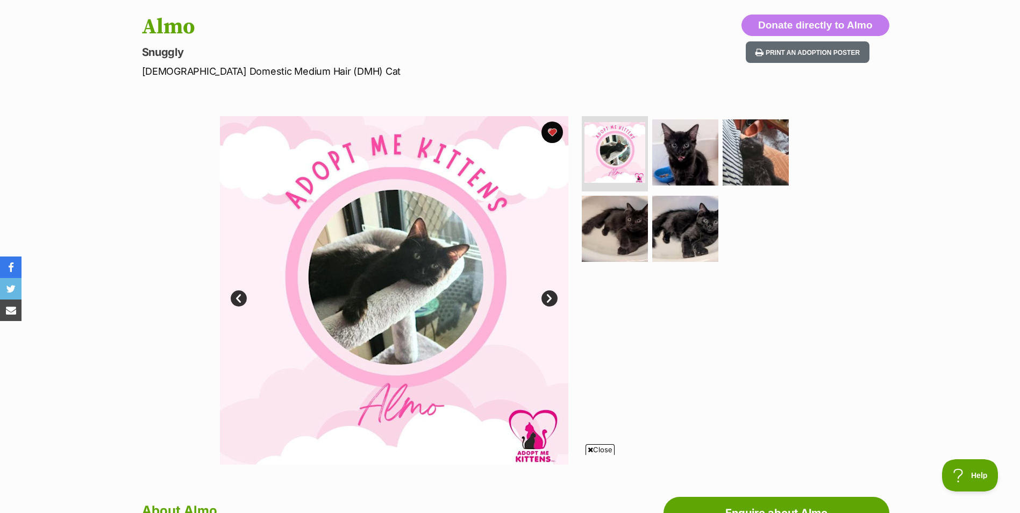
click at [545, 298] on link "Next" at bounding box center [550, 298] width 16 height 16
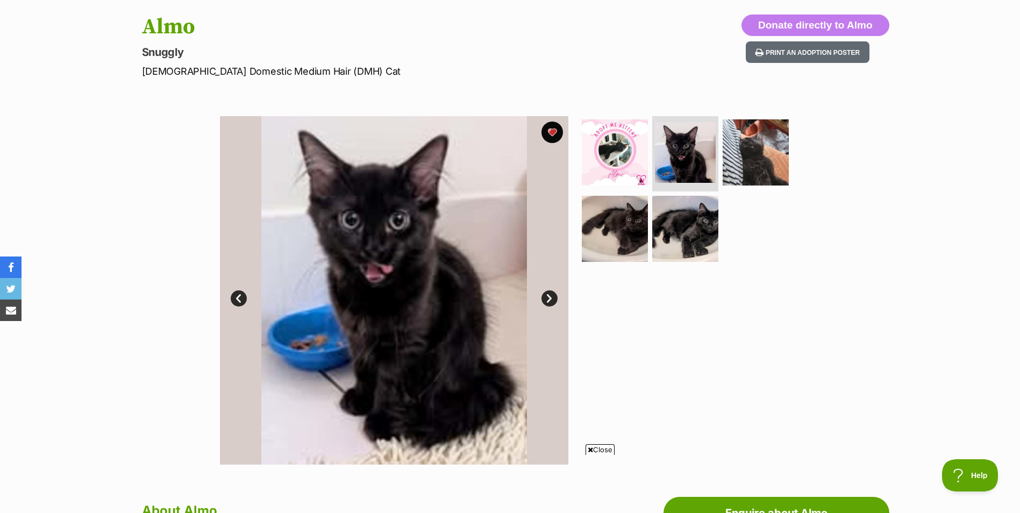
click at [545, 298] on link "Next" at bounding box center [550, 298] width 16 height 16
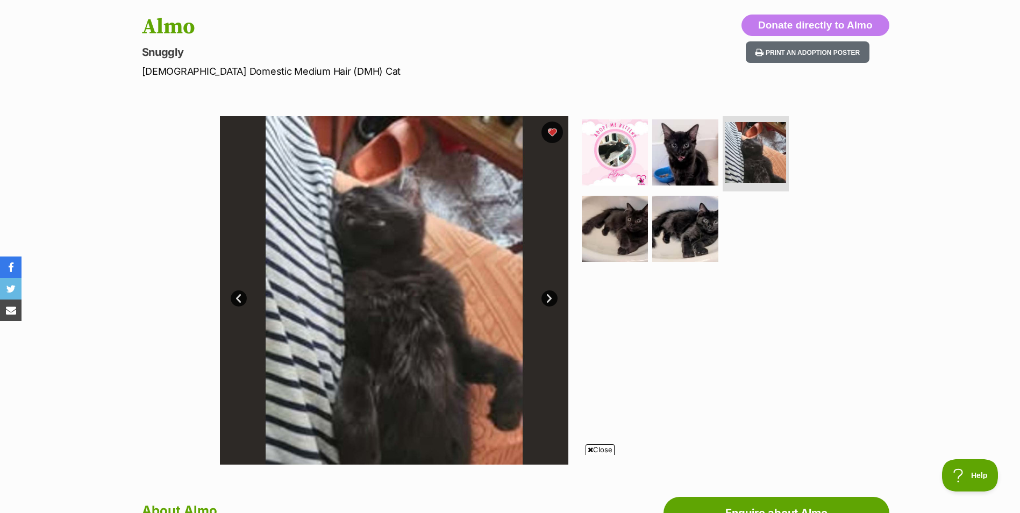
click at [545, 298] on link "Next" at bounding box center [550, 298] width 16 height 16
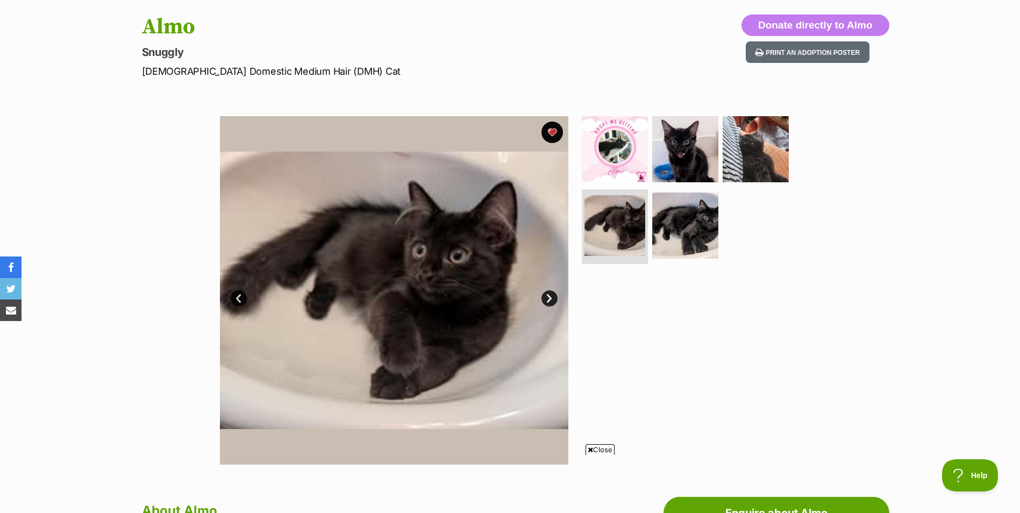
click at [545, 298] on link "Next" at bounding box center [550, 298] width 16 height 16
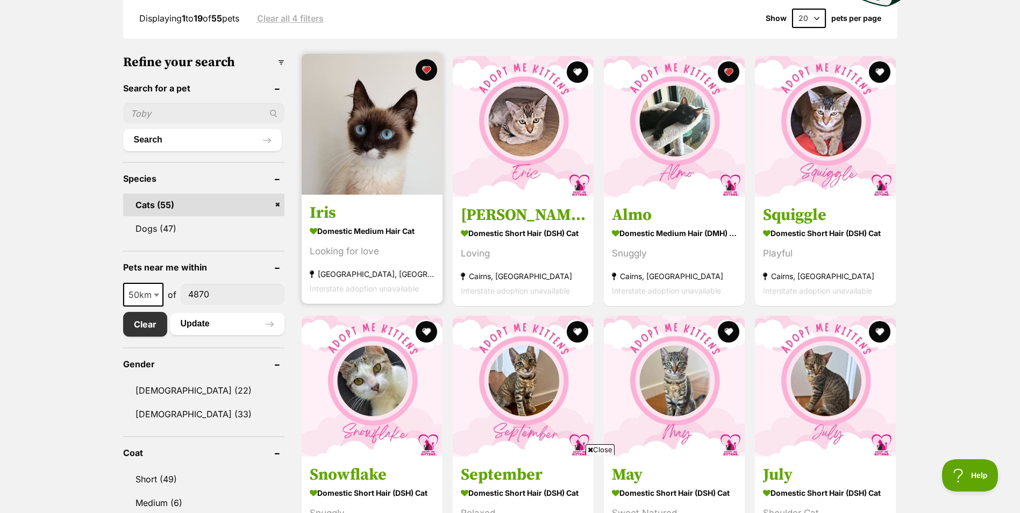
scroll to position [310, 0]
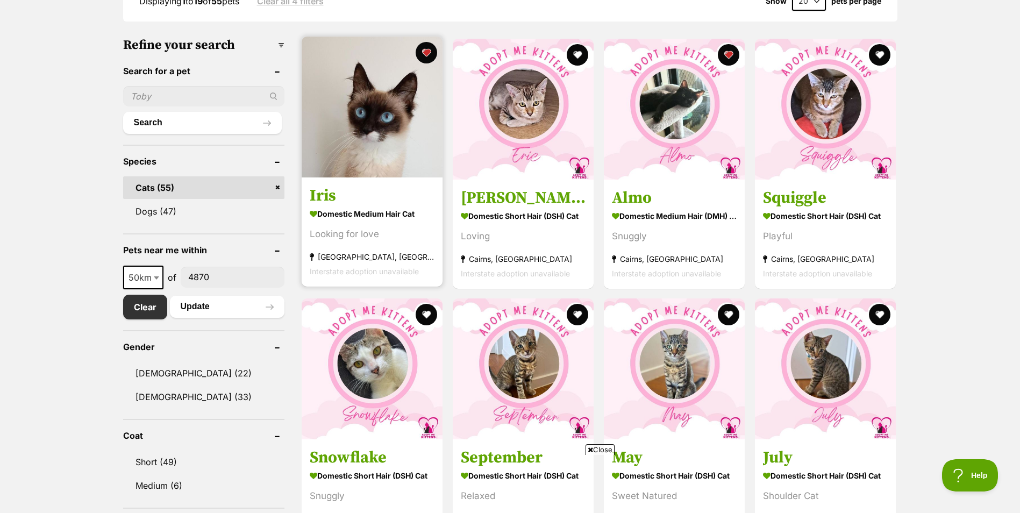
click at [364, 72] on img at bounding box center [372, 107] width 141 height 141
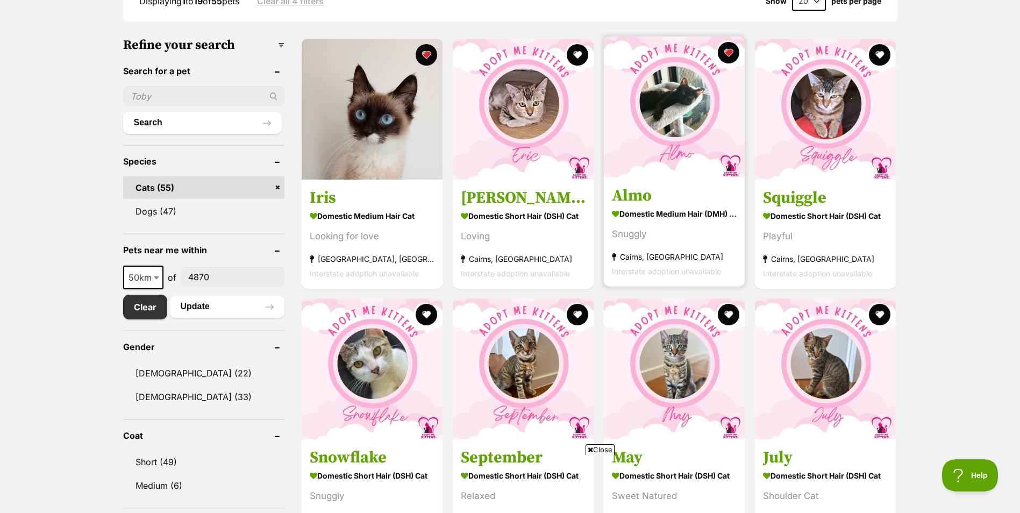
click at [679, 214] on strong "Domestic Medium Hair (DMH) Cat" at bounding box center [674, 213] width 125 height 16
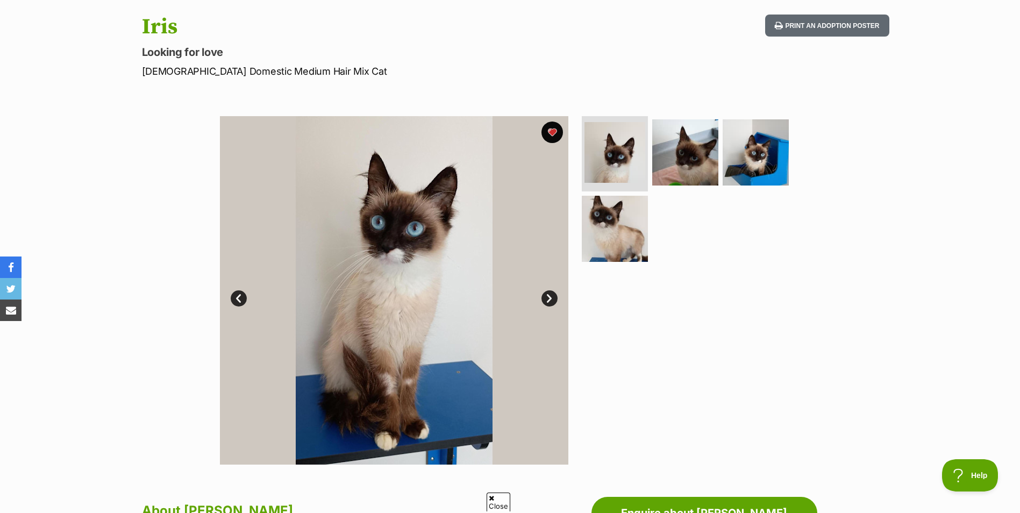
click at [548, 292] on link "Next" at bounding box center [550, 298] width 16 height 16
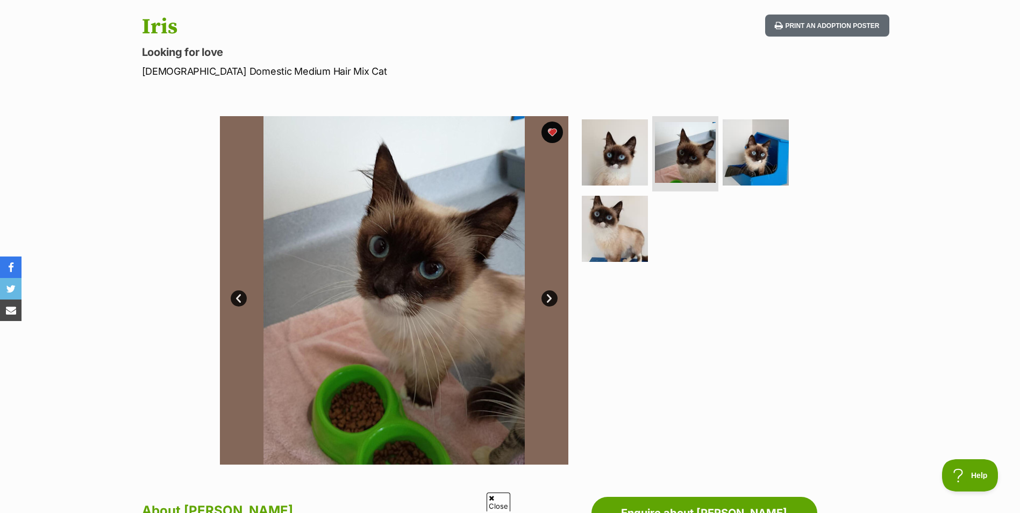
click at [548, 292] on link "Next" at bounding box center [550, 298] width 16 height 16
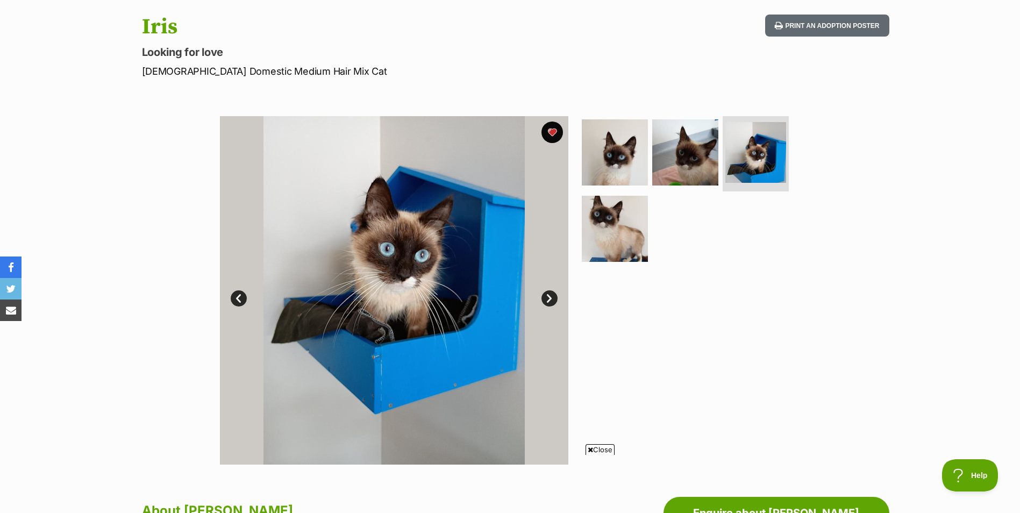
click at [548, 292] on link "Next" at bounding box center [550, 298] width 16 height 16
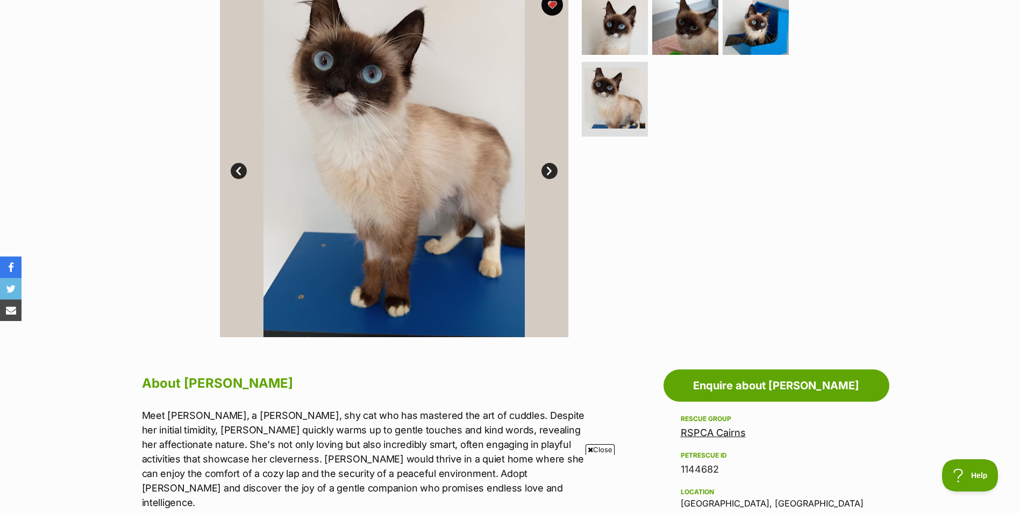
scroll to position [161, 0]
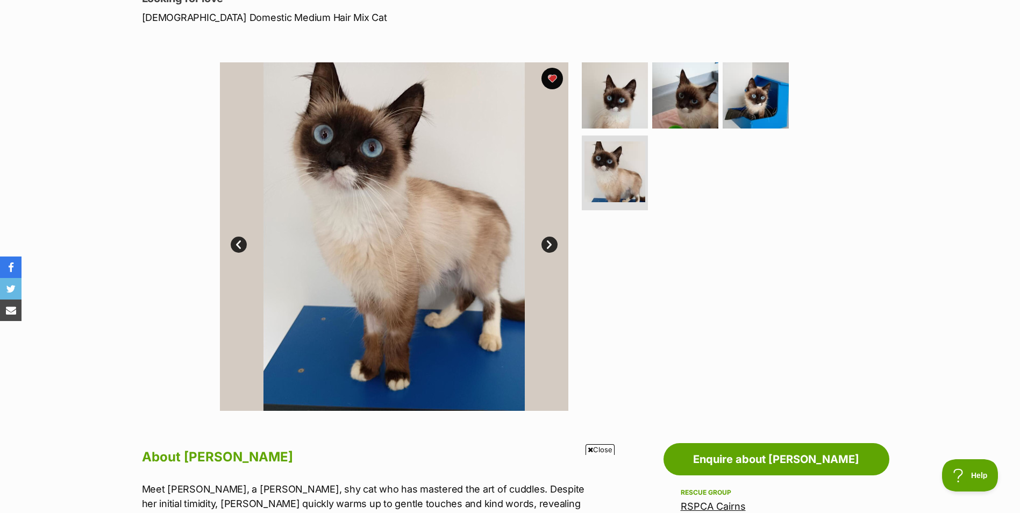
click at [542, 249] on img at bounding box center [394, 236] width 349 height 349
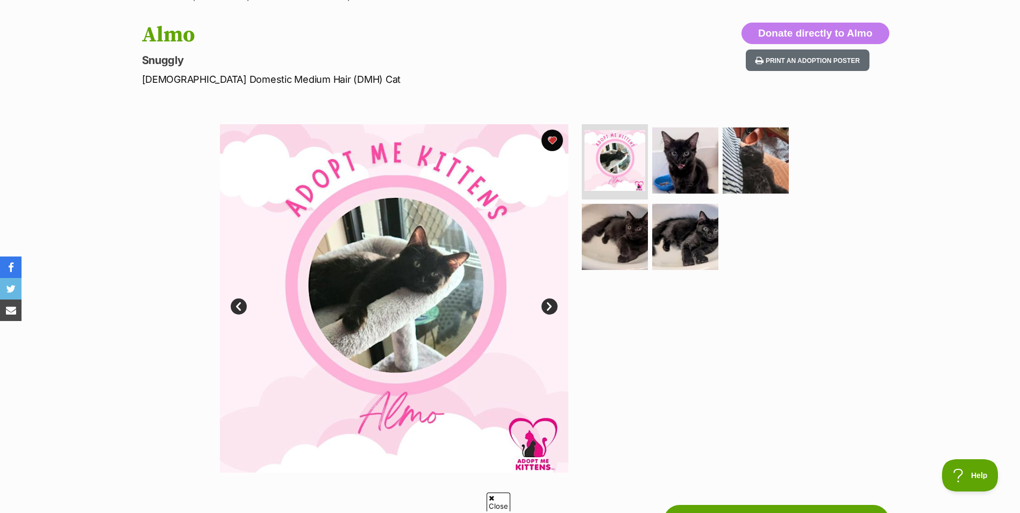
scroll to position [108, 0]
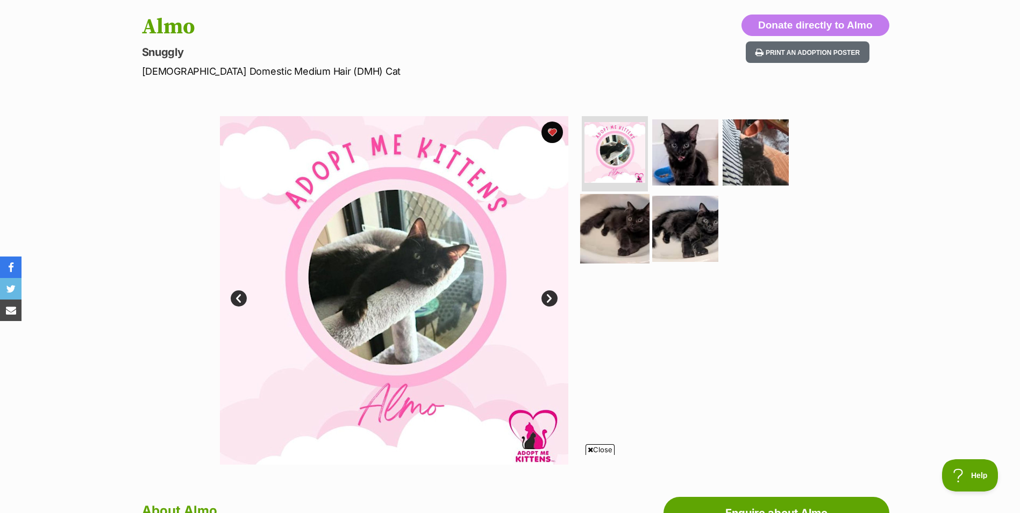
click at [629, 240] on img at bounding box center [614, 228] width 69 height 69
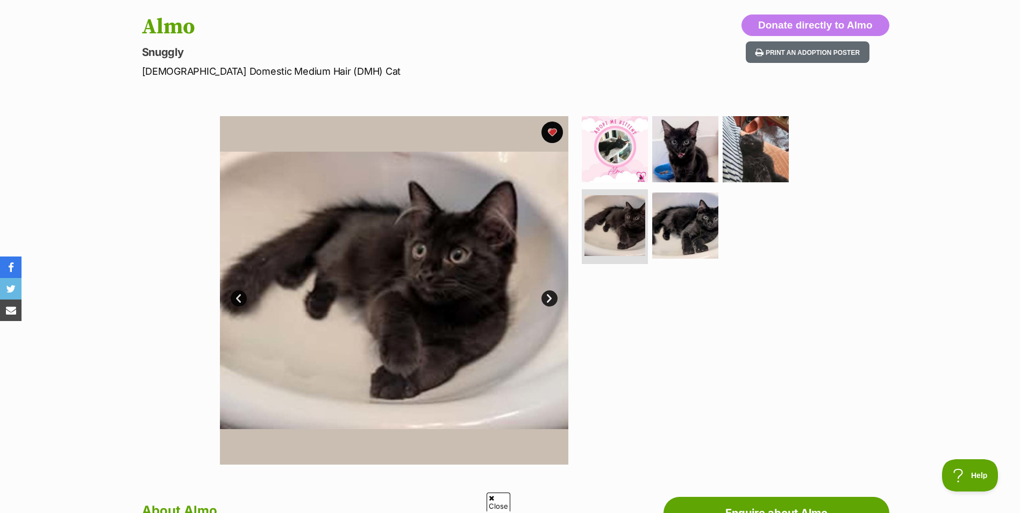
scroll to position [0, 0]
